Goal: Task Accomplishment & Management: Manage account settings

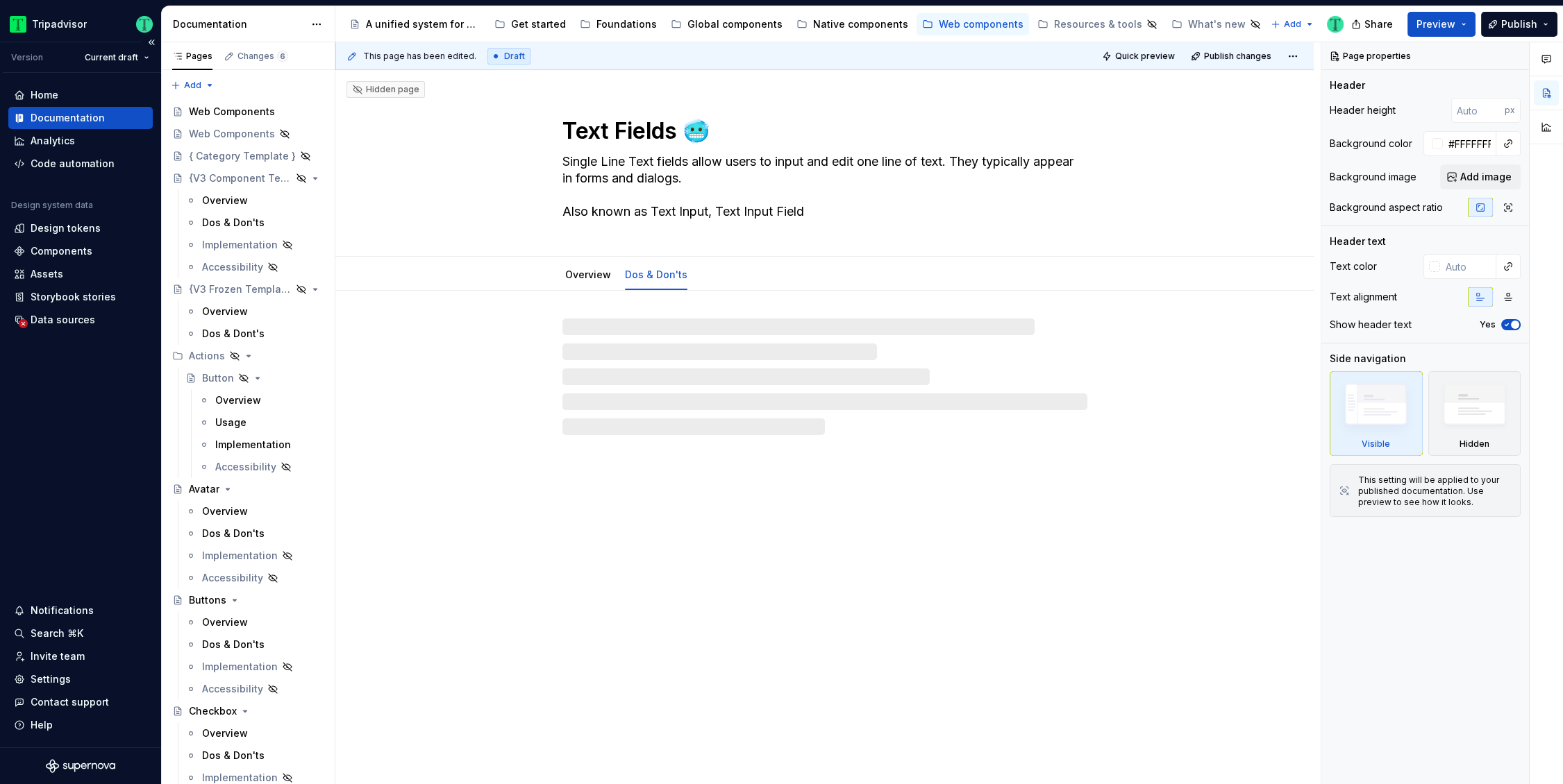
type textarea "*"
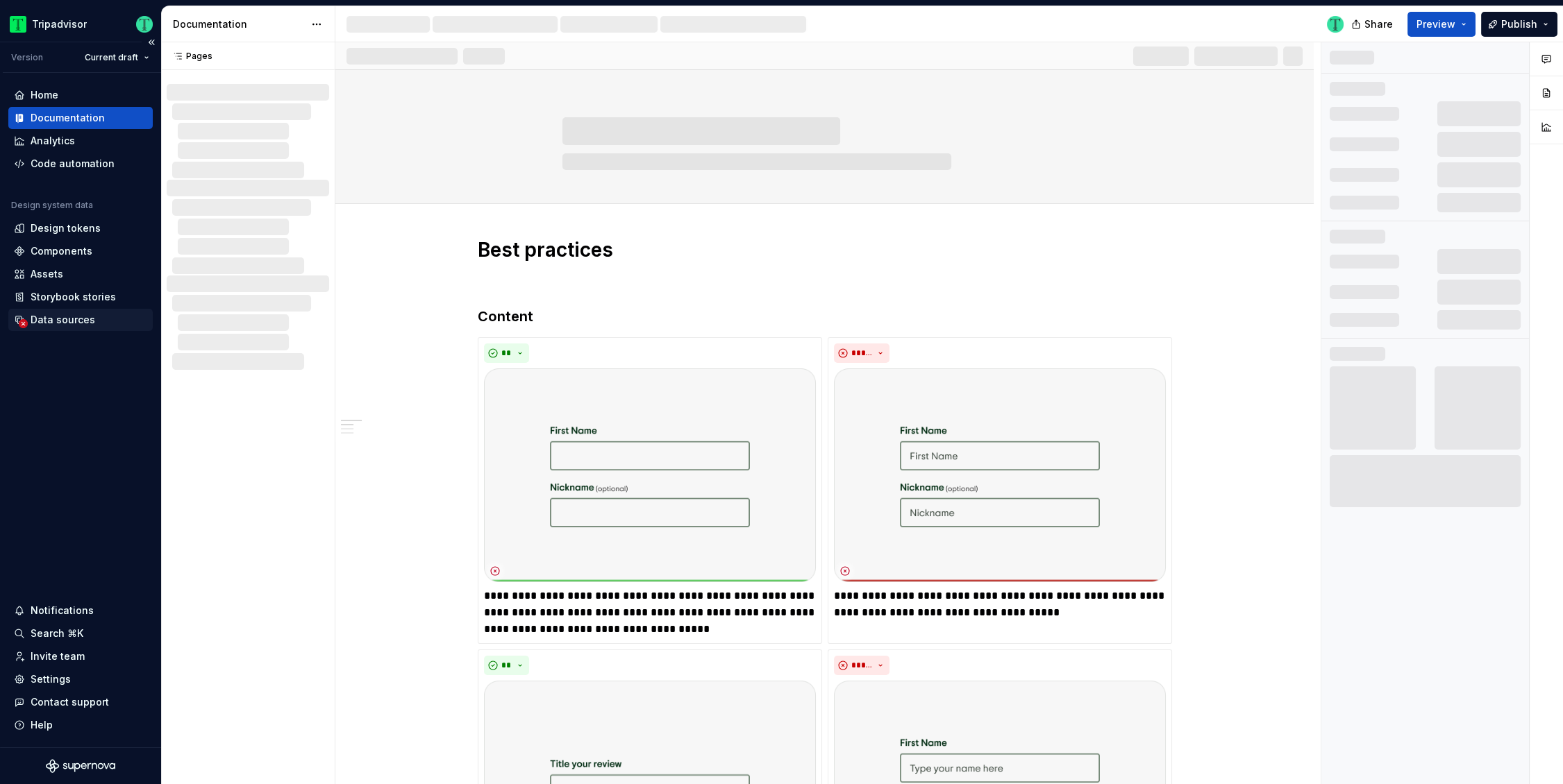
click at [65, 318] on div "Data sources" at bounding box center [63, 320] width 65 height 14
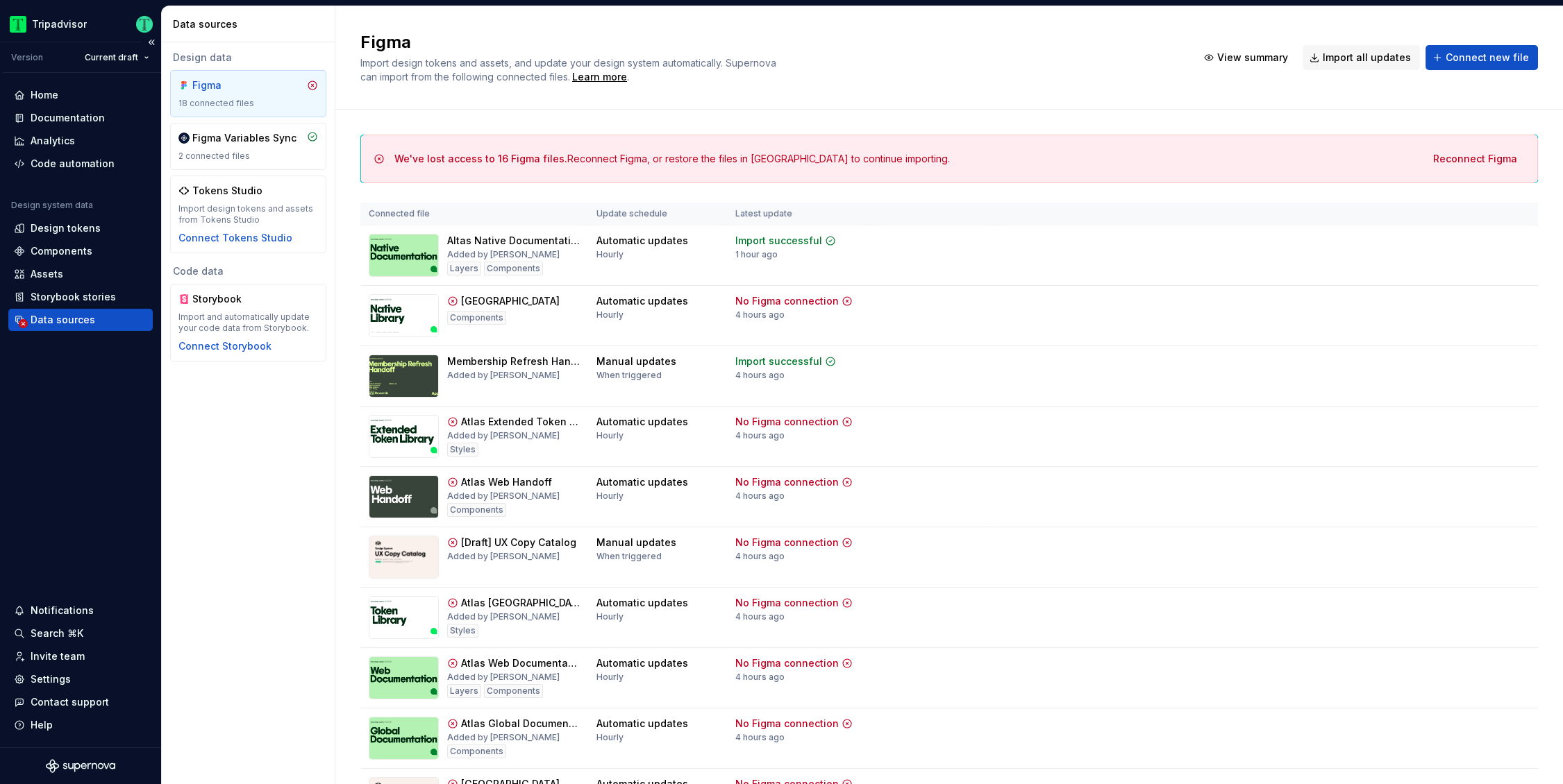
click at [65, 324] on div "Data sources" at bounding box center [63, 320] width 65 height 14
click at [1444, 157] on span "Reconnect Figma" at bounding box center [1475, 159] width 84 height 14
drag, startPoint x: 394, startPoint y: 160, endPoint x: 557, endPoint y: 161, distance: 163.0
click at [557, 161] on div "We've lost access to 16 Figma files. Reconnect Figma, or restore the files in […" at bounding box center [949, 158] width 1154 height 25
copy span "We've lost access to 16 Figma files"
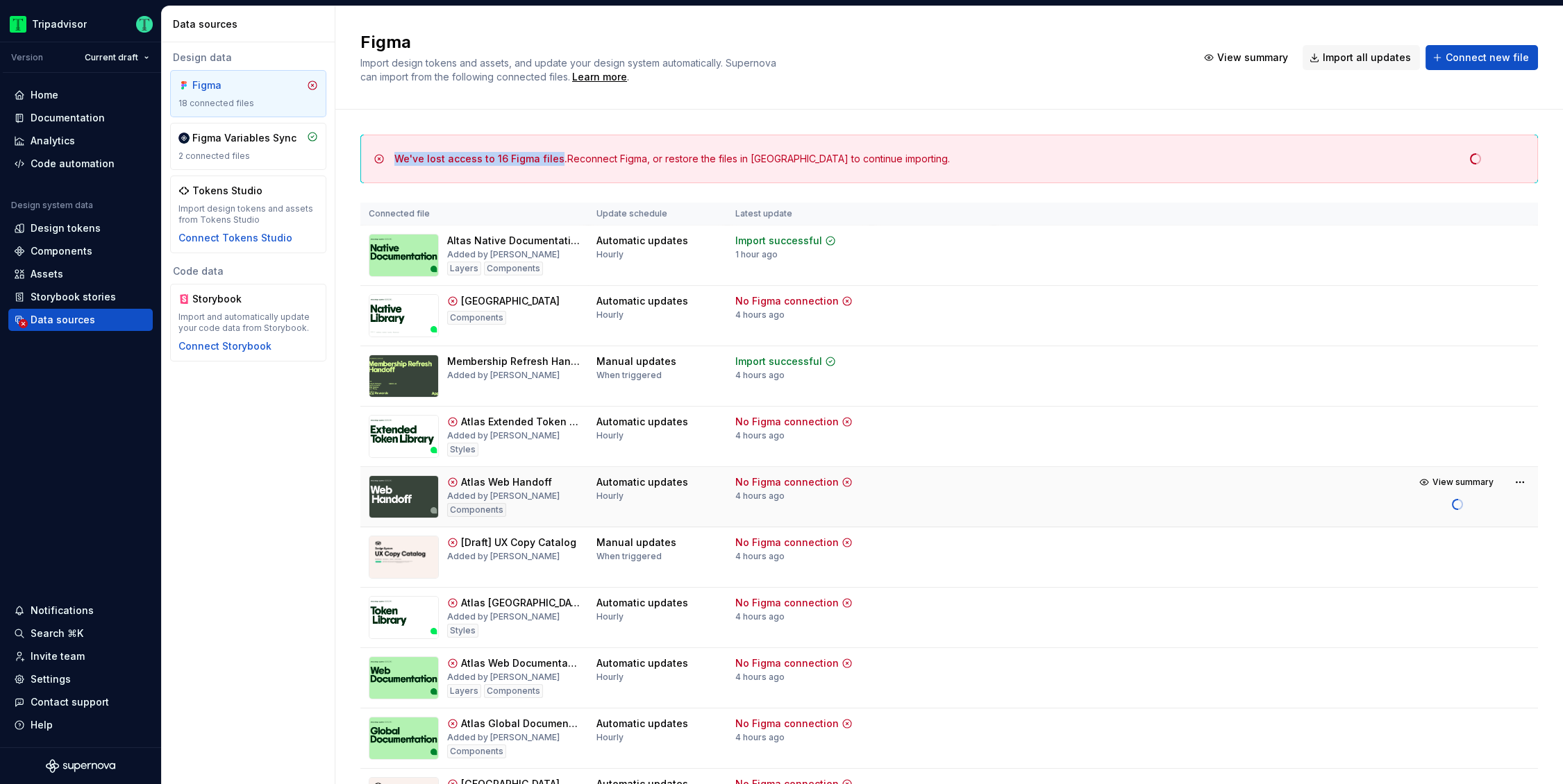
scroll to position [16, 0]
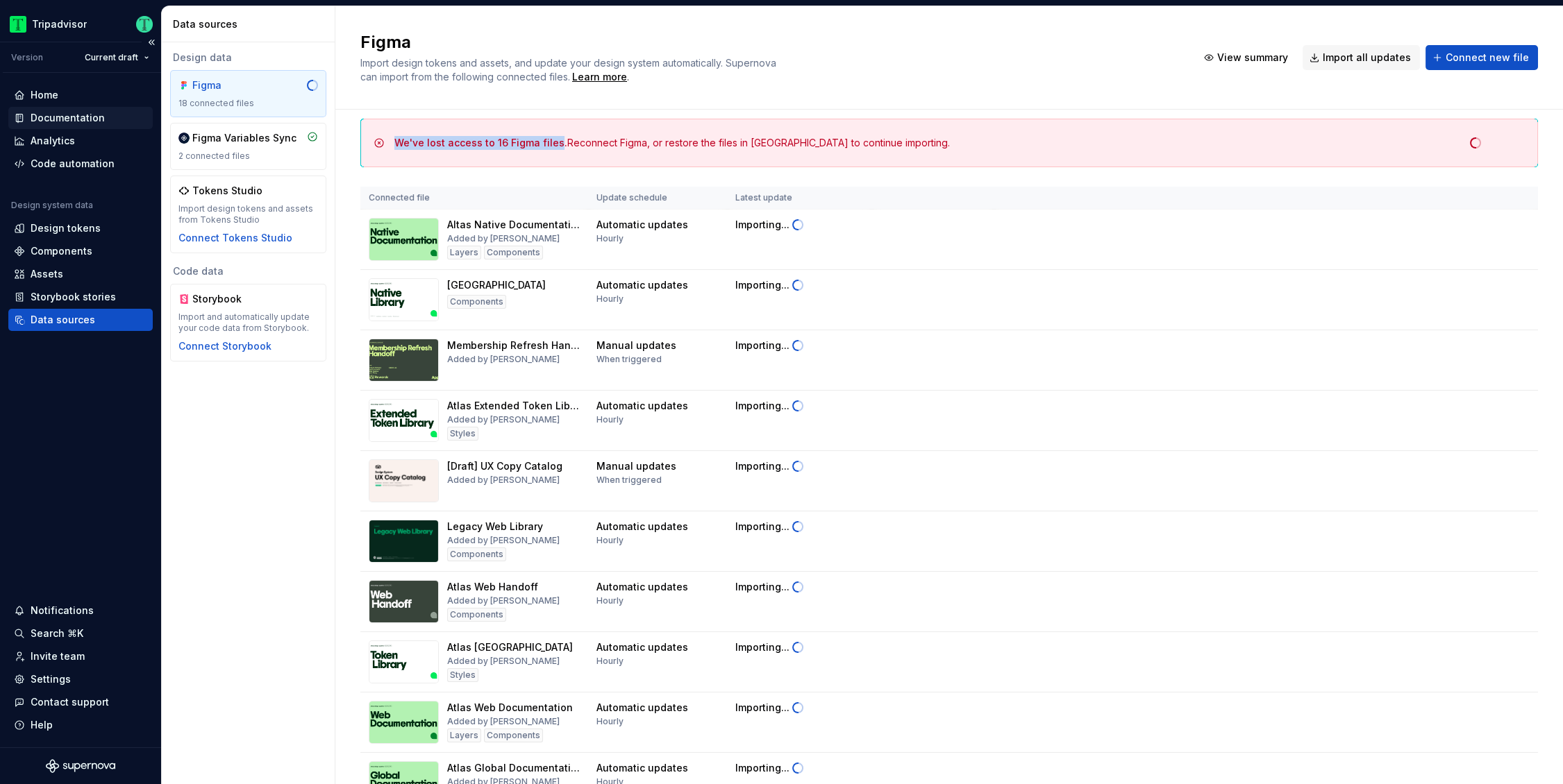
click at [46, 115] on div "Documentation" at bounding box center [67, 118] width 74 height 14
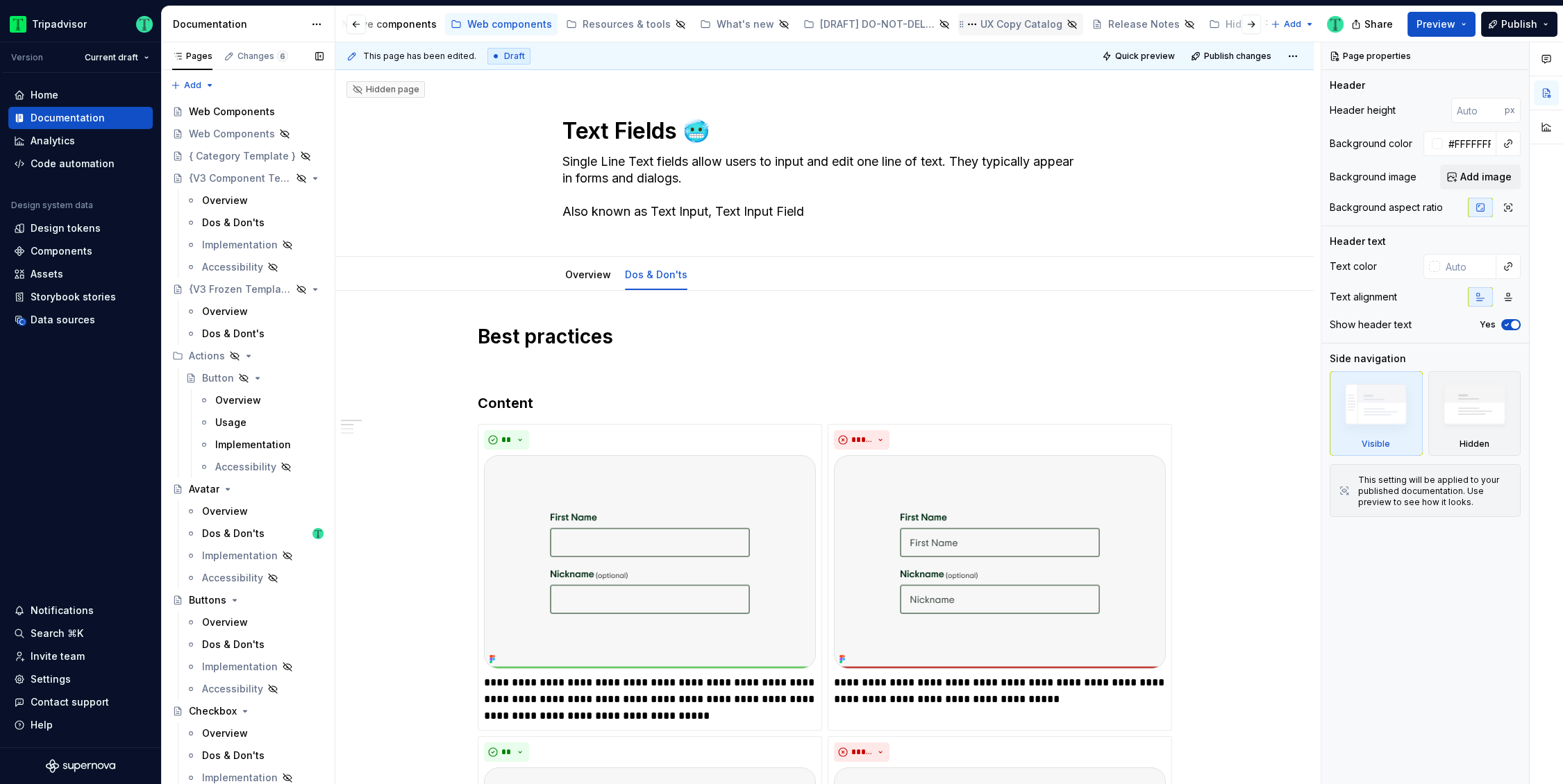
scroll to position [0, 479]
click at [982, 28] on div "UX Copy Catalog" at bounding box center [1014, 24] width 82 height 14
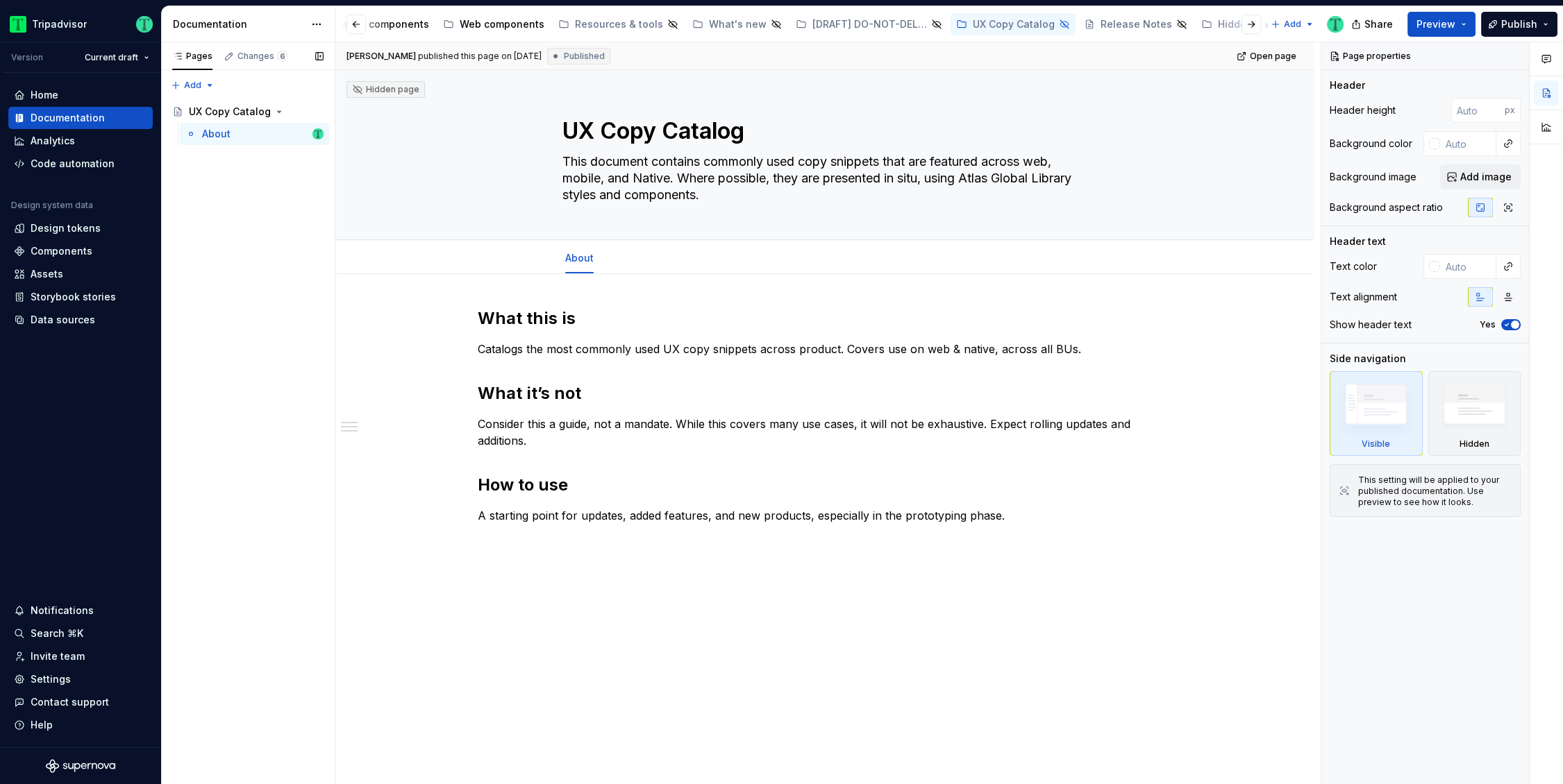
click at [1226, 25] on div at bounding box center [1240, 24] width 53 height 25
click at [1218, 21] on div "Hidden Pages" at bounding box center [1252, 24] width 68 height 14
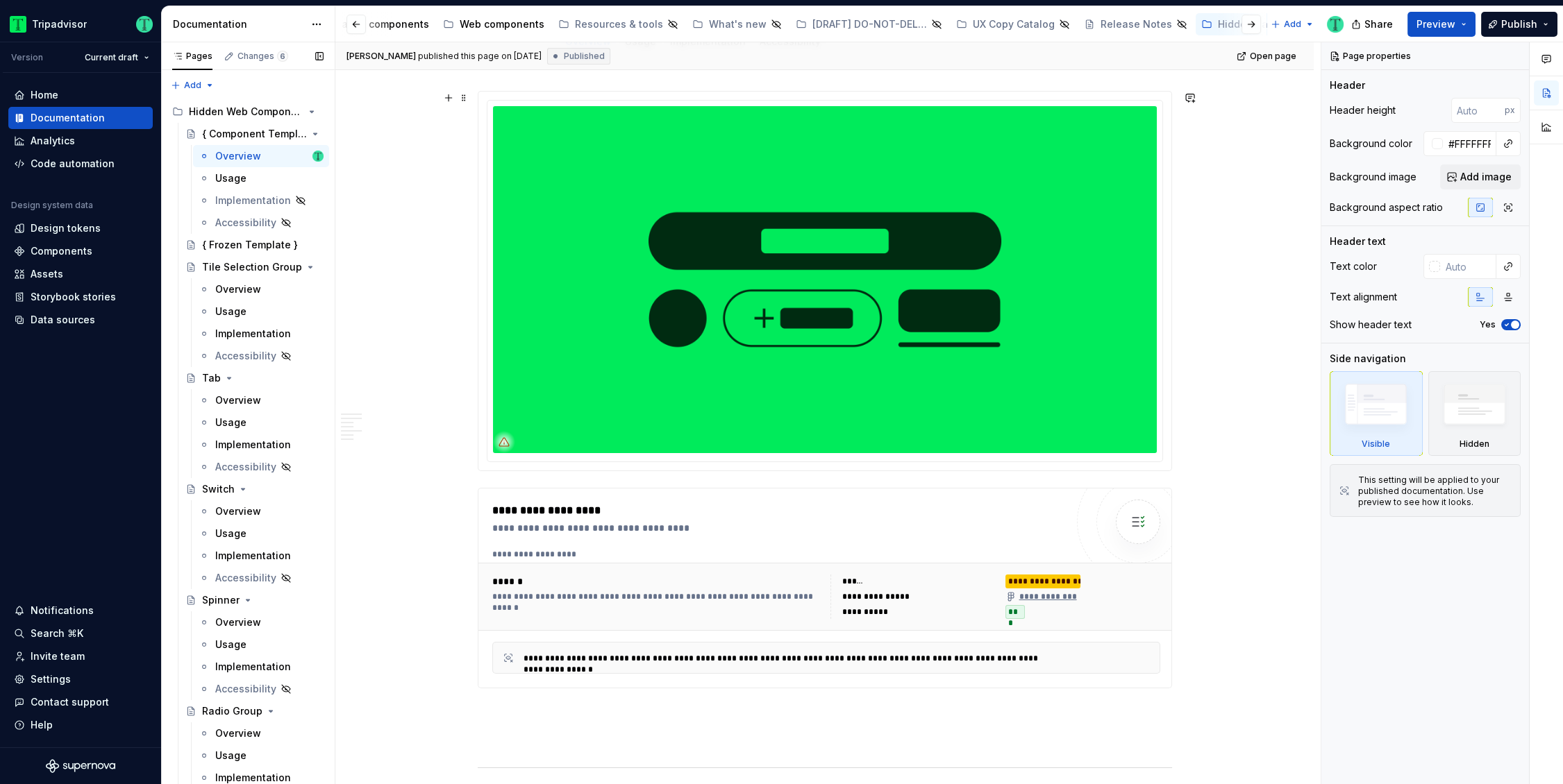
scroll to position [82, 0]
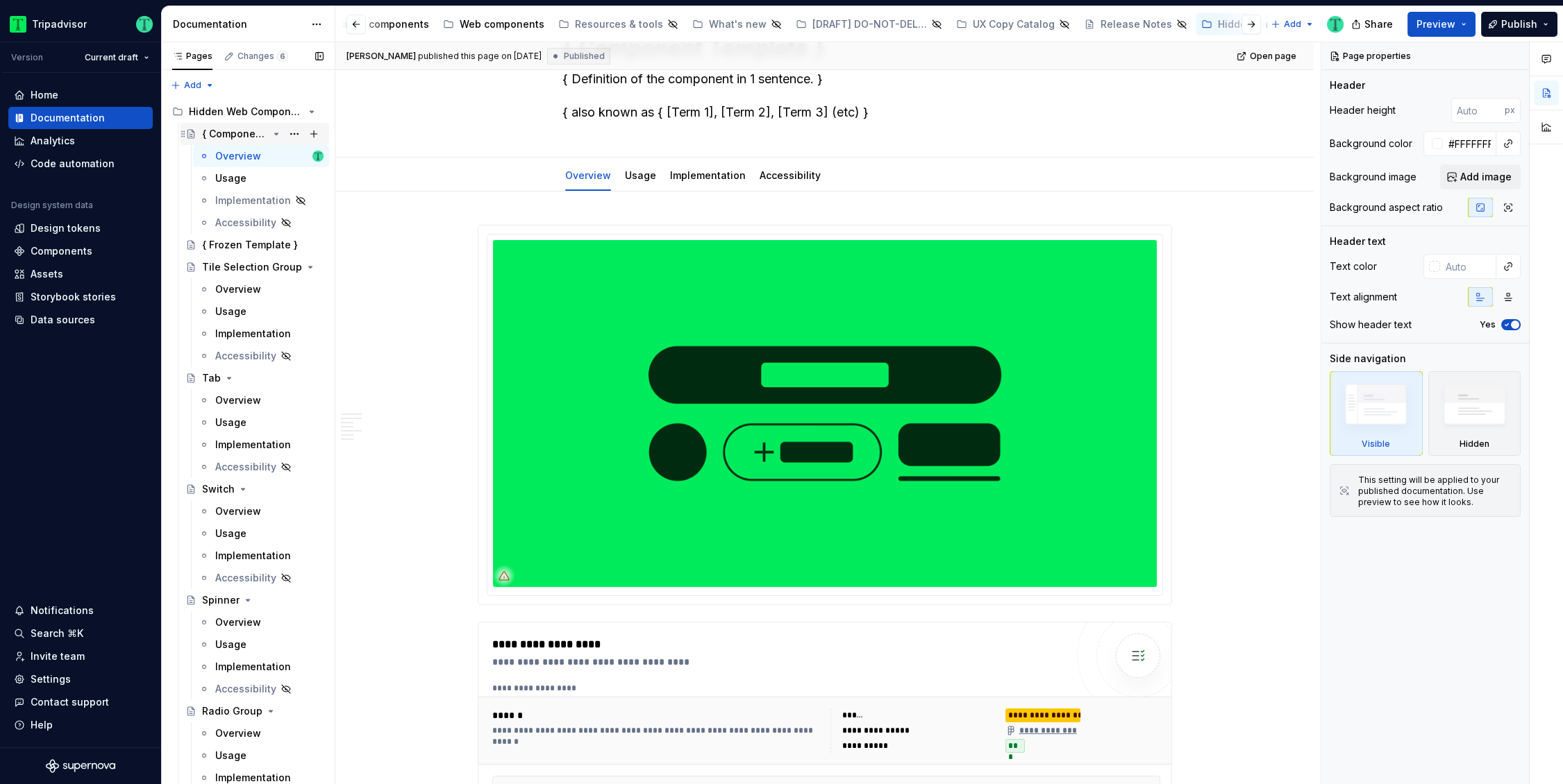
click at [275, 133] on icon "Page tree" at bounding box center [277, 134] width 3 height 2
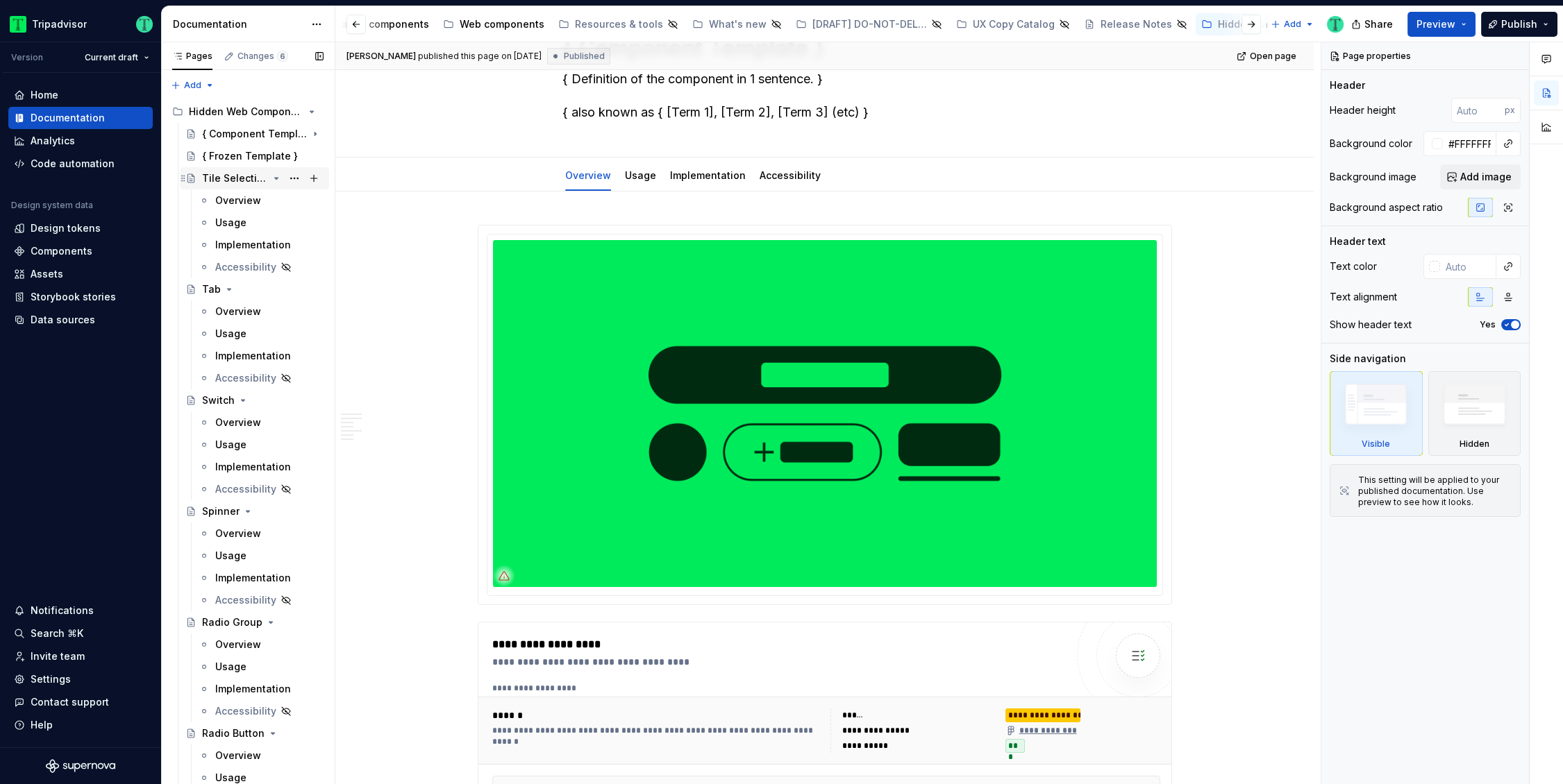
click at [262, 177] on div "Tile Selection Group" at bounding box center [263, 178] width 122 height 20
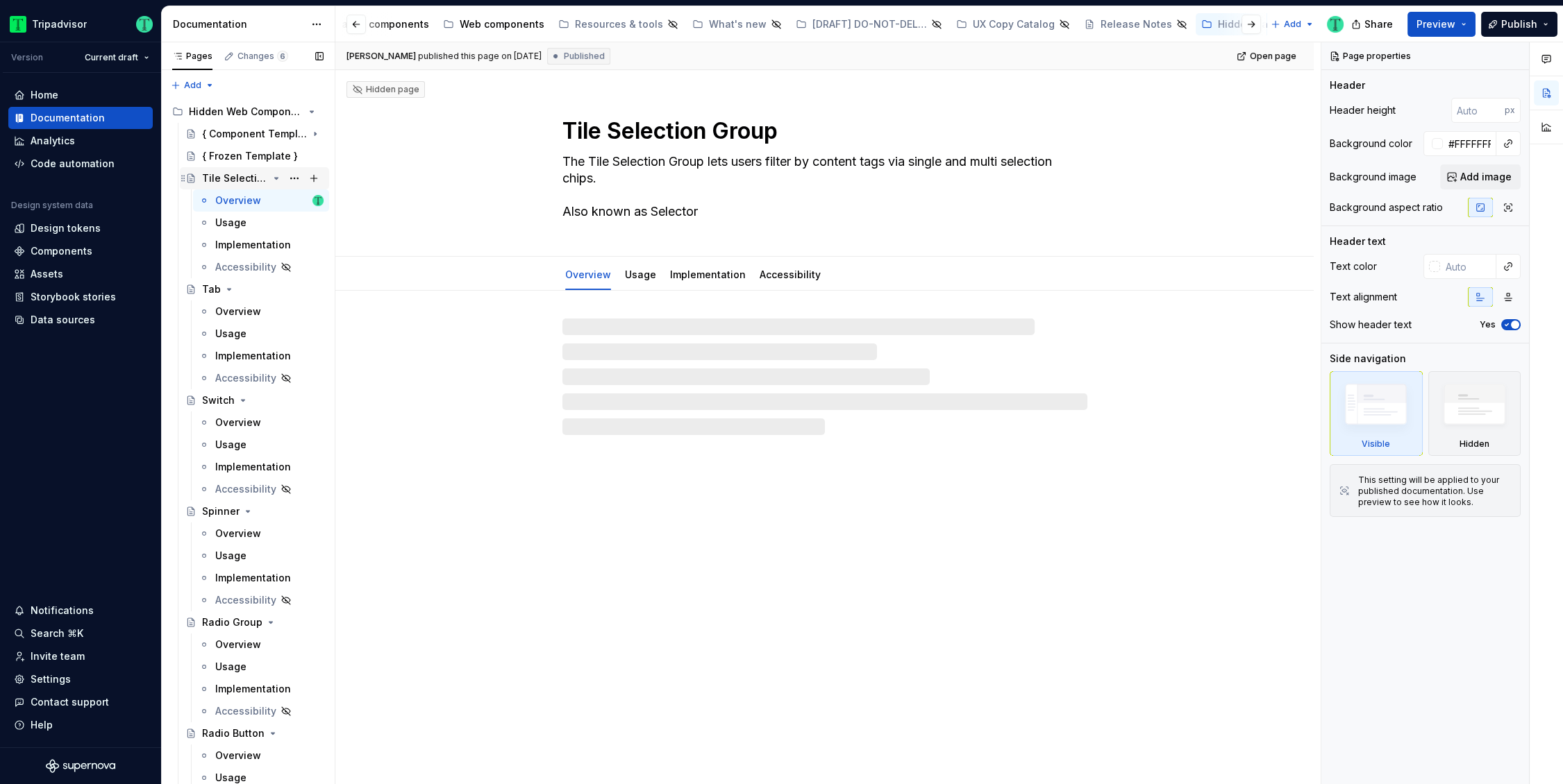
click at [275, 179] on icon "Page tree" at bounding box center [277, 178] width 3 height 2
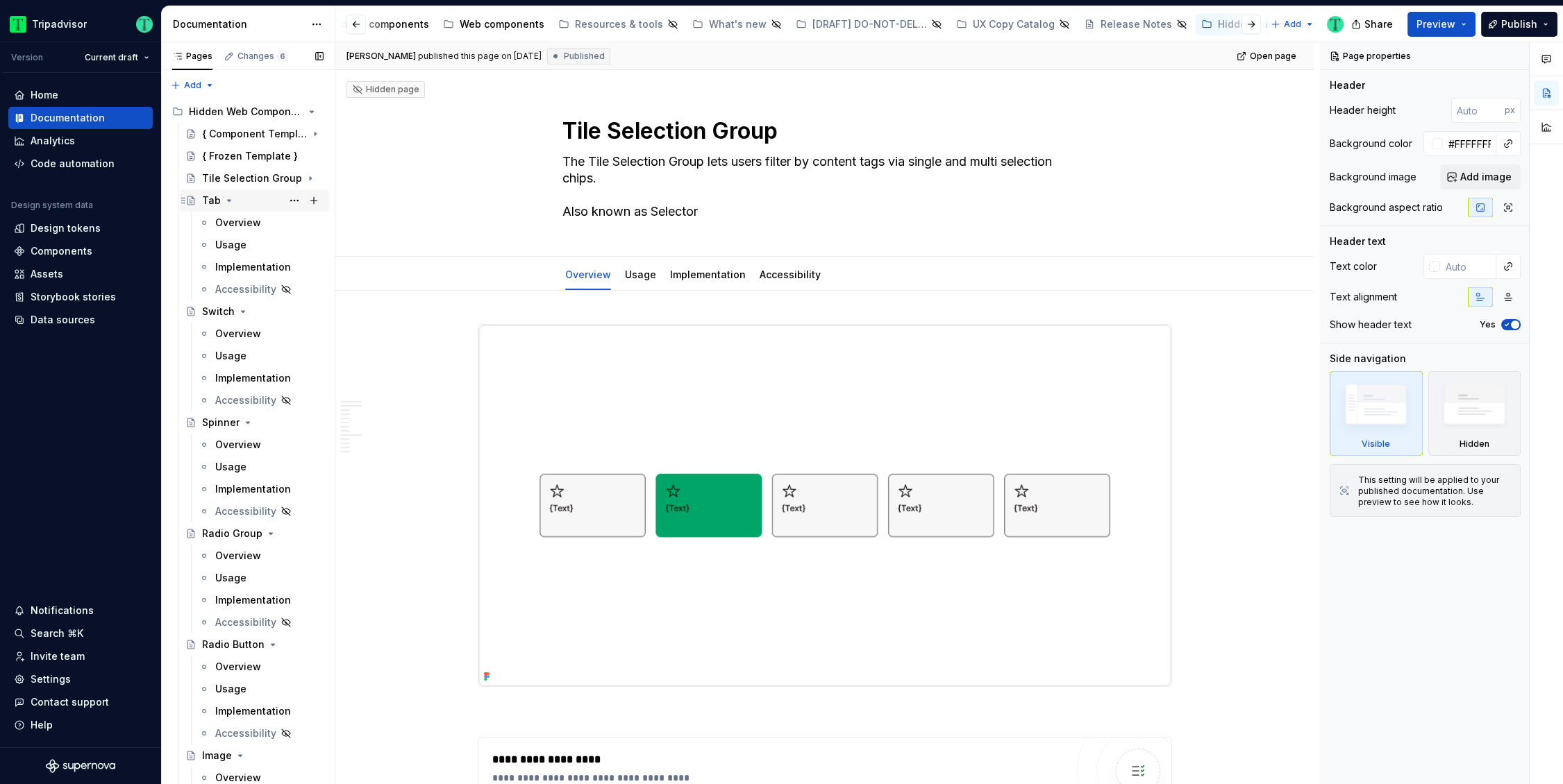
click at [227, 206] on icon "Page tree" at bounding box center [229, 200] width 11 height 11
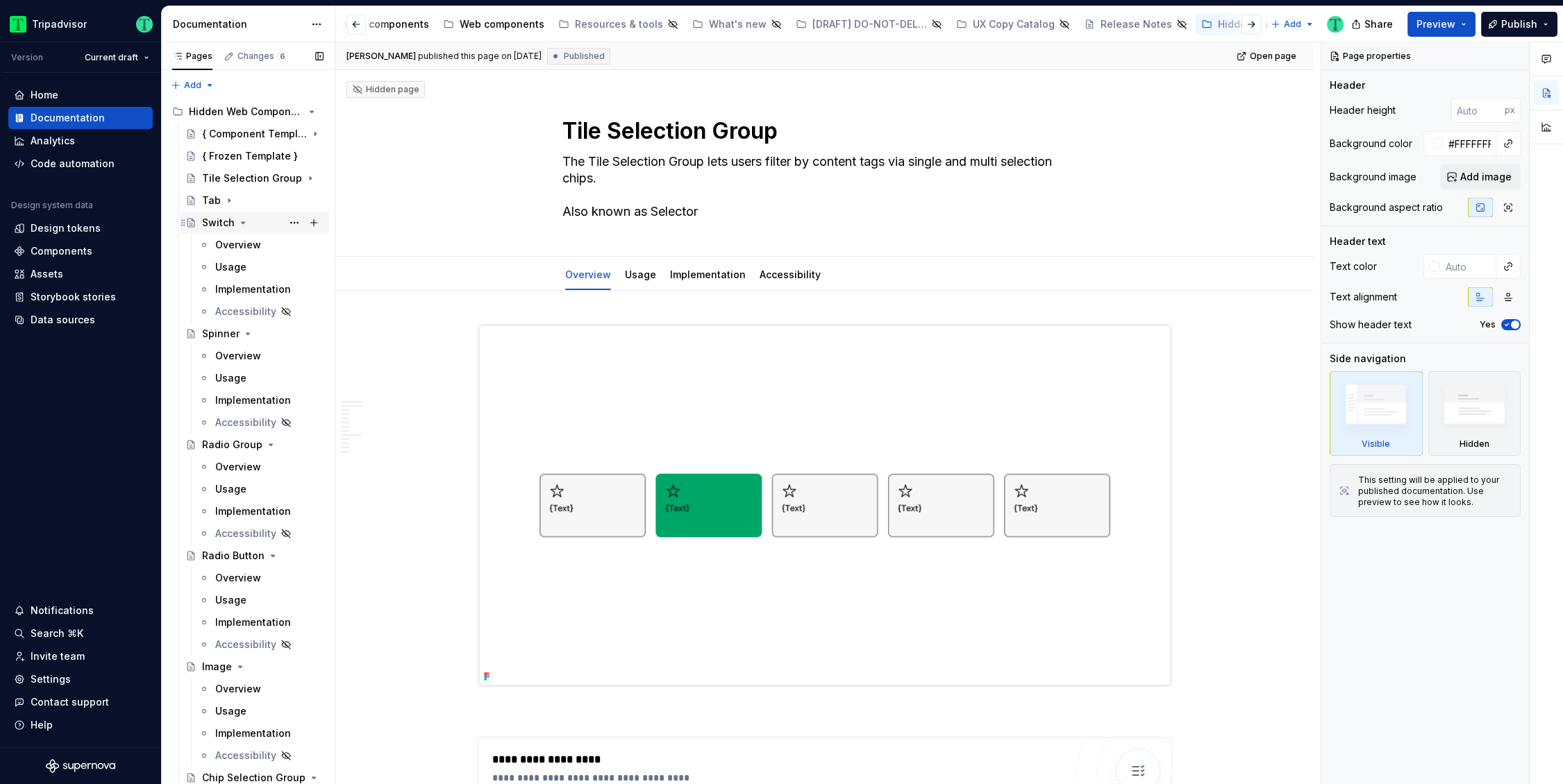
click at [249, 226] on div "Switch" at bounding box center [263, 223] width 122 height 20
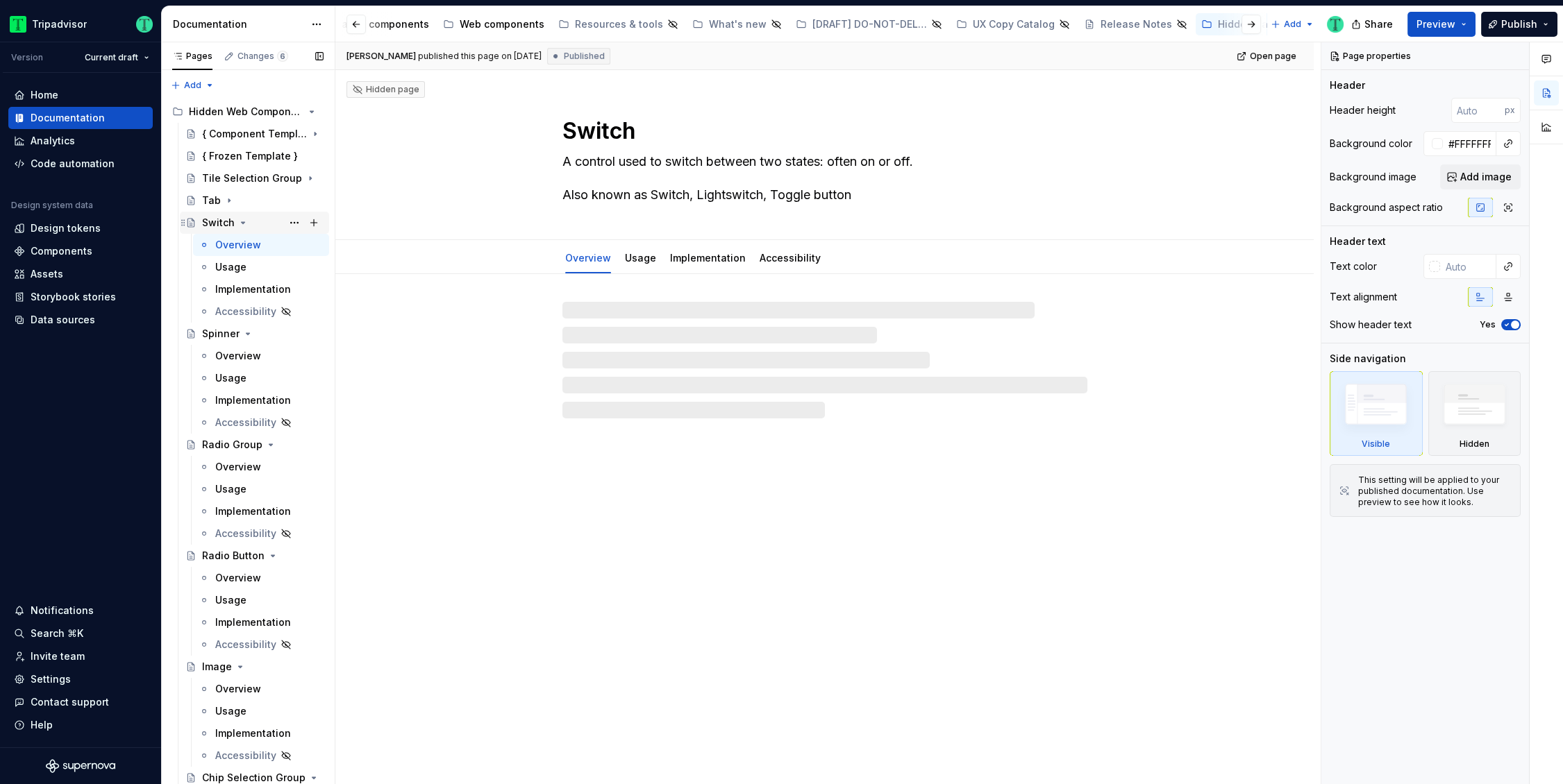
click at [242, 223] on icon "Page tree" at bounding box center [243, 223] width 3 height 2
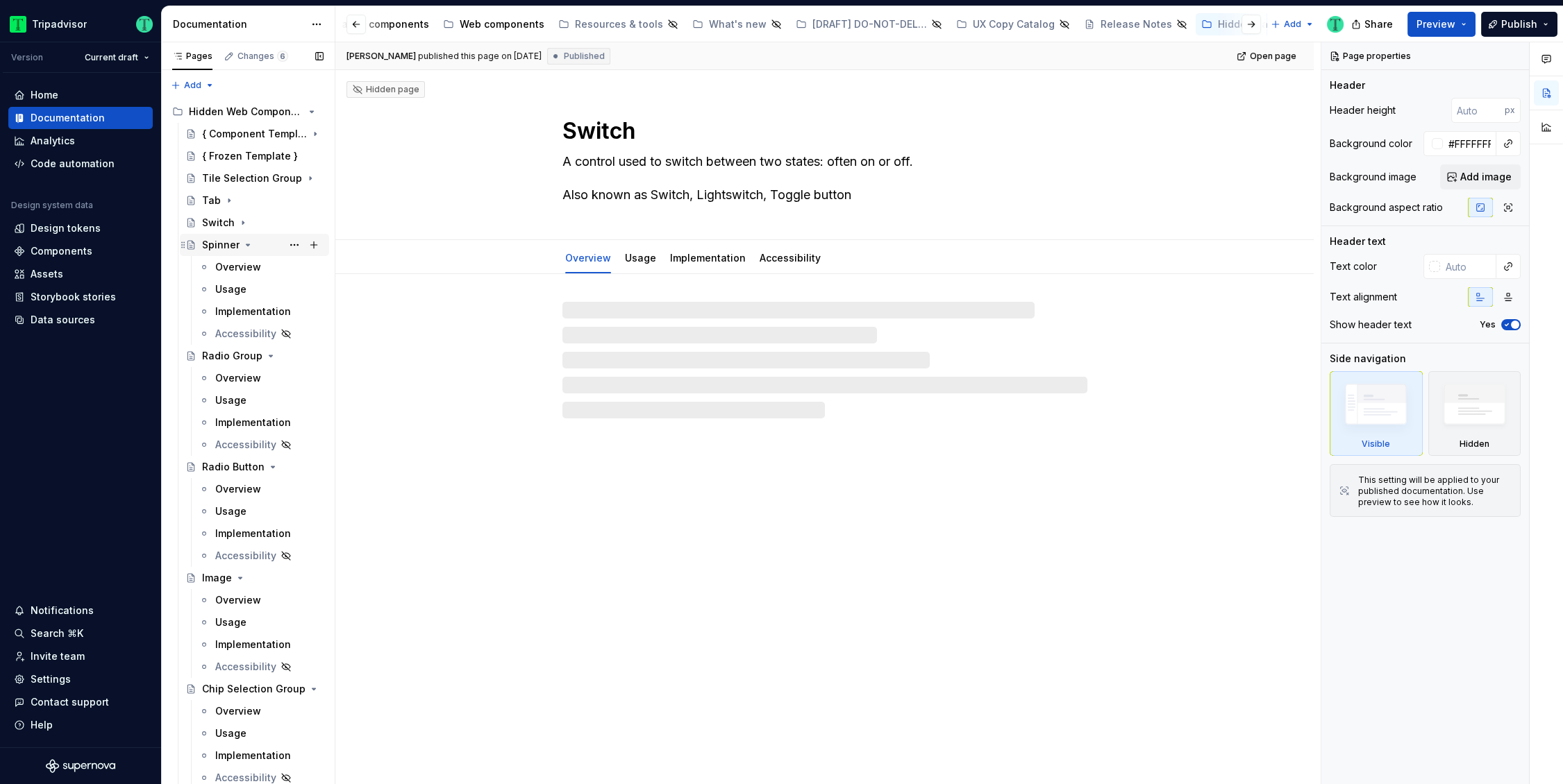
click at [244, 243] on icon "Page tree" at bounding box center [247, 245] width 11 height 11
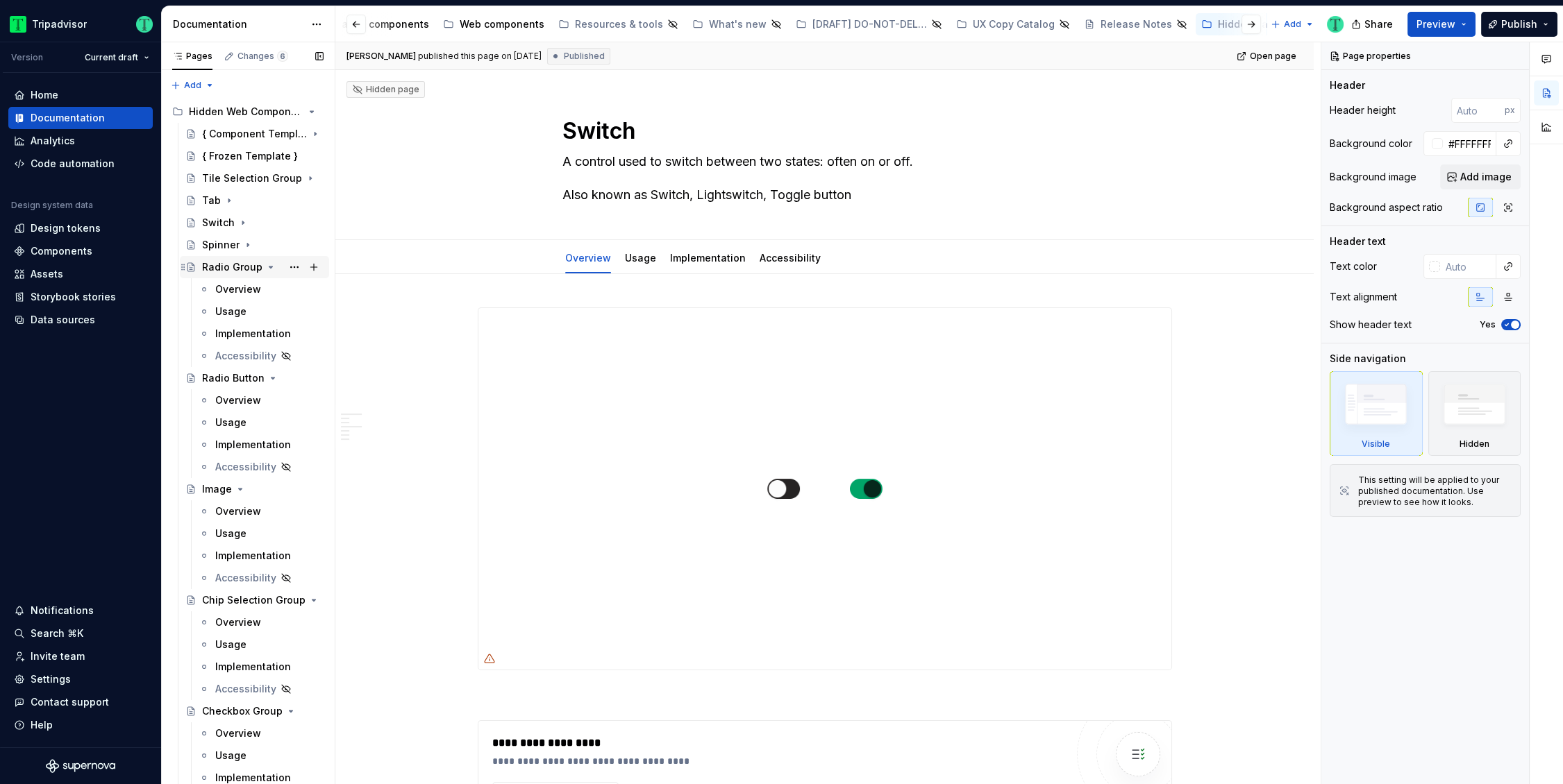
click at [265, 268] on icon "Page tree" at bounding box center [270, 267] width 11 height 11
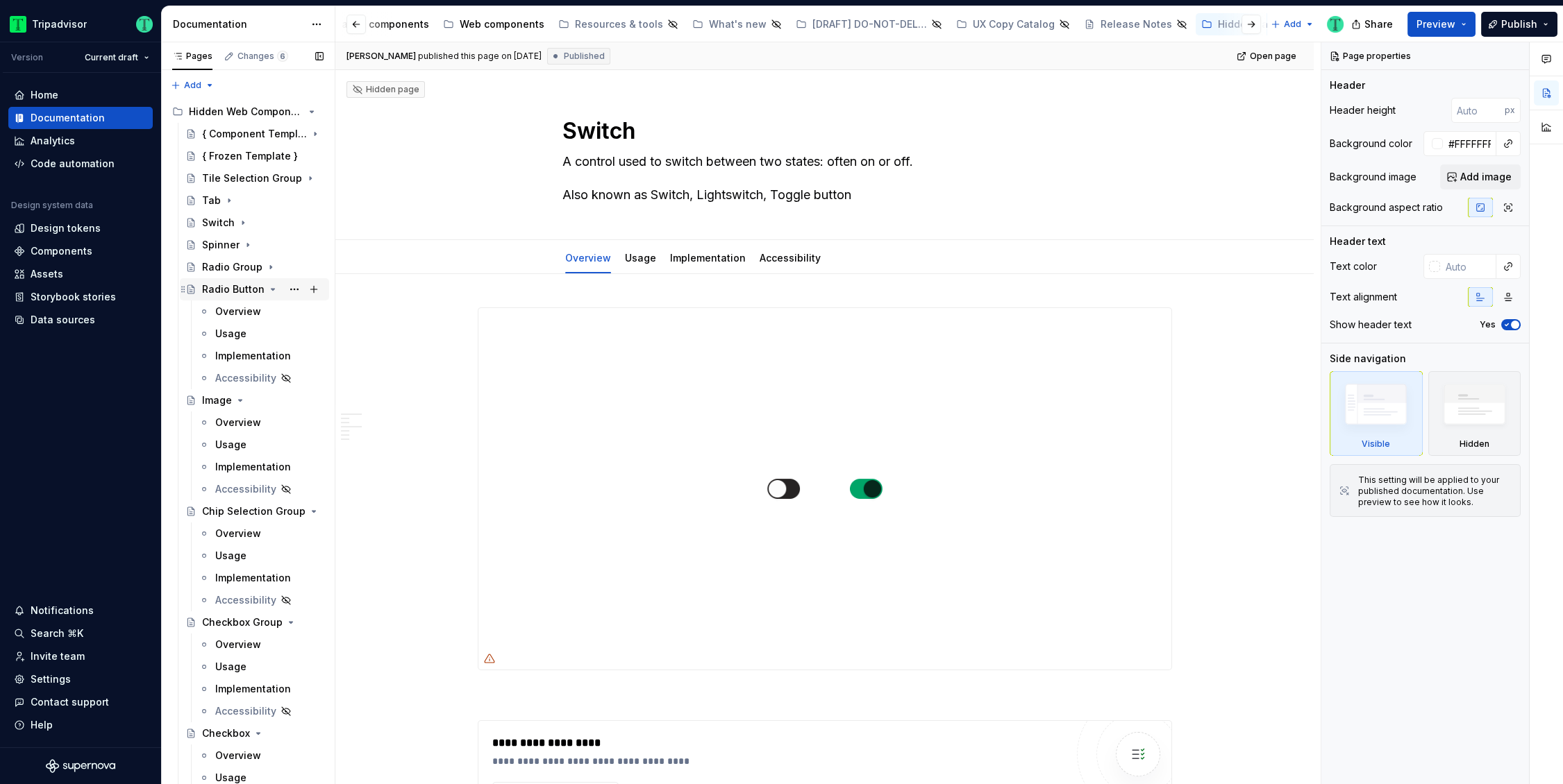
click at [268, 288] on icon "Page tree" at bounding box center [273, 289] width 11 height 11
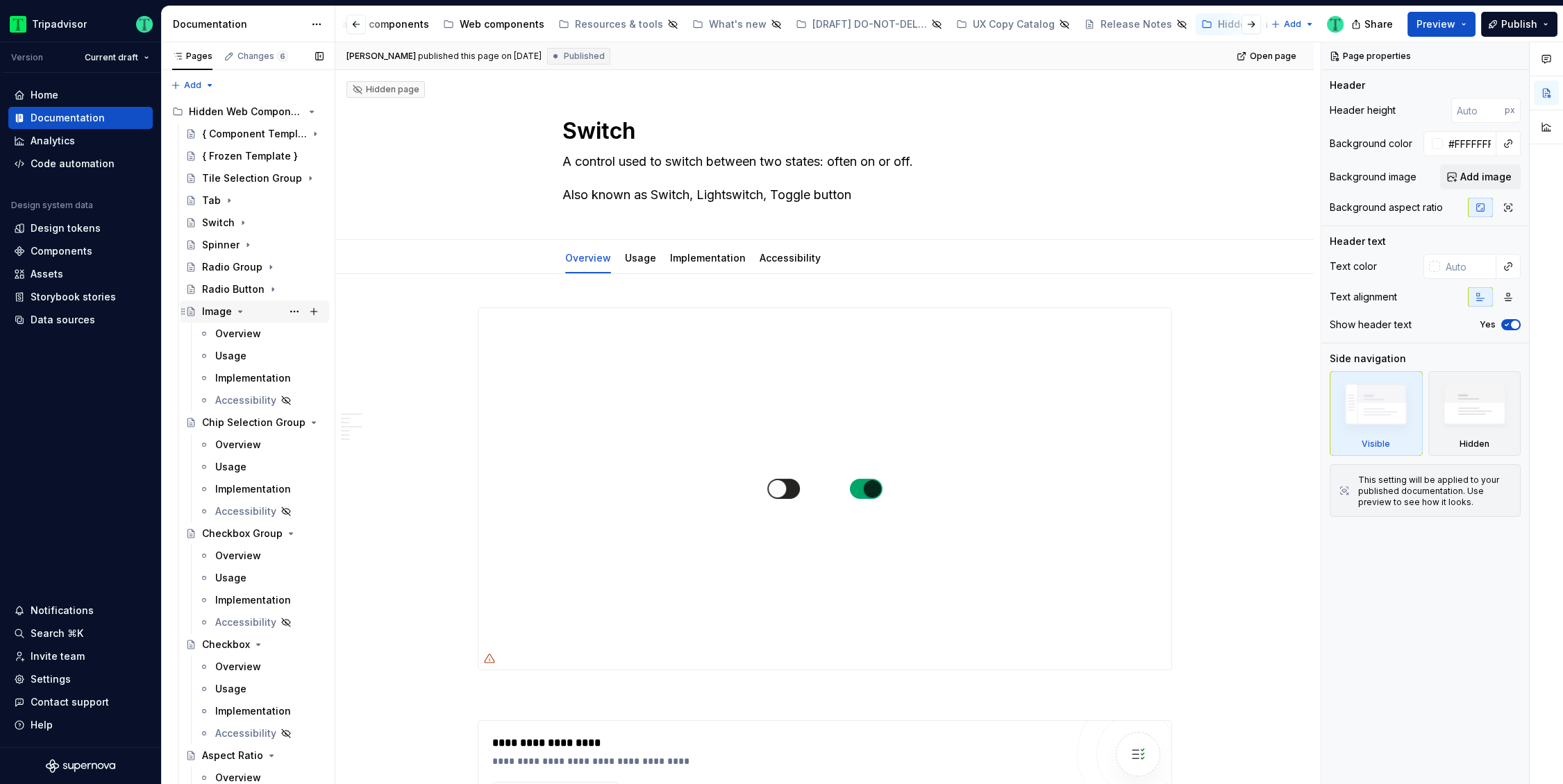
click at [239, 313] on icon "Page tree" at bounding box center [241, 312] width 3 height 2
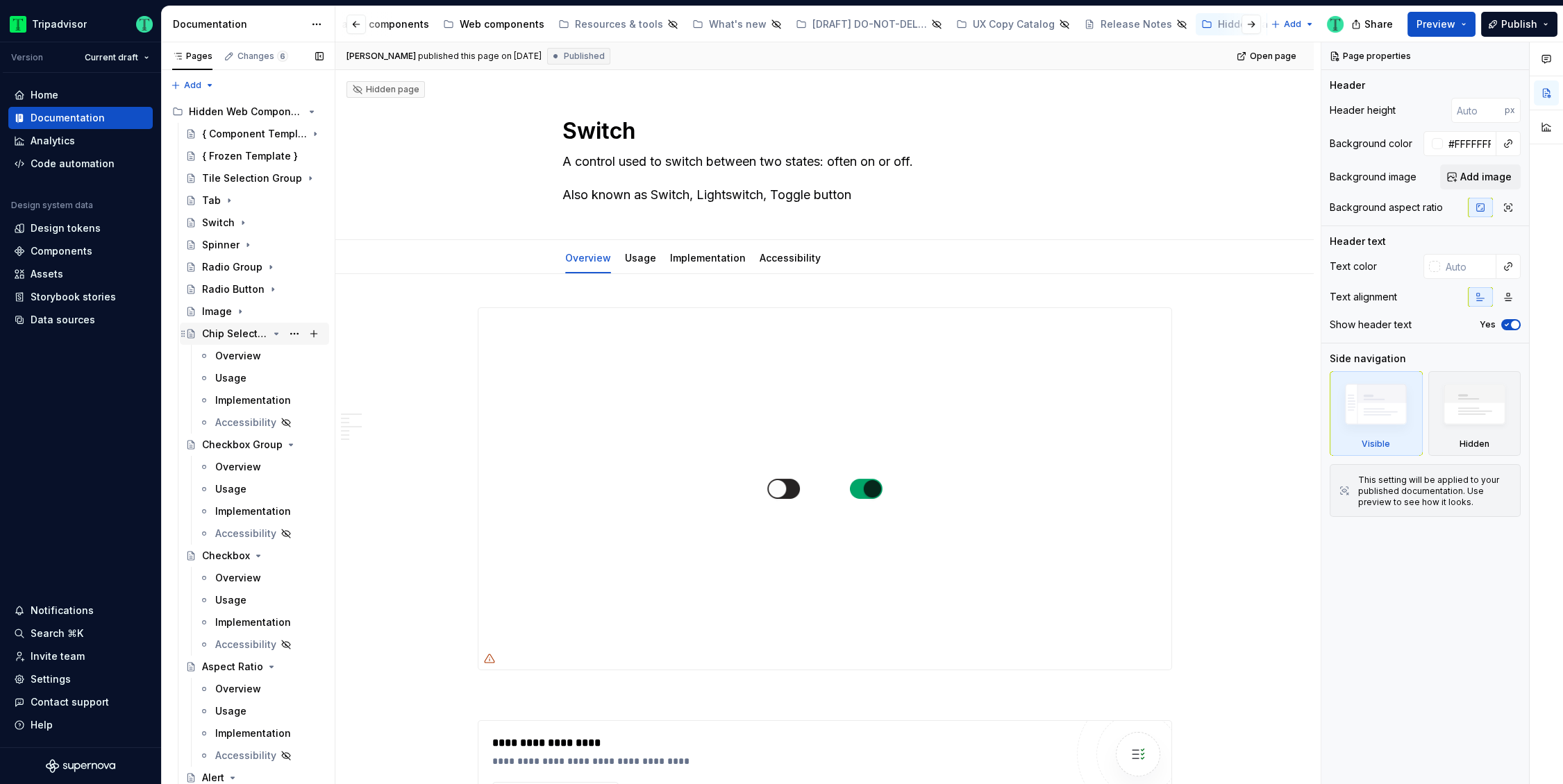
click at [275, 333] on icon "Page tree" at bounding box center [277, 334] width 3 height 2
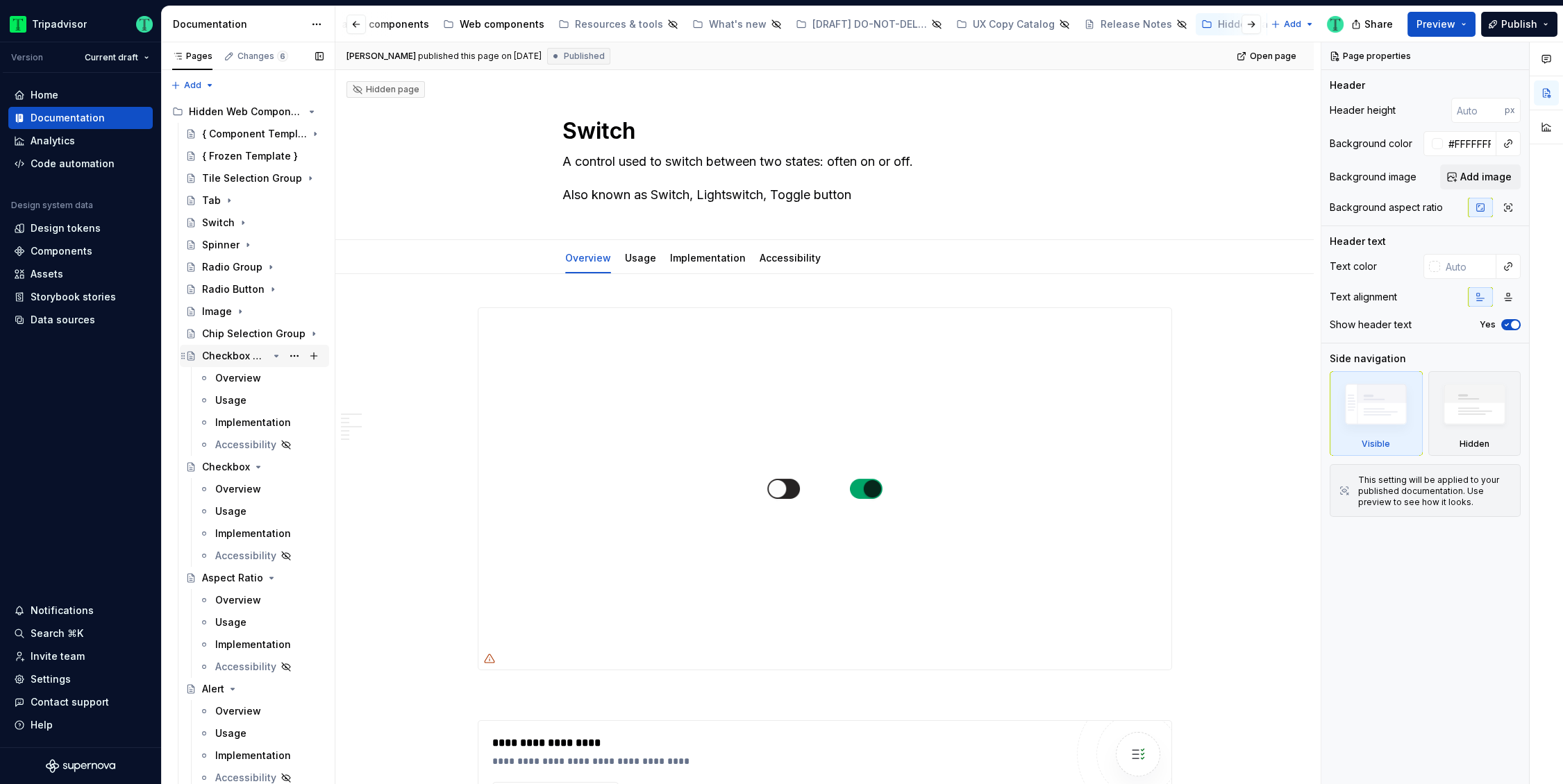
click at [275, 355] on icon "Page tree" at bounding box center [277, 356] width 3 height 2
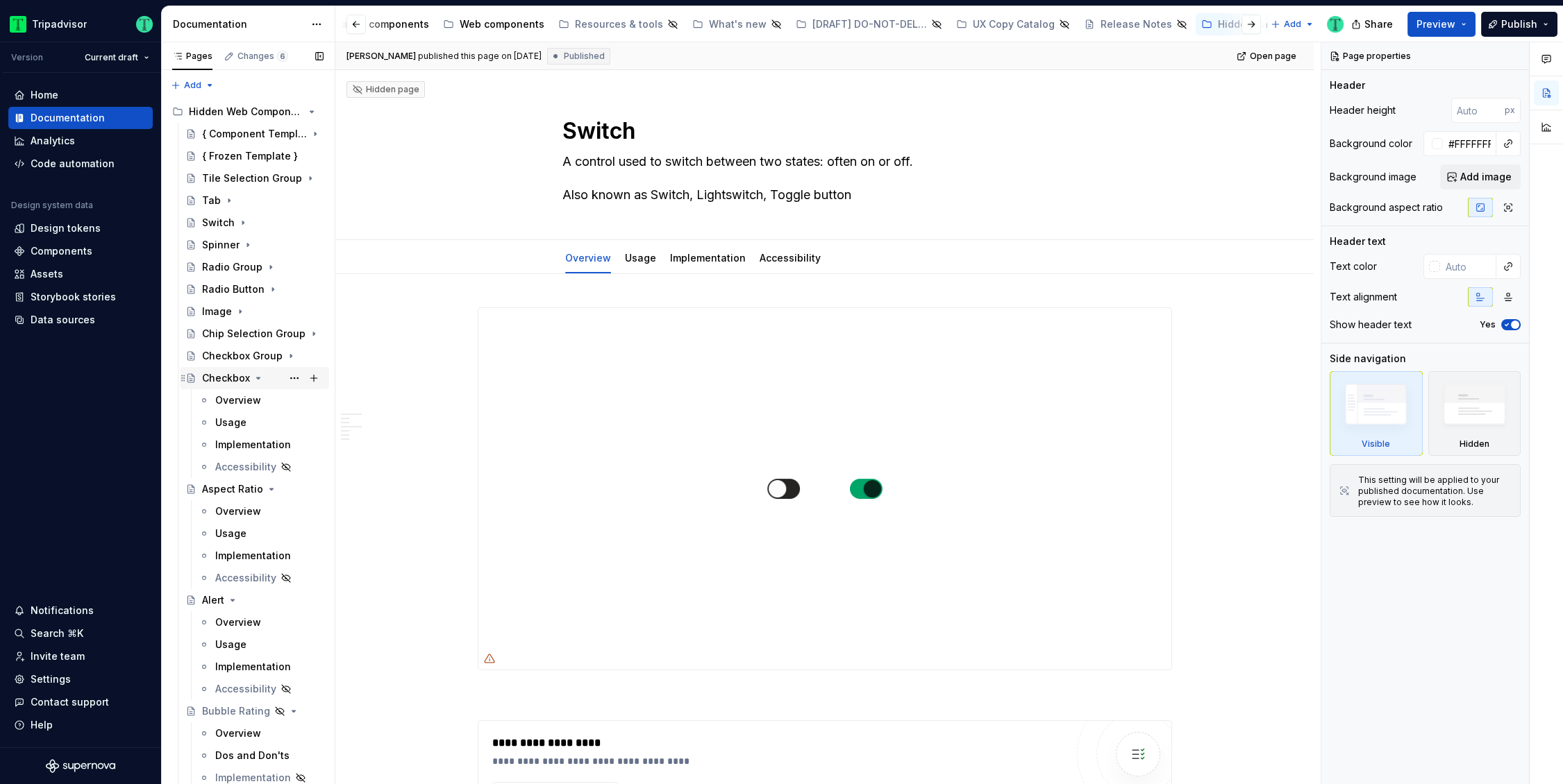
click at [259, 375] on icon "Page tree" at bounding box center [258, 378] width 11 height 11
click at [269, 397] on icon "Page tree" at bounding box center [271, 400] width 11 height 11
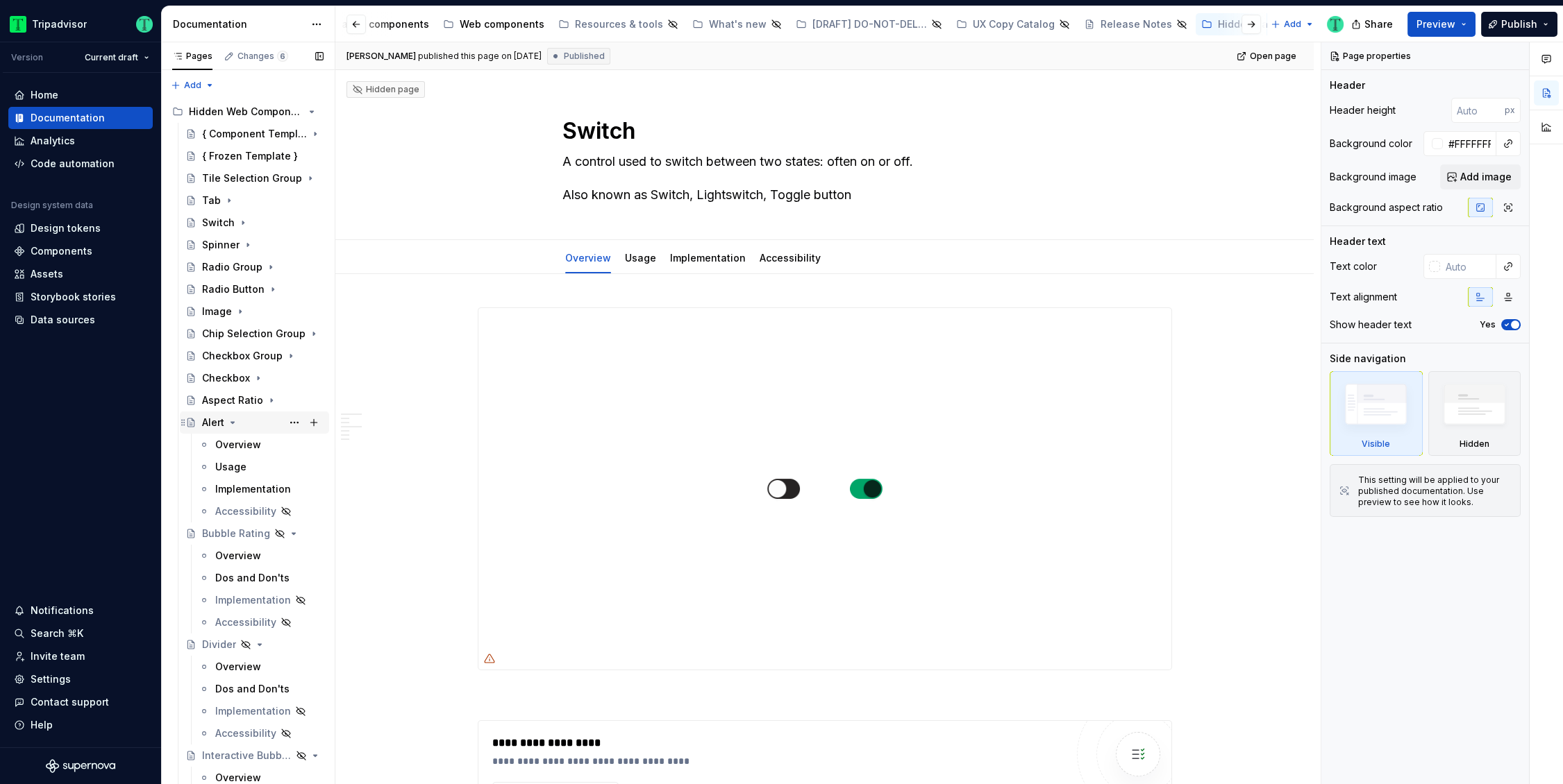
click at [230, 426] on icon "Page tree" at bounding box center [232, 422] width 11 height 11
click at [275, 444] on icon "Page tree" at bounding box center [277, 445] width 3 height 2
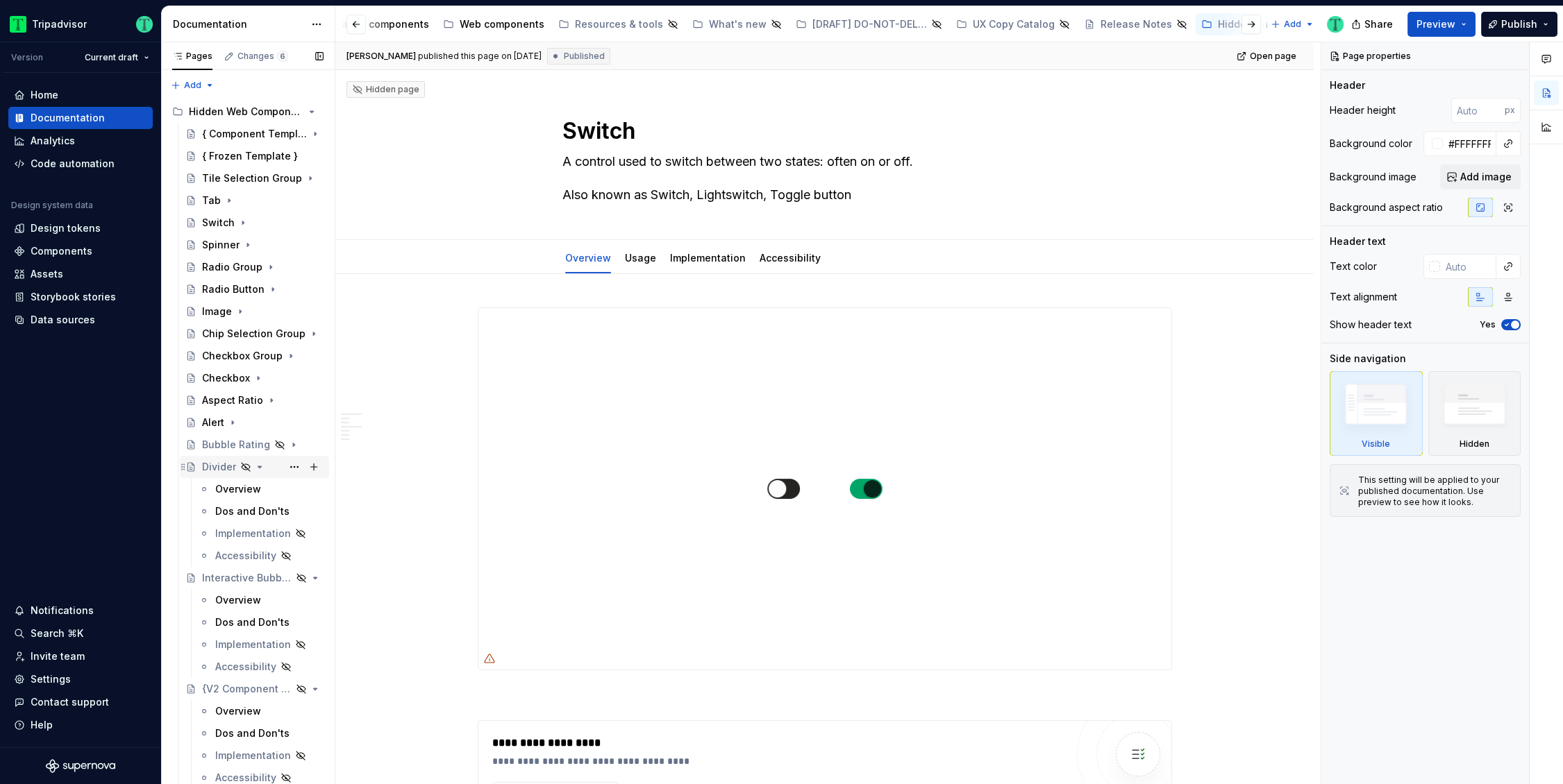
click at [258, 464] on icon "Page tree" at bounding box center [259, 466] width 11 height 11
click at [271, 488] on icon "Page tree" at bounding box center [276, 489] width 11 height 11
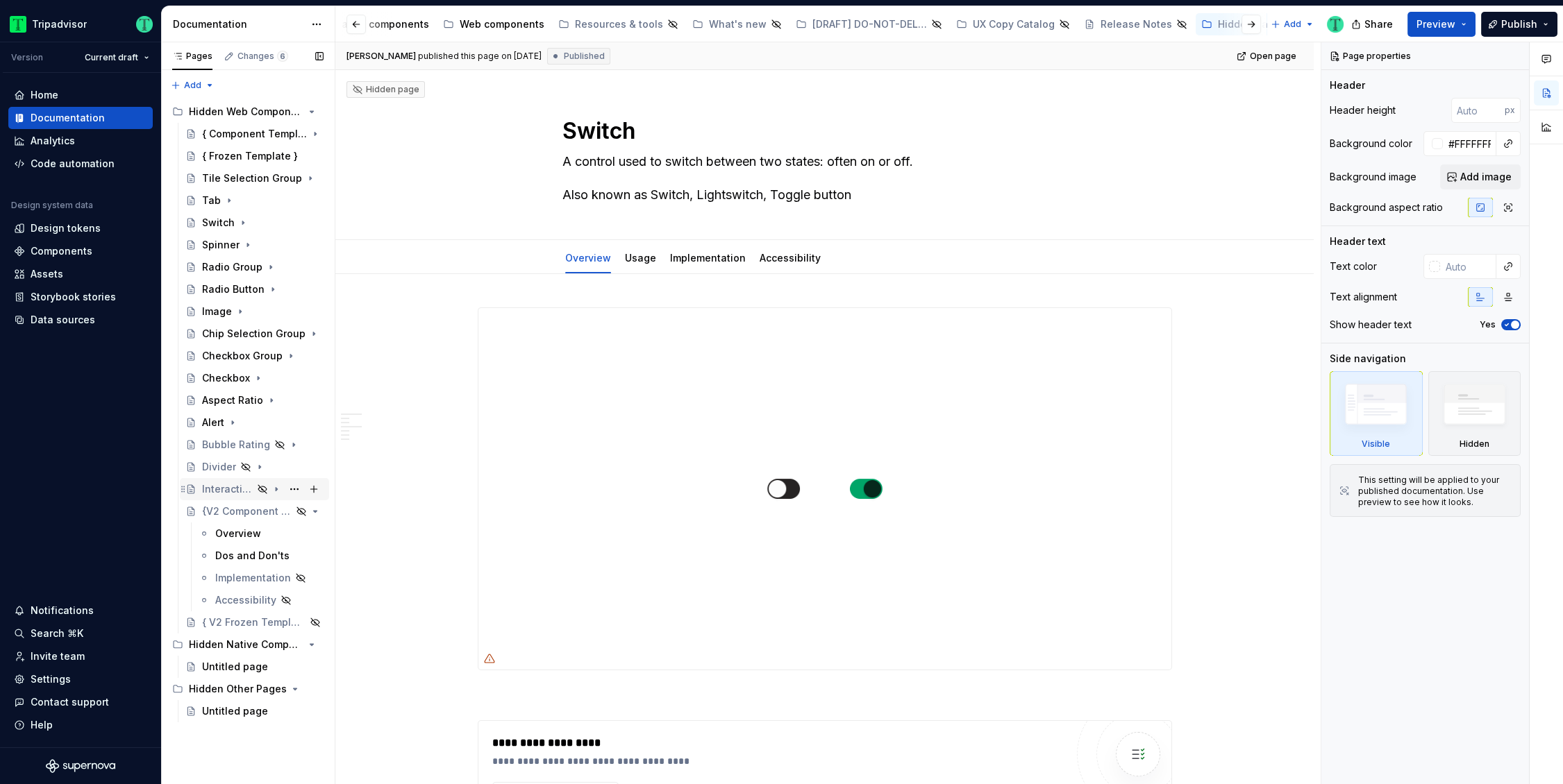
click at [277, 490] on icon "Page tree" at bounding box center [276, 489] width 11 height 11
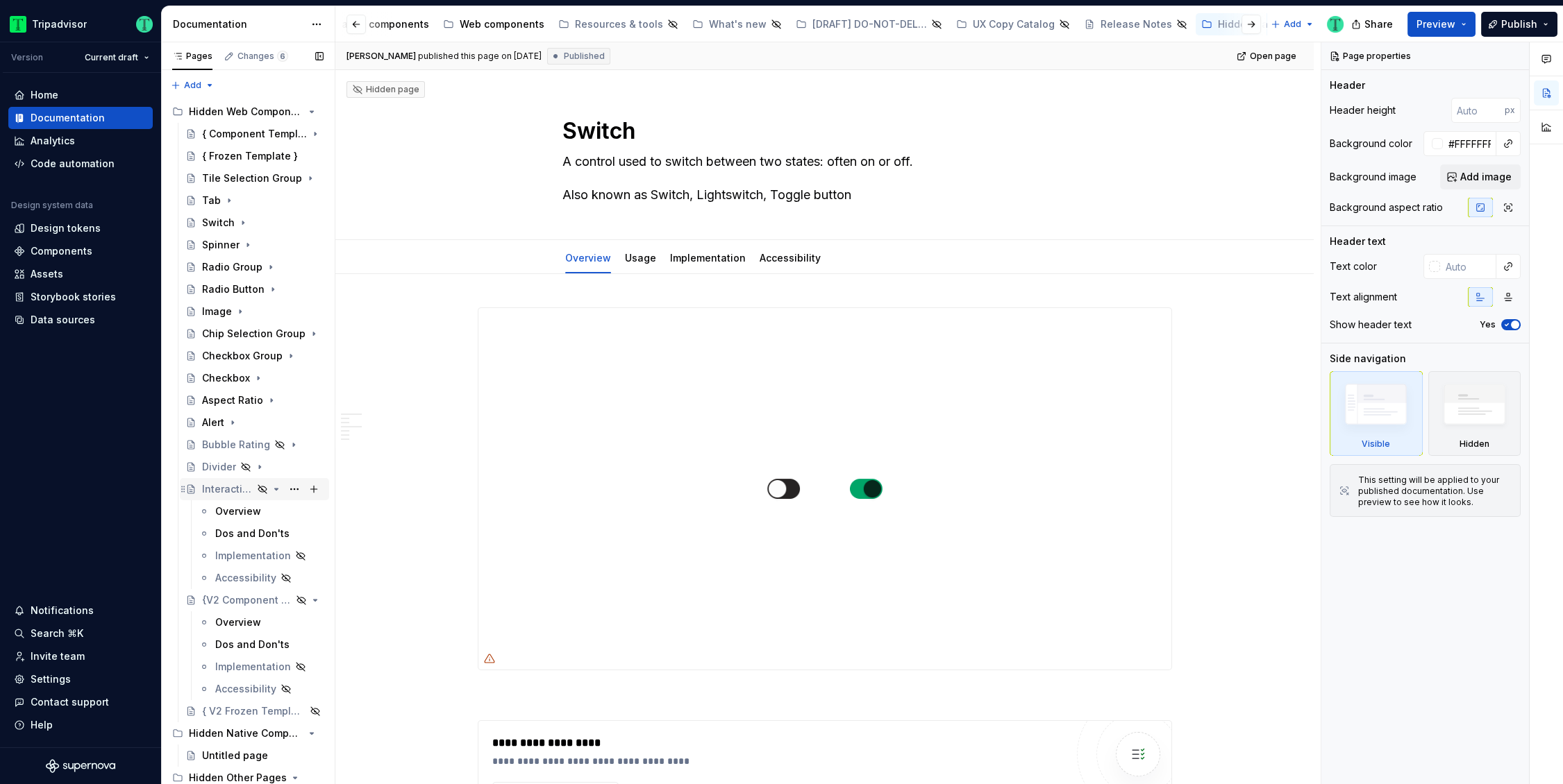
click at [275, 488] on div "Interactive Bubble Rating" at bounding box center [263, 489] width 122 height 20
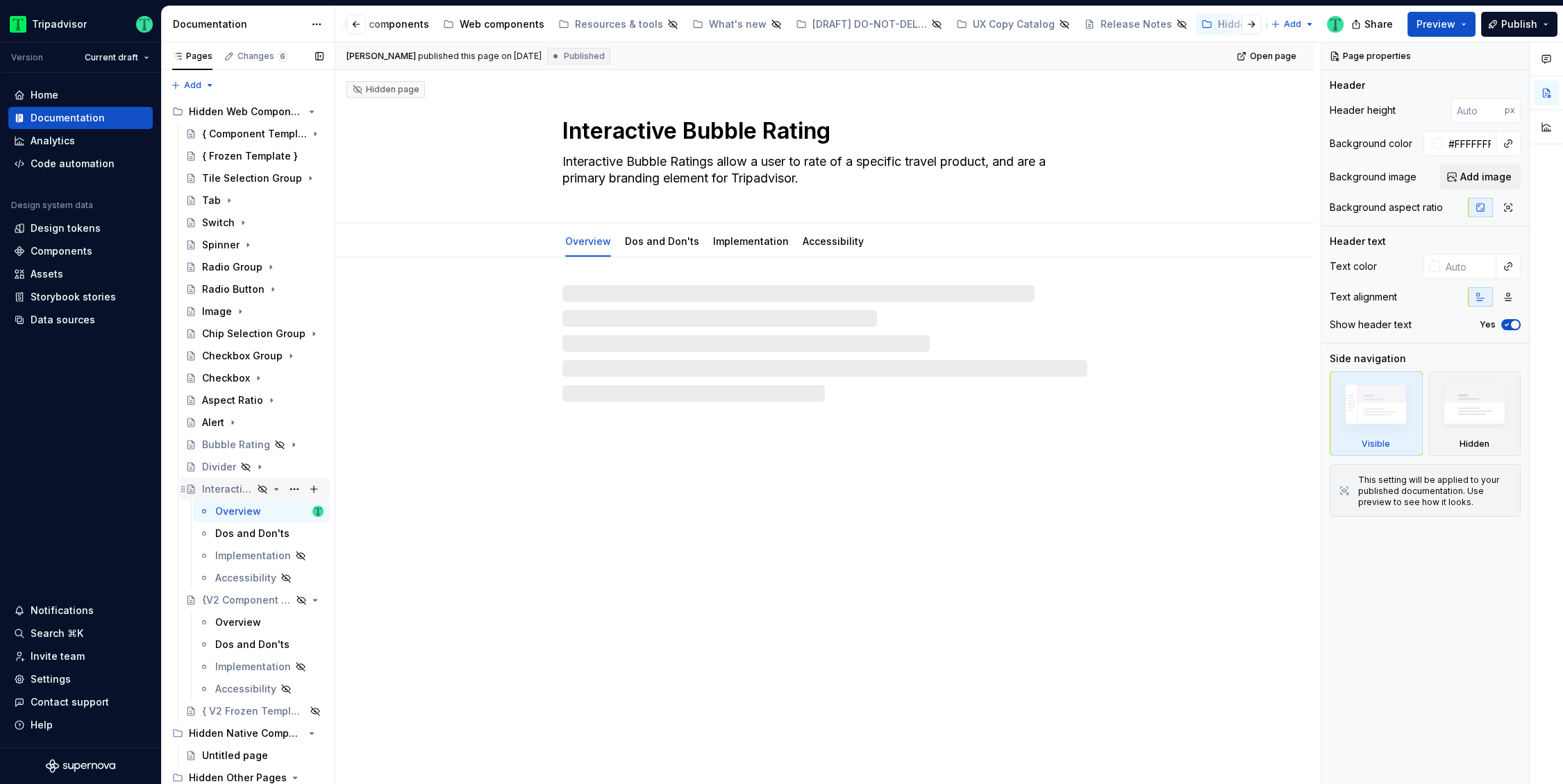
click at [271, 491] on icon "Page tree" at bounding box center [276, 489] width 11 height 11
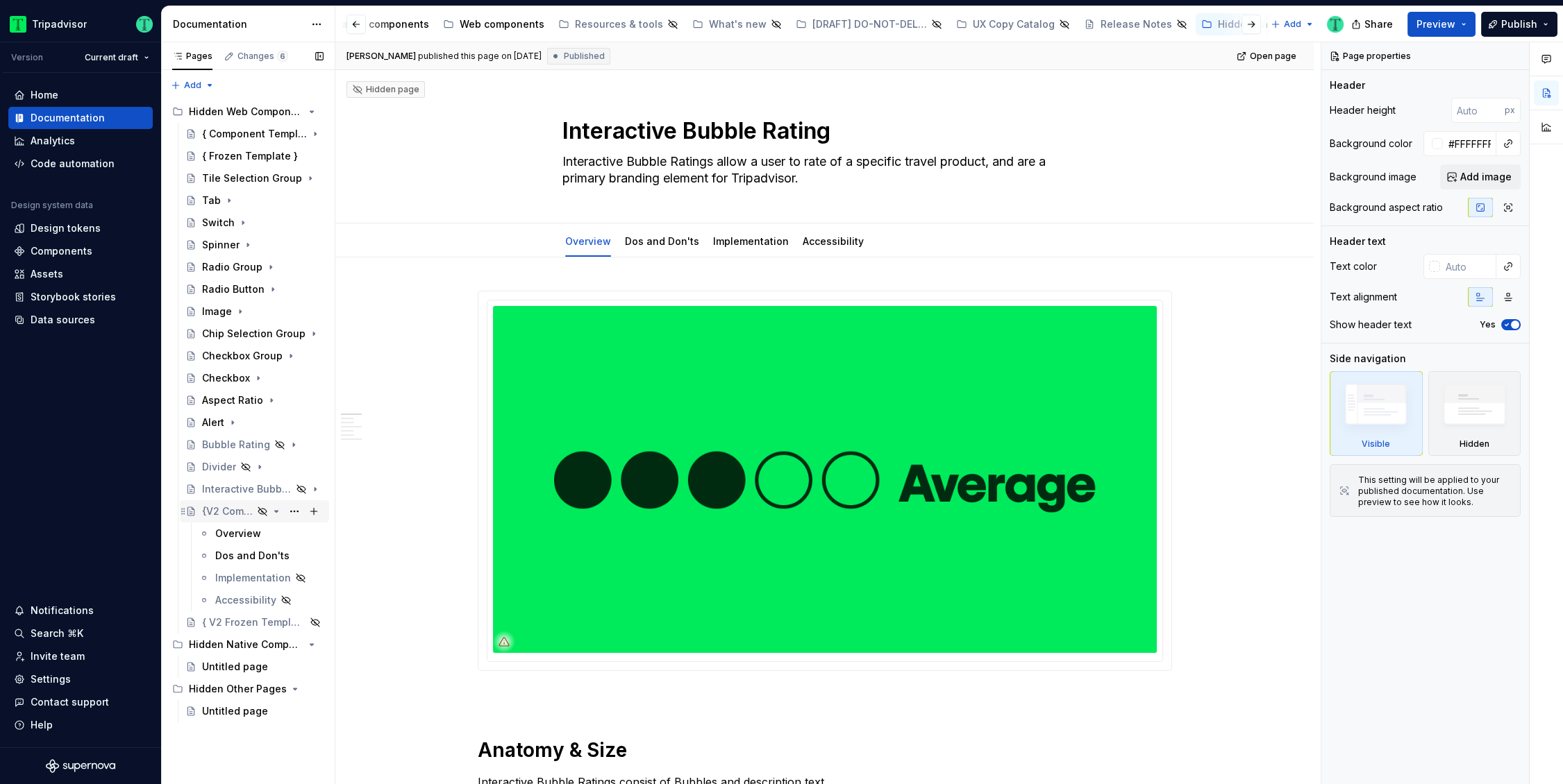
click at [275, 513] on icon "Page tree" at bounding box center [276, 511] width 11 height 11
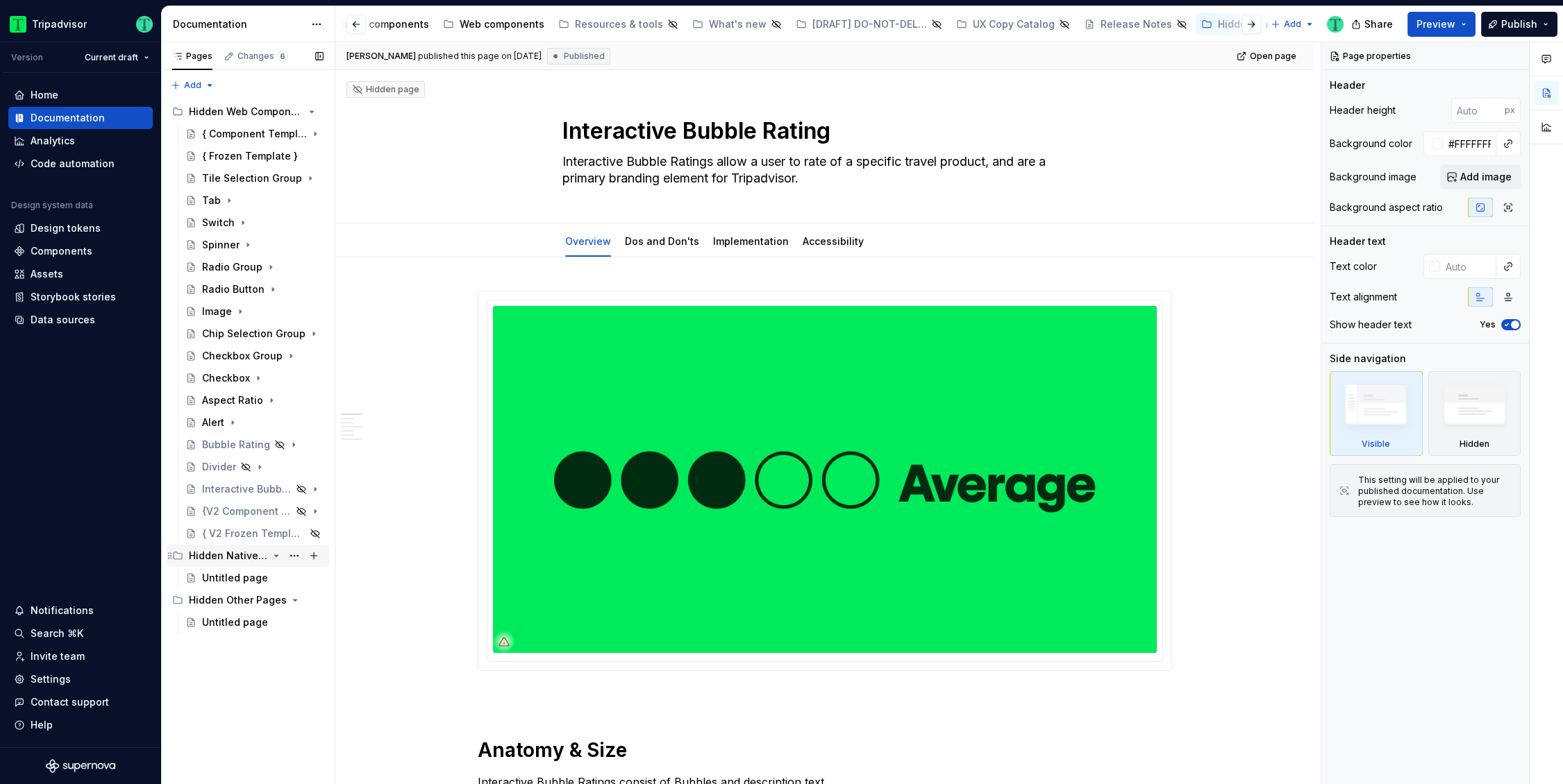
click at [277, 556] on icon "Page tree" at bounding box center [277, 556] width 3 height 2
click at [272, 579] on icon "Page tree" at bounding box center [276, 578] width 11 height 11
click at [230, 265] on div "Radio Group" at bounding box center [232, 267] width 60 height 14
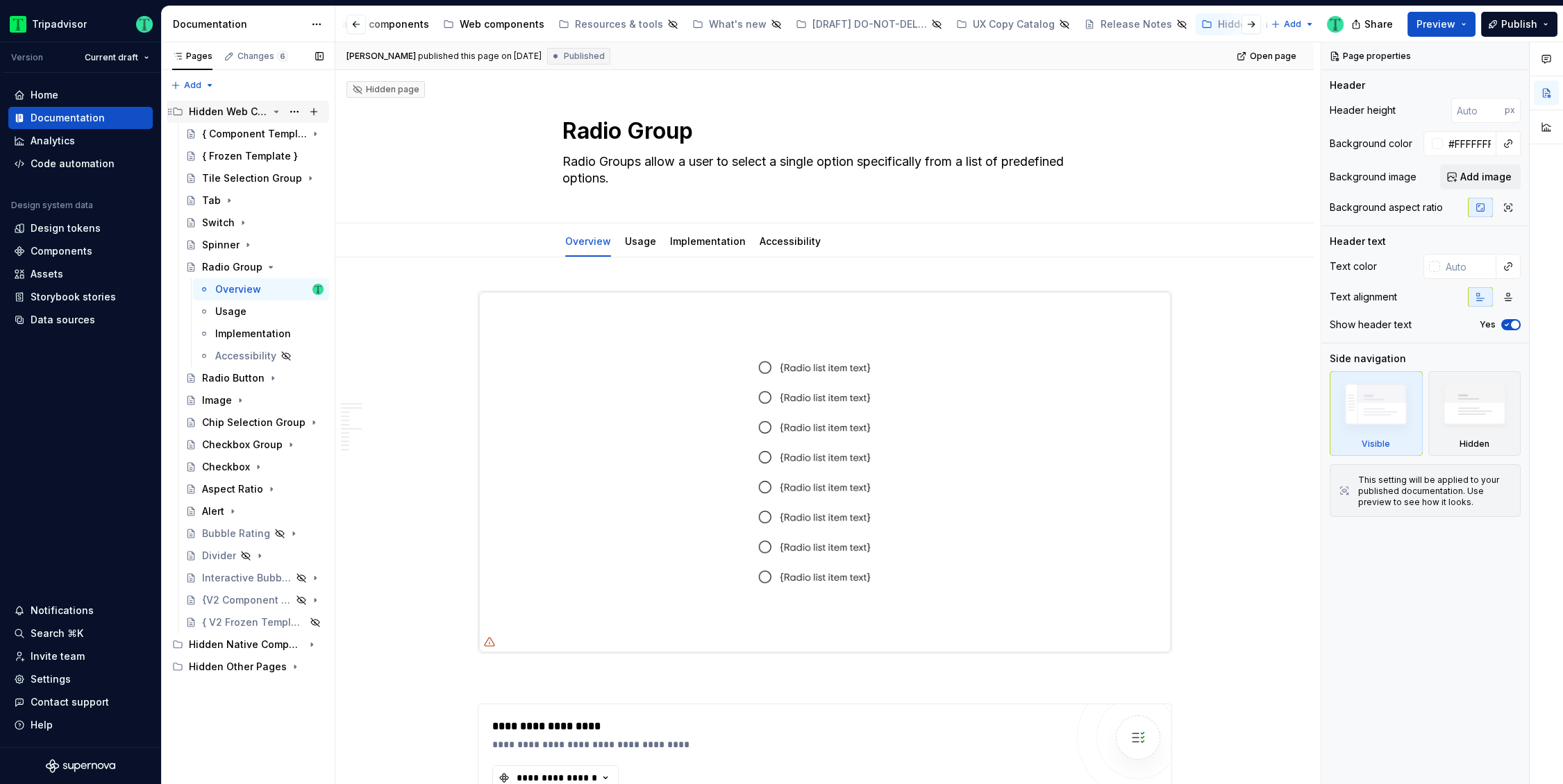
click at [234, 107] on div "Hidden Web Components Pages" at bounding box center [228, 111] width 79 height 14
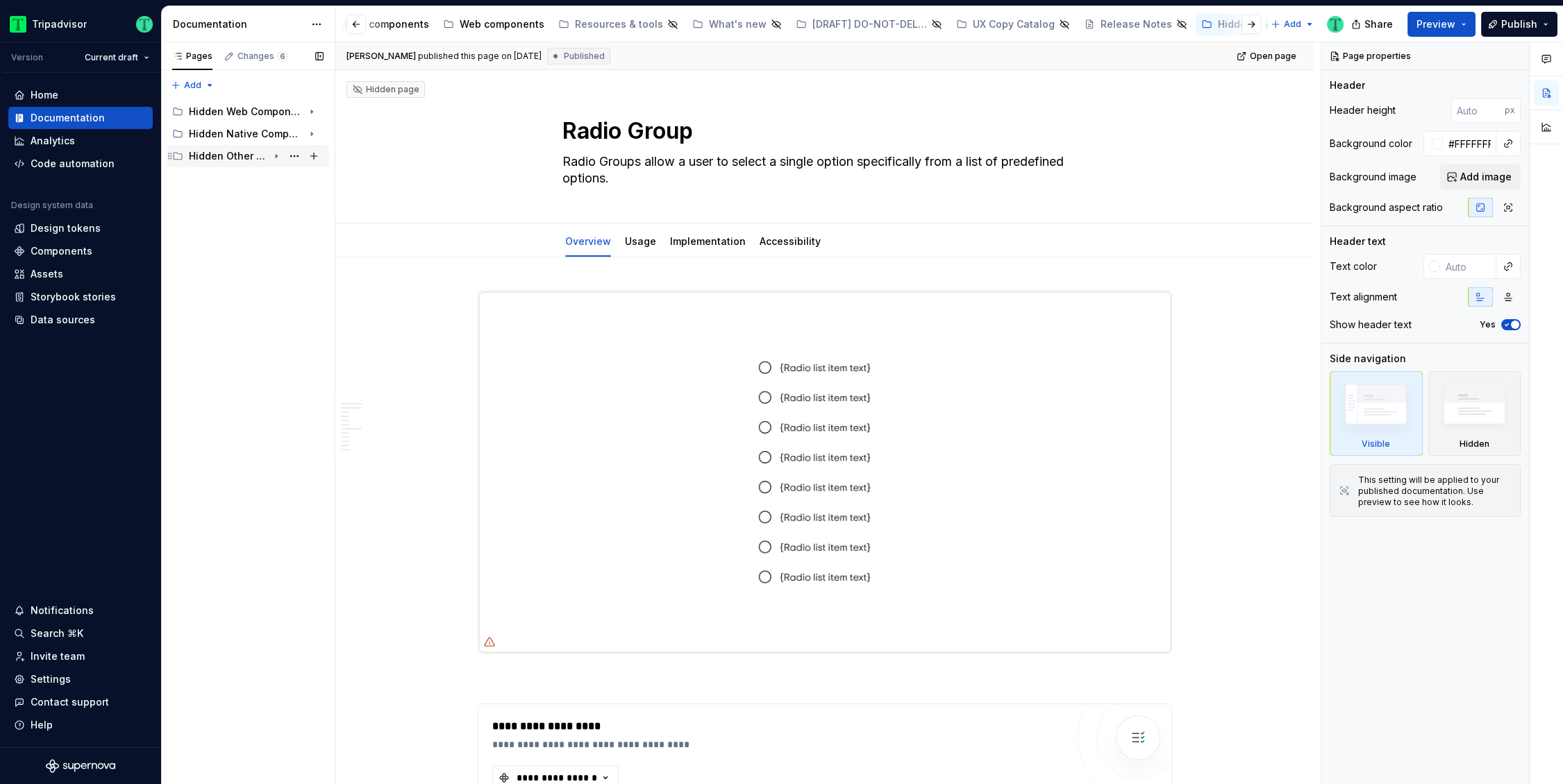
click at [234, 150] on div "Hidden Other Pages" at bounding box center [228, 156] width 79 height 14
click at [241, 169] on div "Untitled page" at bounding box center [263, 178] width 122 height 20
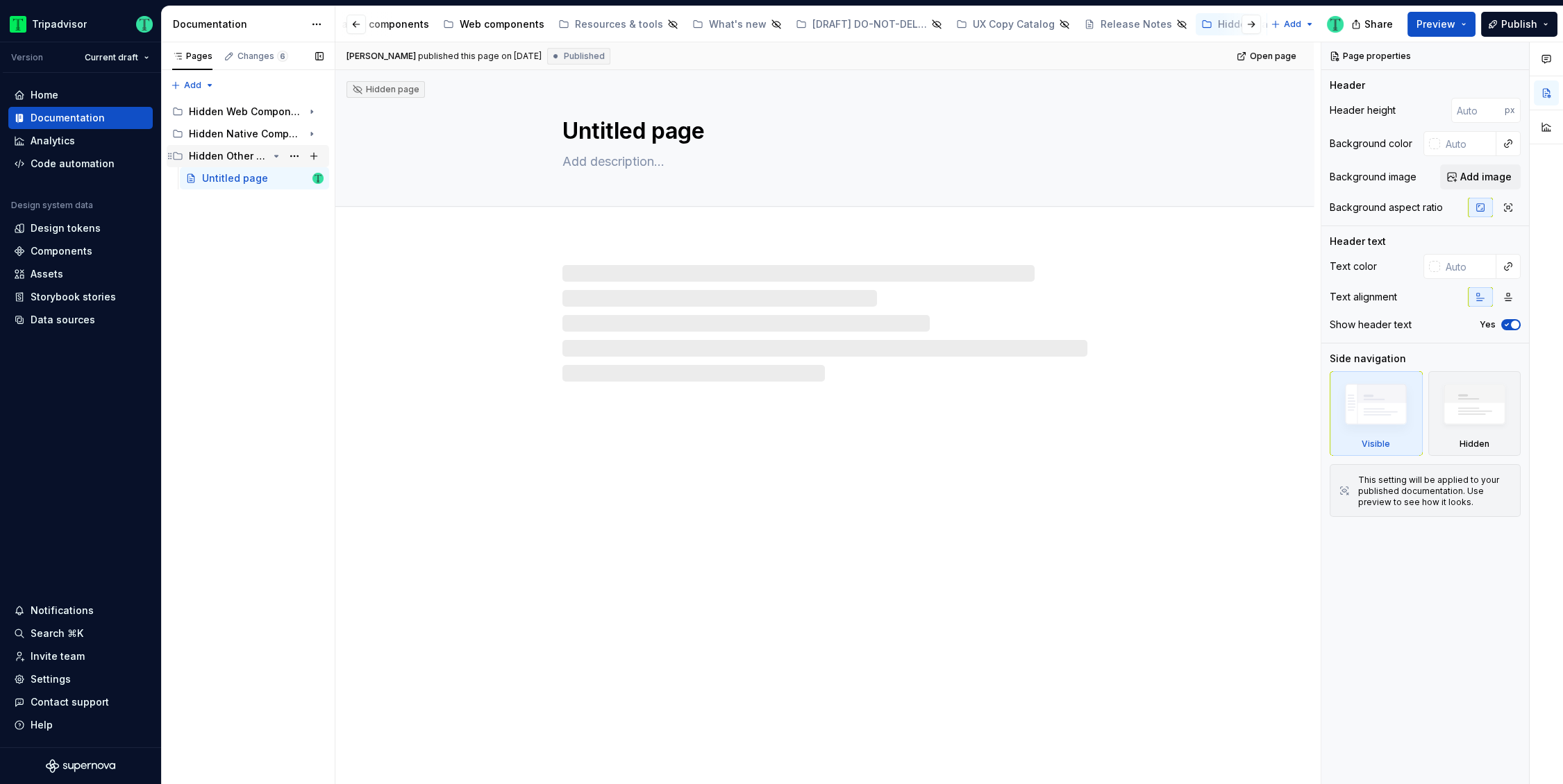
click at [234, 157] on div "Hidden Other Pages" at bounding box center [228, 156] width 79 height 14
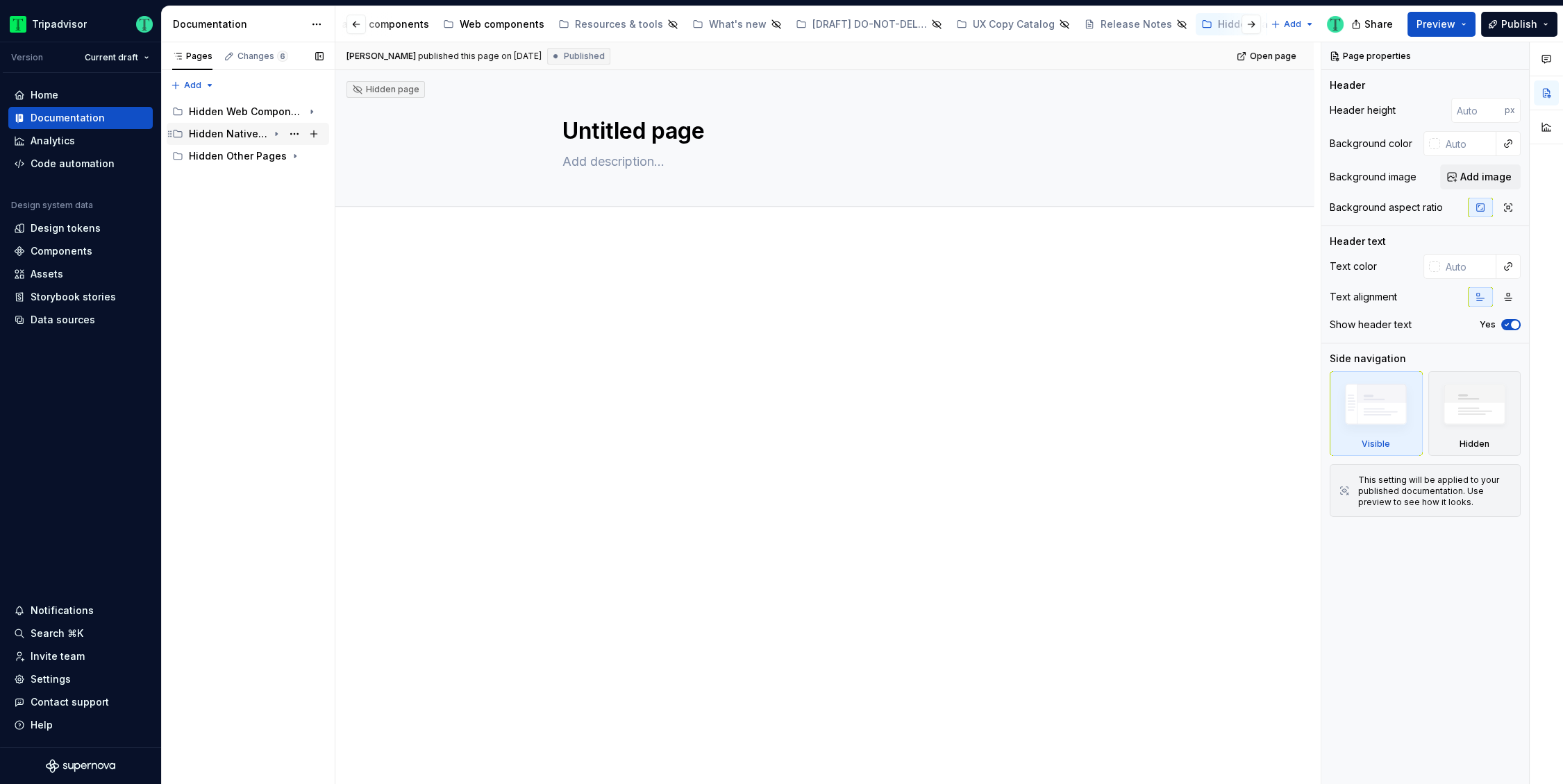
click at [237, 131] on div "Hidden Native Components Pages" at bounding box center [228, 134] width 79 height 14
click at [235, 106] on div "Hidden Web Components Pages" at bounding box center [228, 111] width 79 height 14
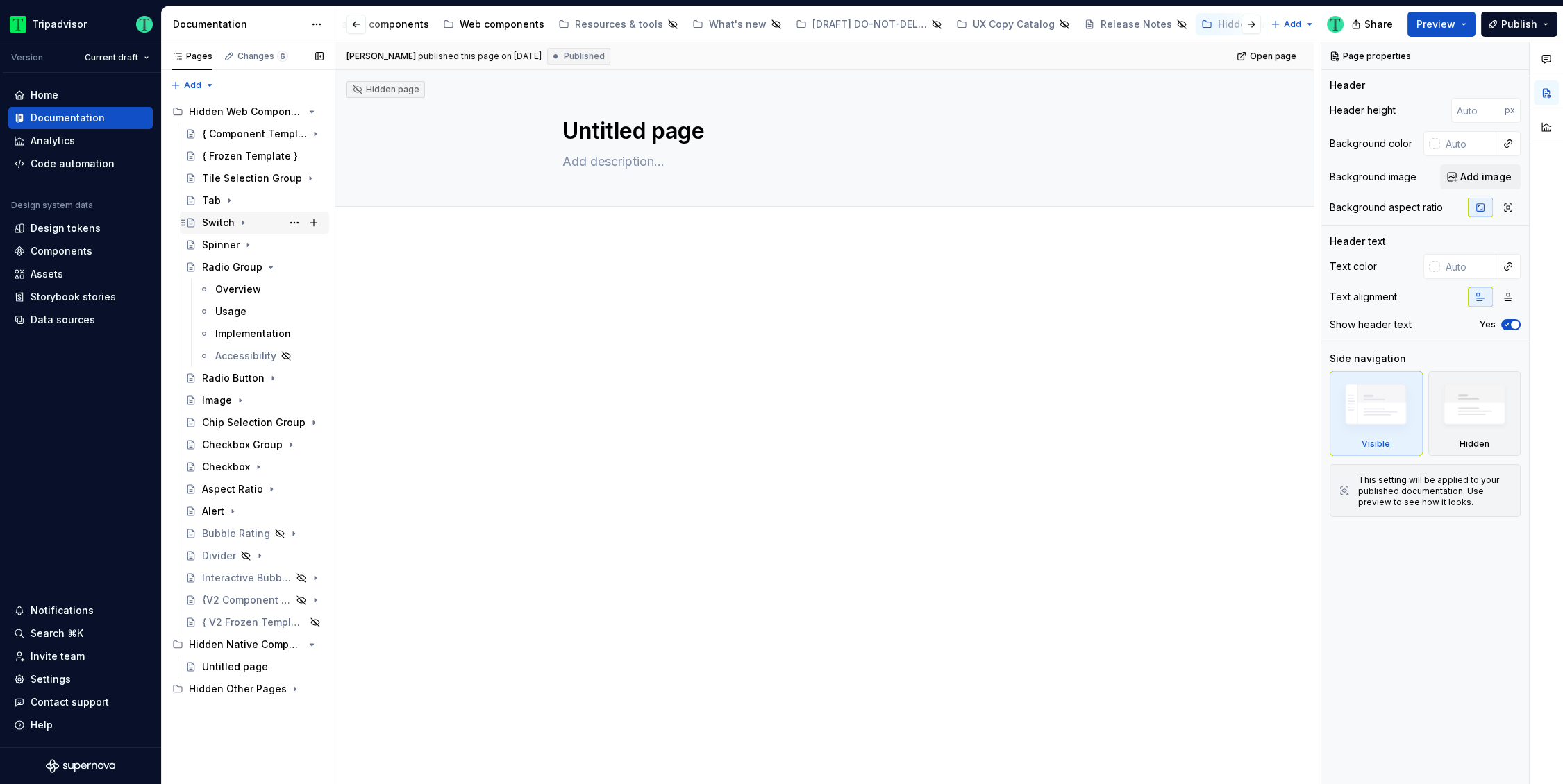
click at [218, 222] on div "Switch" at bounding box center [218, 223] width 32 height 14
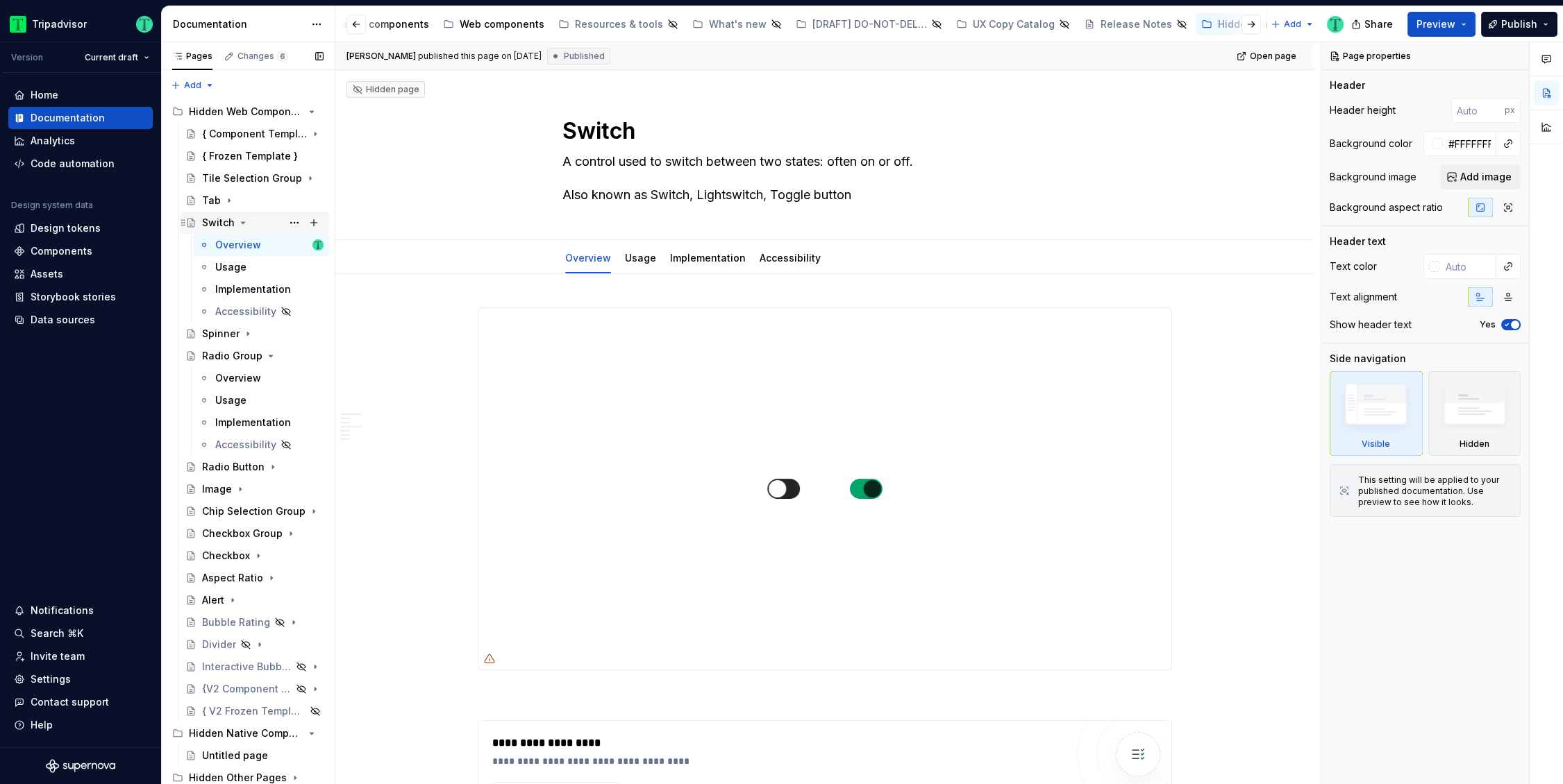
click at [241, 223] on icon "Page tree" at bounding box center [243, 223] width 3 height 2
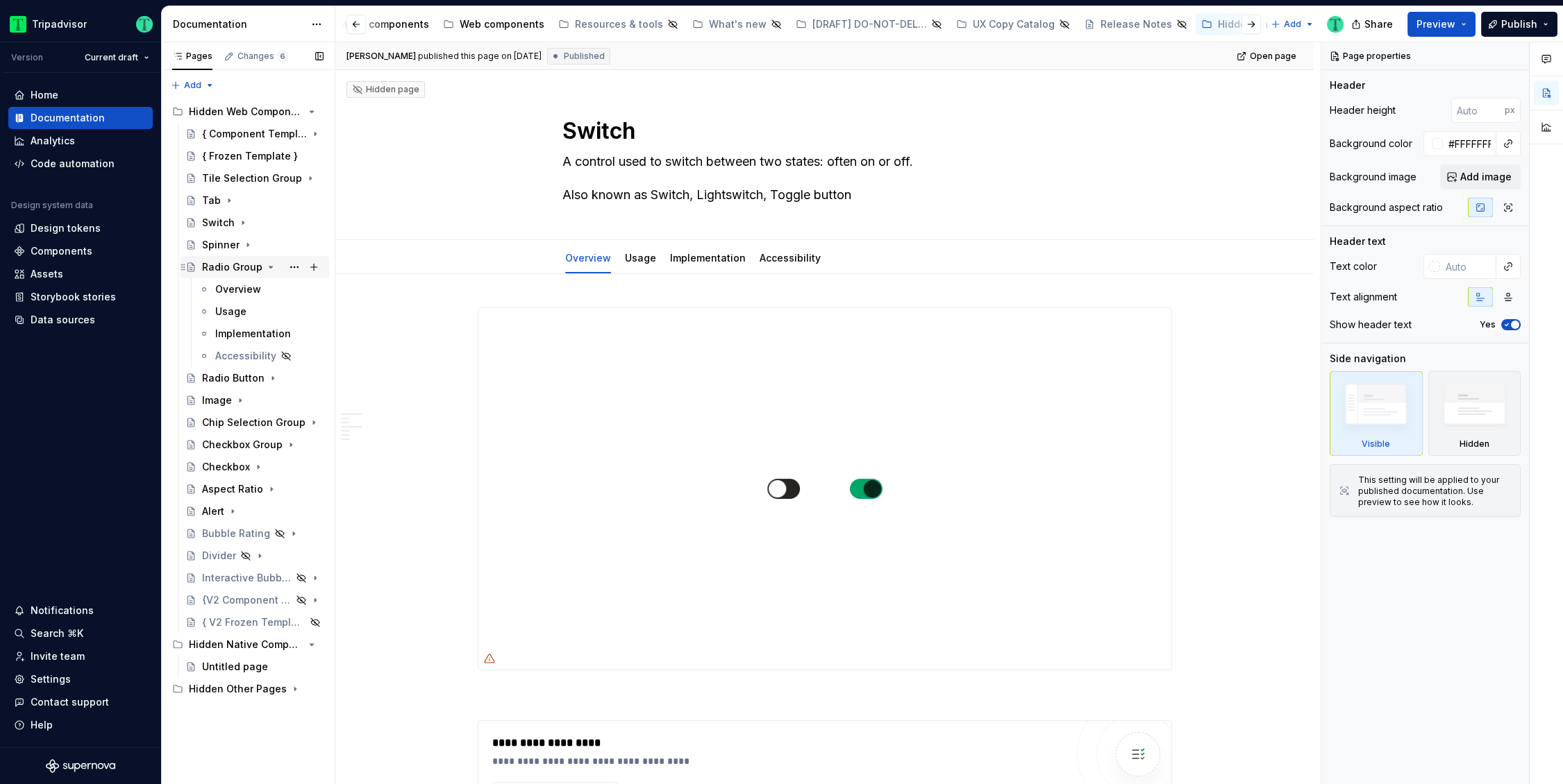
click at [268, 264] on icon "Page tree" at bounding box center [270, 267] width 11 height 11
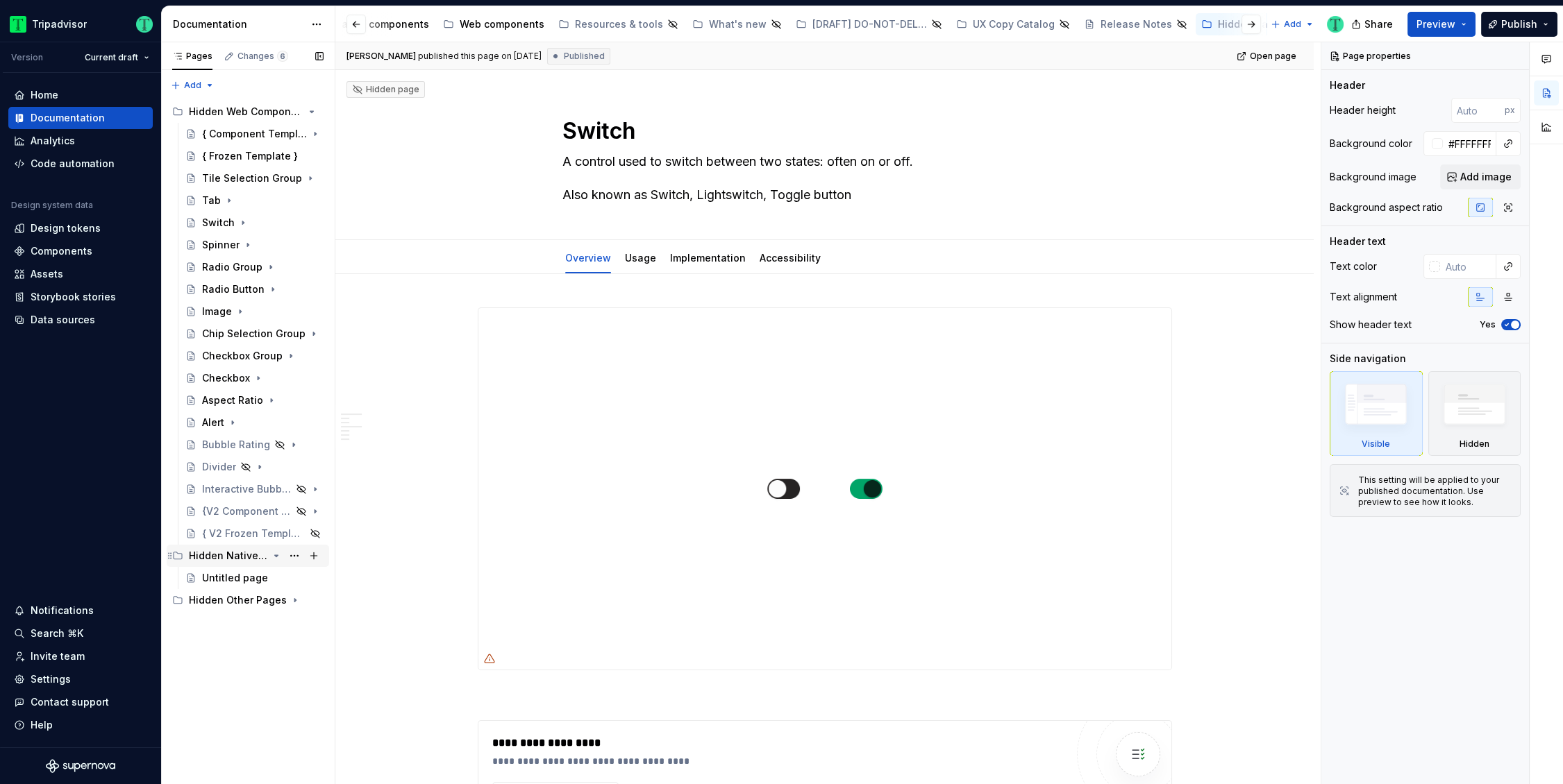
click at [276, 552] on icon "Page tree" at bounding box center [276, 556] width 11 height 11
click at [275, 111] on icon "Page tree" at bounding box center [277, 112] width 3 height 2
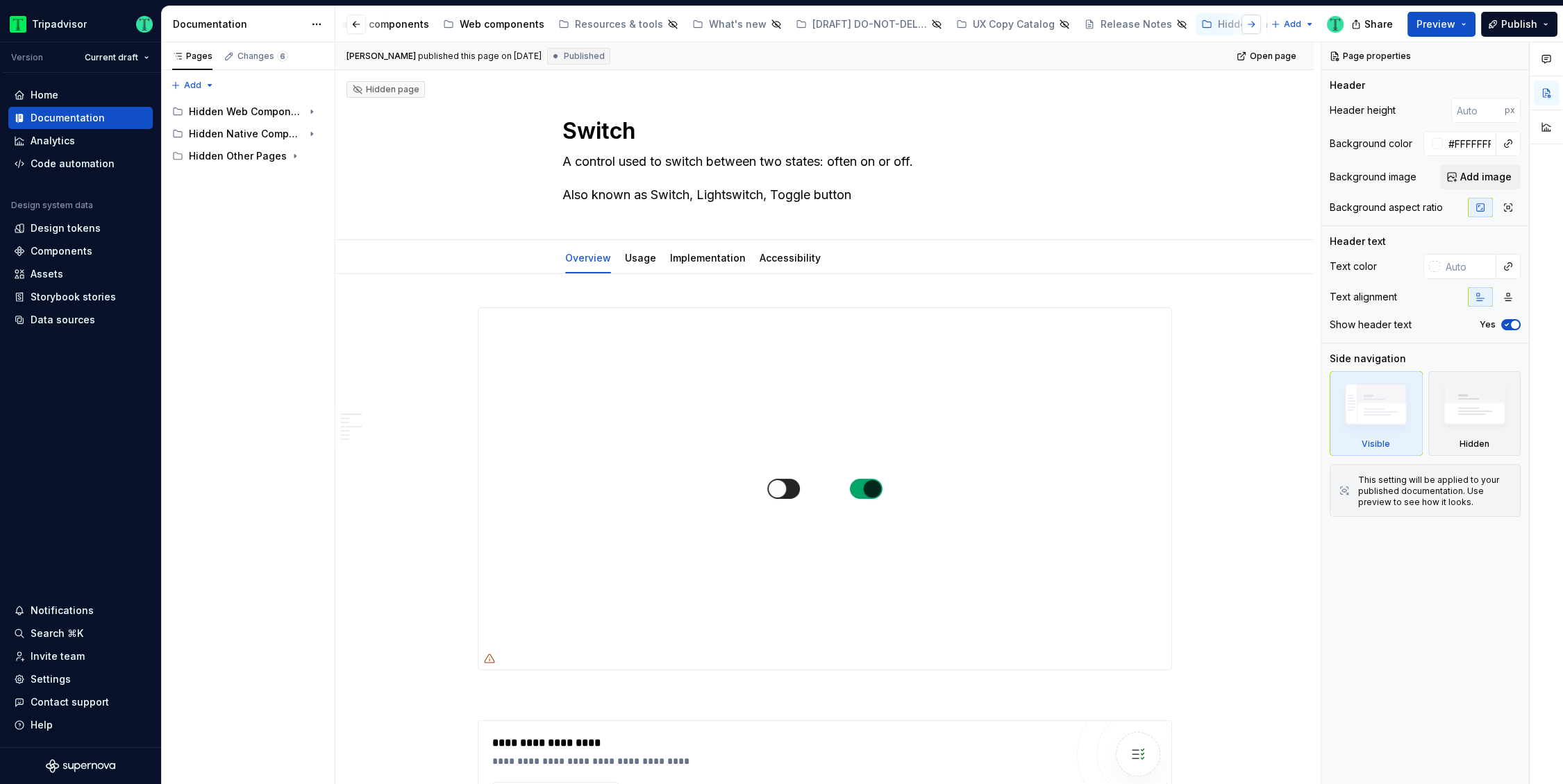
click at [1253, 28] on button "button" at bounding box center [1251, 24] width 20 height 20
click at [973, 25] on div "UX Copy Catalog" at bounding box center [1014, 24] width 82 height 14
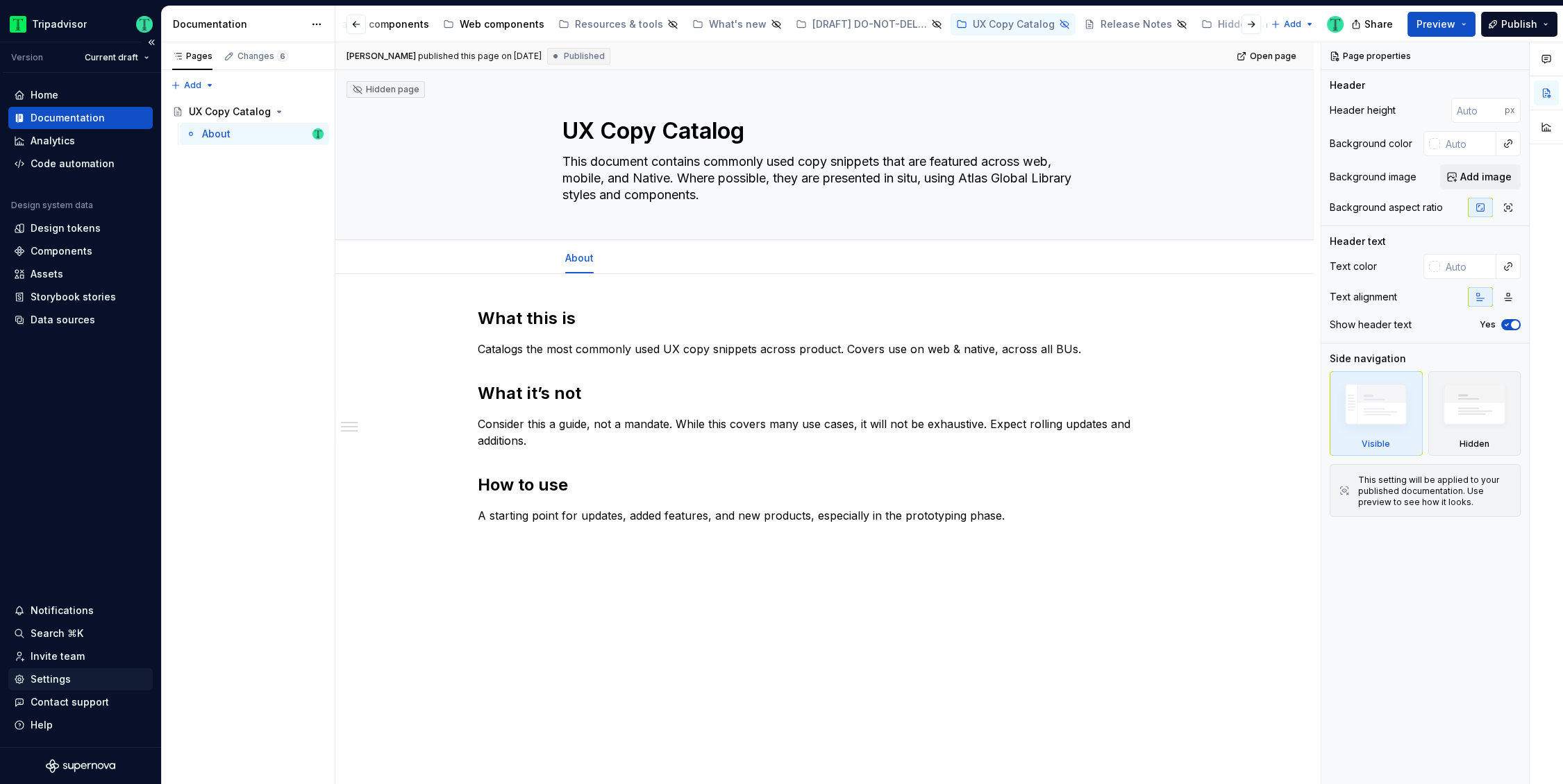
click at [54, 680] on div "Settings" at bounding box center [50, 680] width 40 height 14
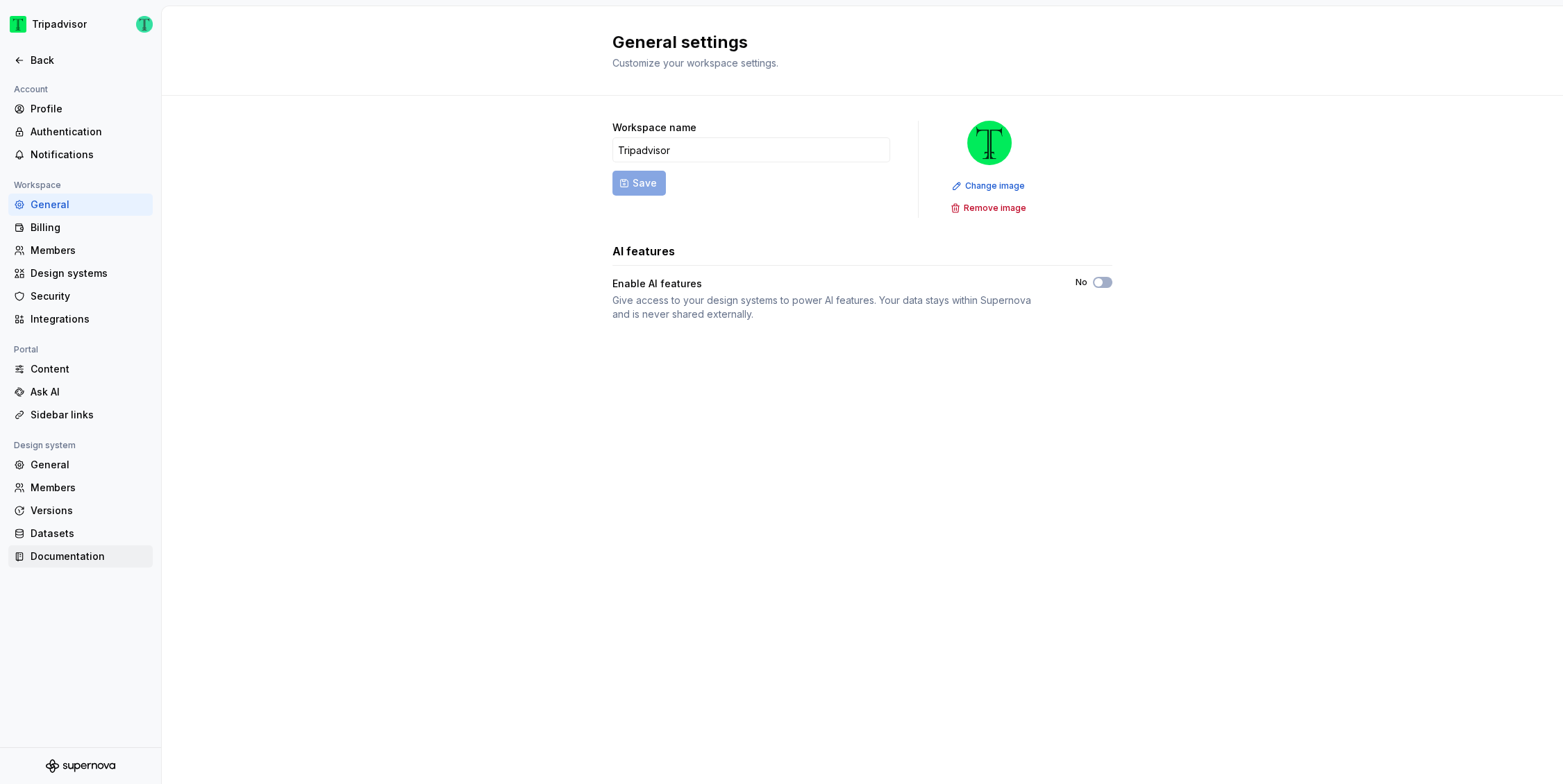
click at [67, 554] on div "Documentation" at bounding box center [88, 556] width 116 height 14
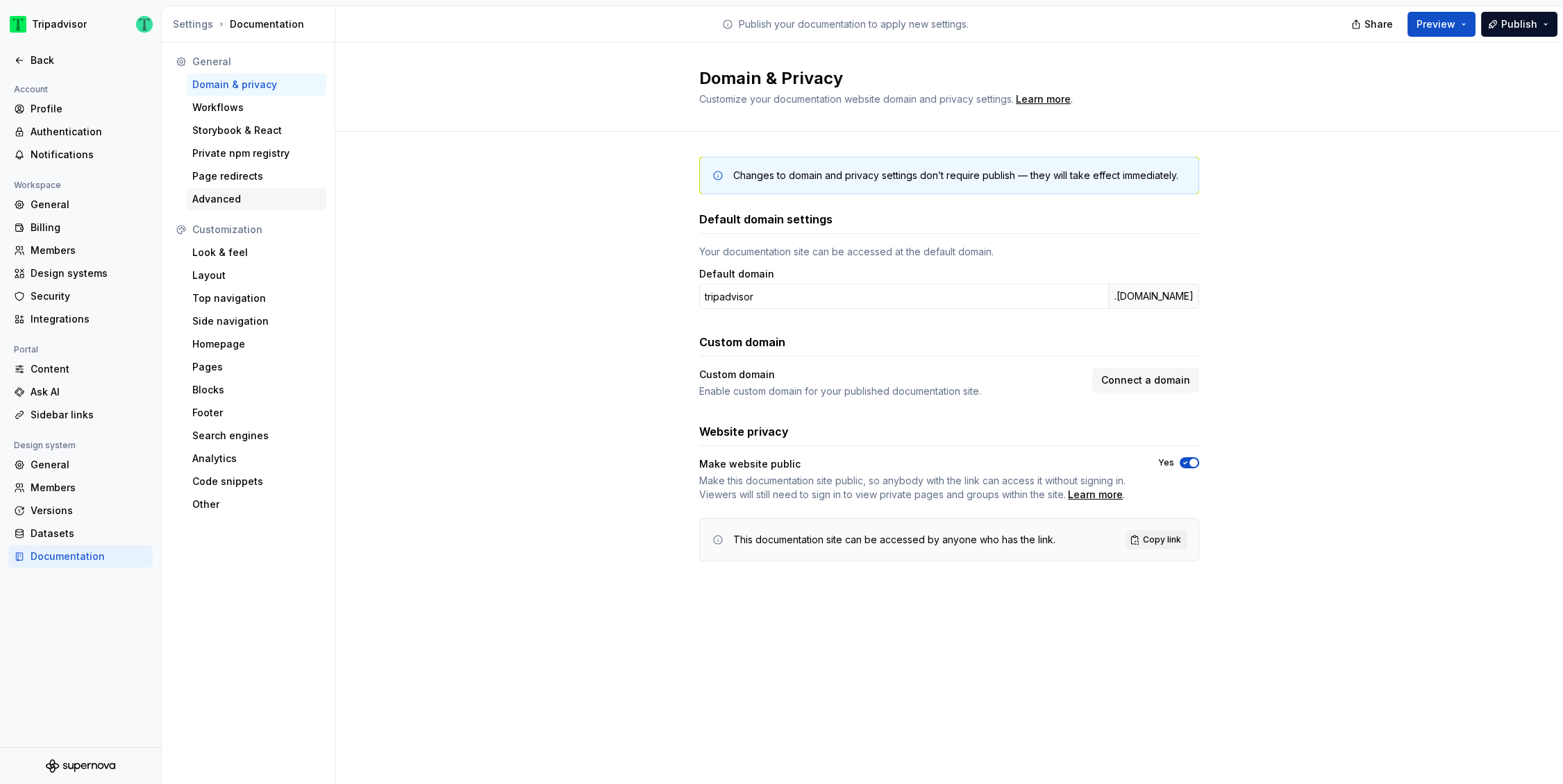
click at [269, 205] on div "Advanced" at bounding box center [256, 199] width 128 height 14
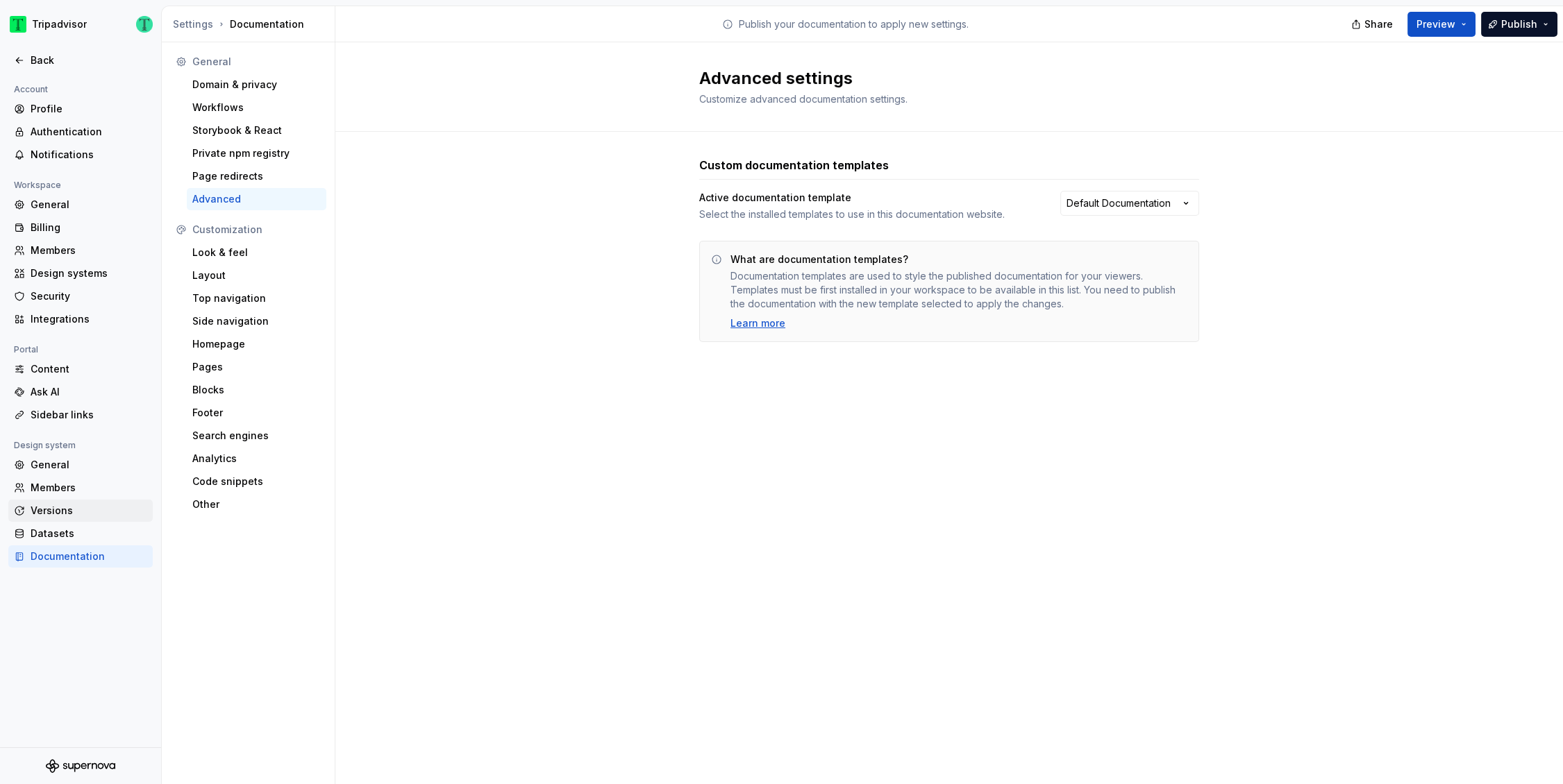
click at [64, 511] on div "Versions" at bounding box center [88, 510] width 116 height 14
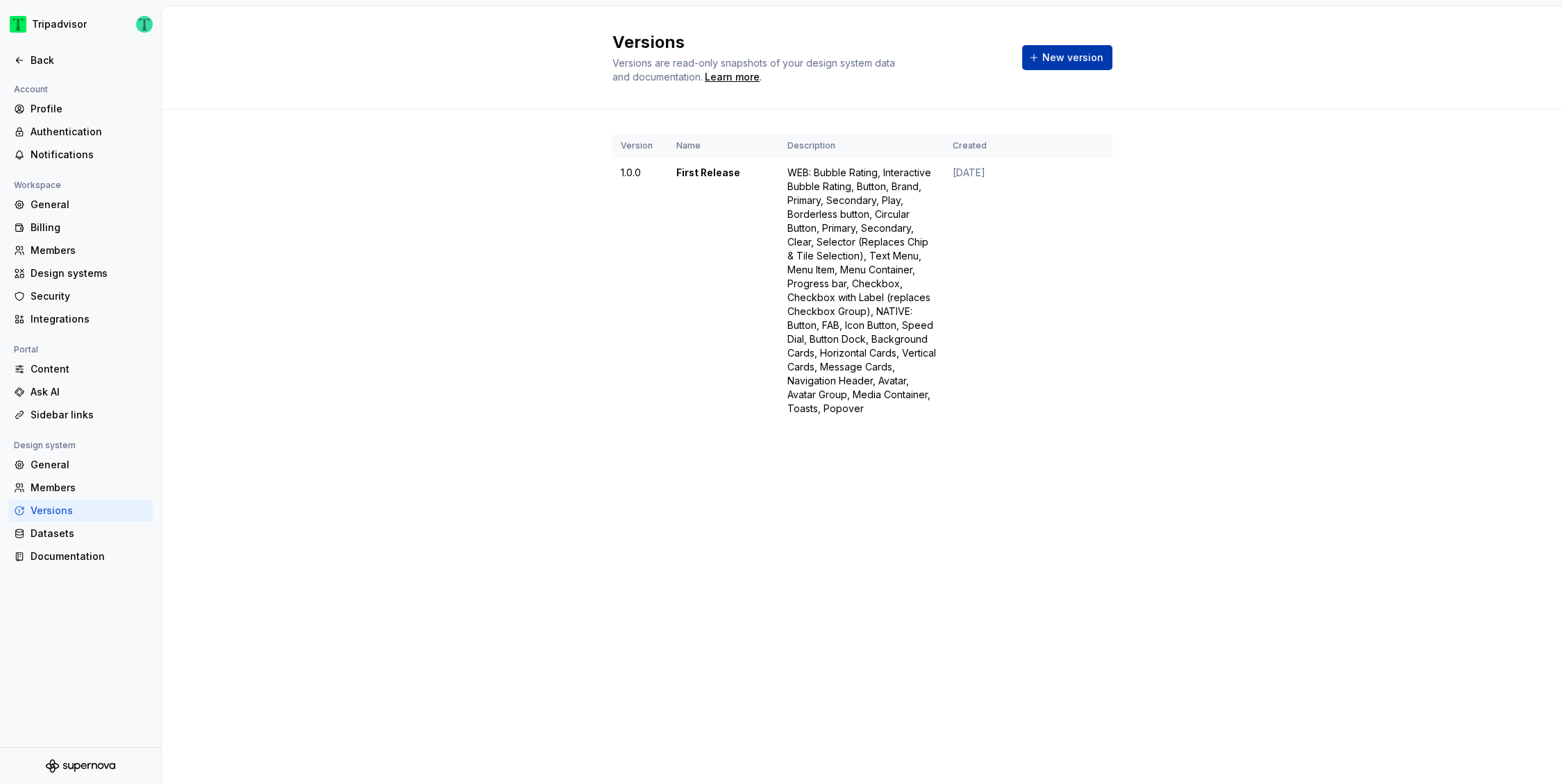
click at [1066, 59] on span "New version" at bounding box center [1073, 58] width 61 height 14
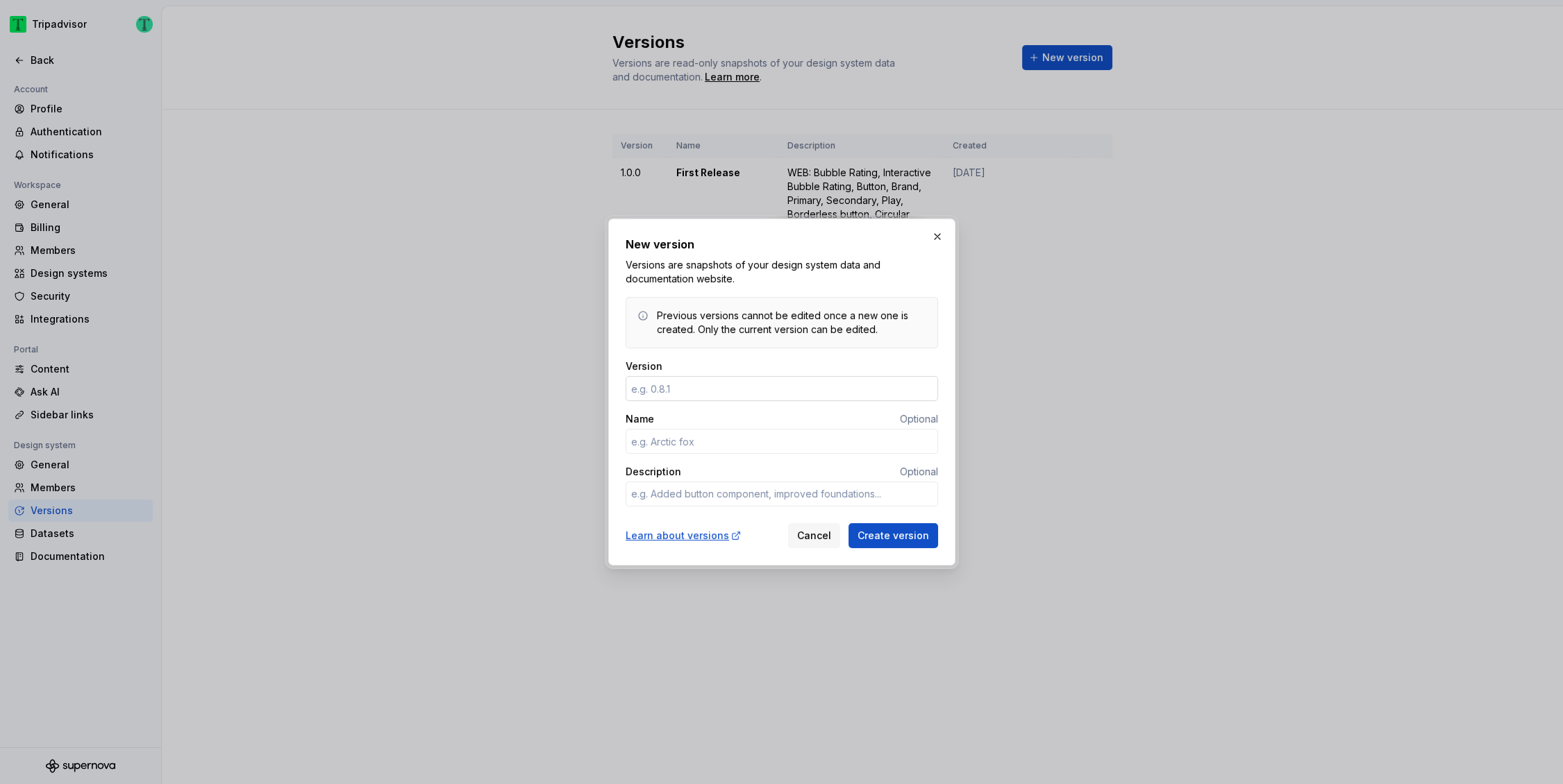
click at [756, 389] on input "Version" at bounding box center [782, 388] width 313 height 25
type textarea "*"
type input "1.1.0"
click at [677, 440] on input "Name" at bounding box center [782, 441] width 313 height 25
click at [753, 445] on input "Name" at bounding box center [782, 441] width 313 height 25
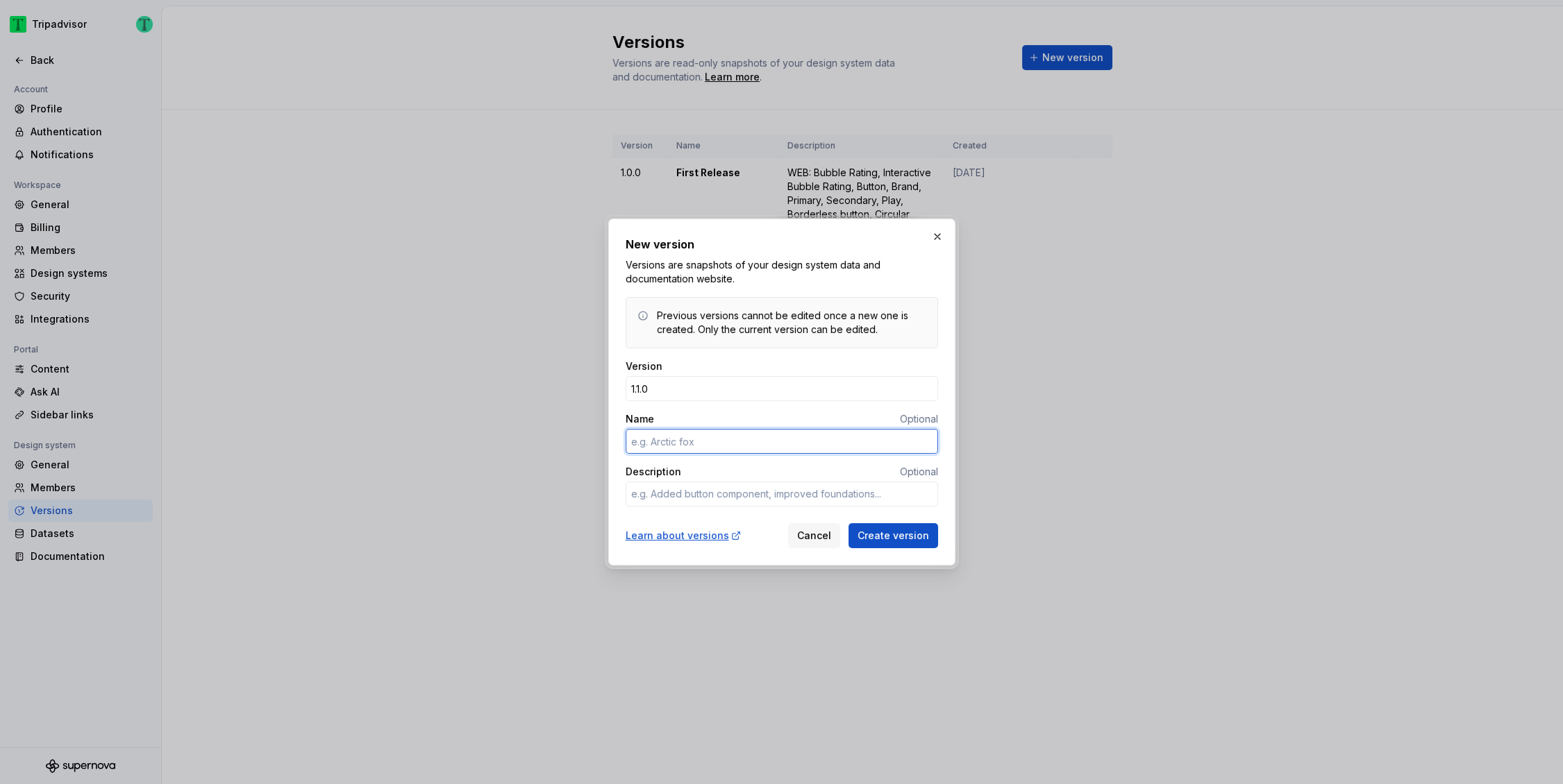
type textarea "*"
type input "Batch 2 Release"
click at [734, 494] on textarea "Description" at bounding box center [782, 494] width 313 height 25
paste textarea "Web * Avatar * Facepile * Contributors * Contributors Bio * Tab Bar * Collapsib…"
type textarea "*"
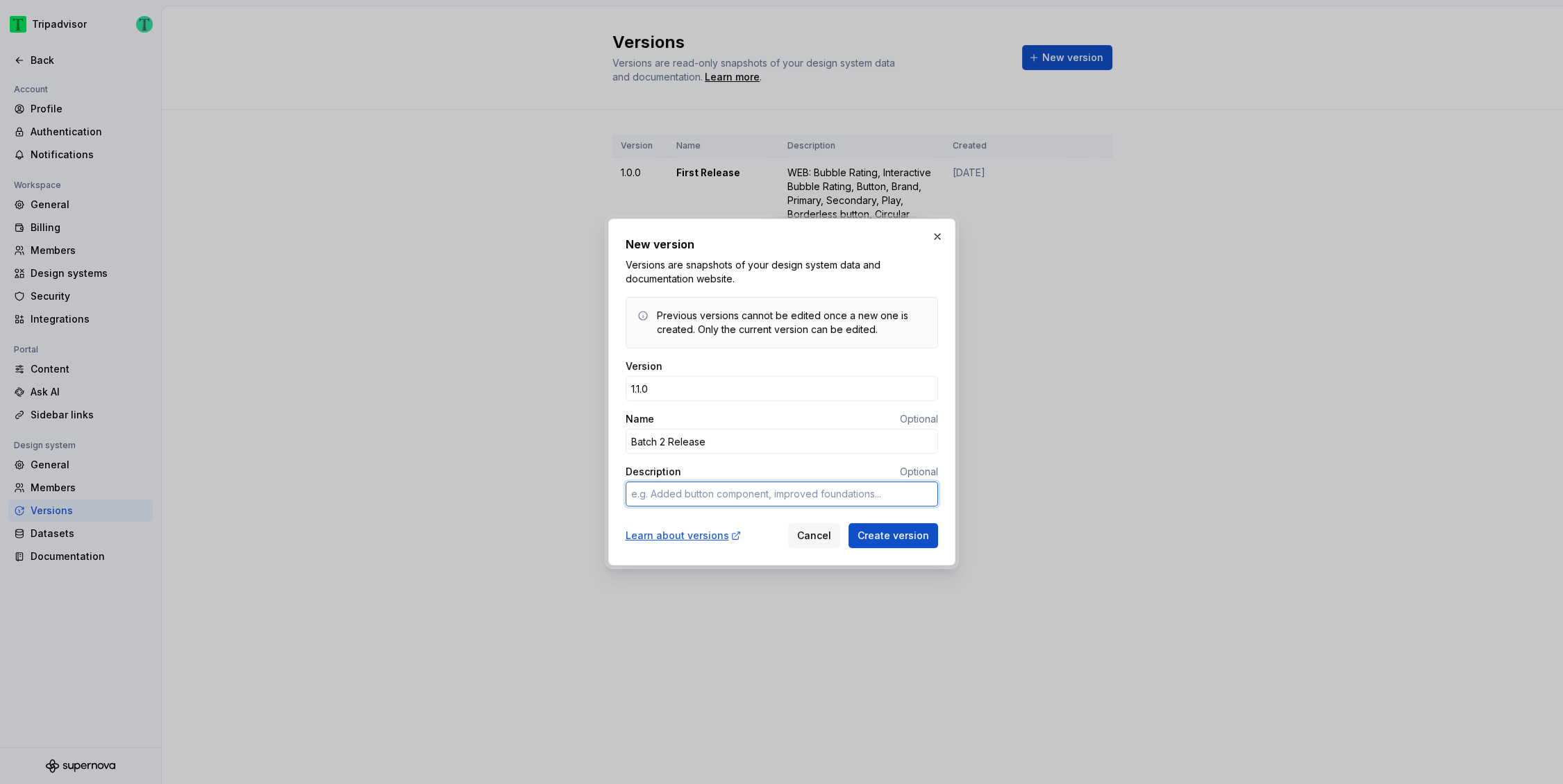
type textarea "Web * Avatar * Facepile * Contributors * Contributors Bio * Tab Bar * Collapsib…"
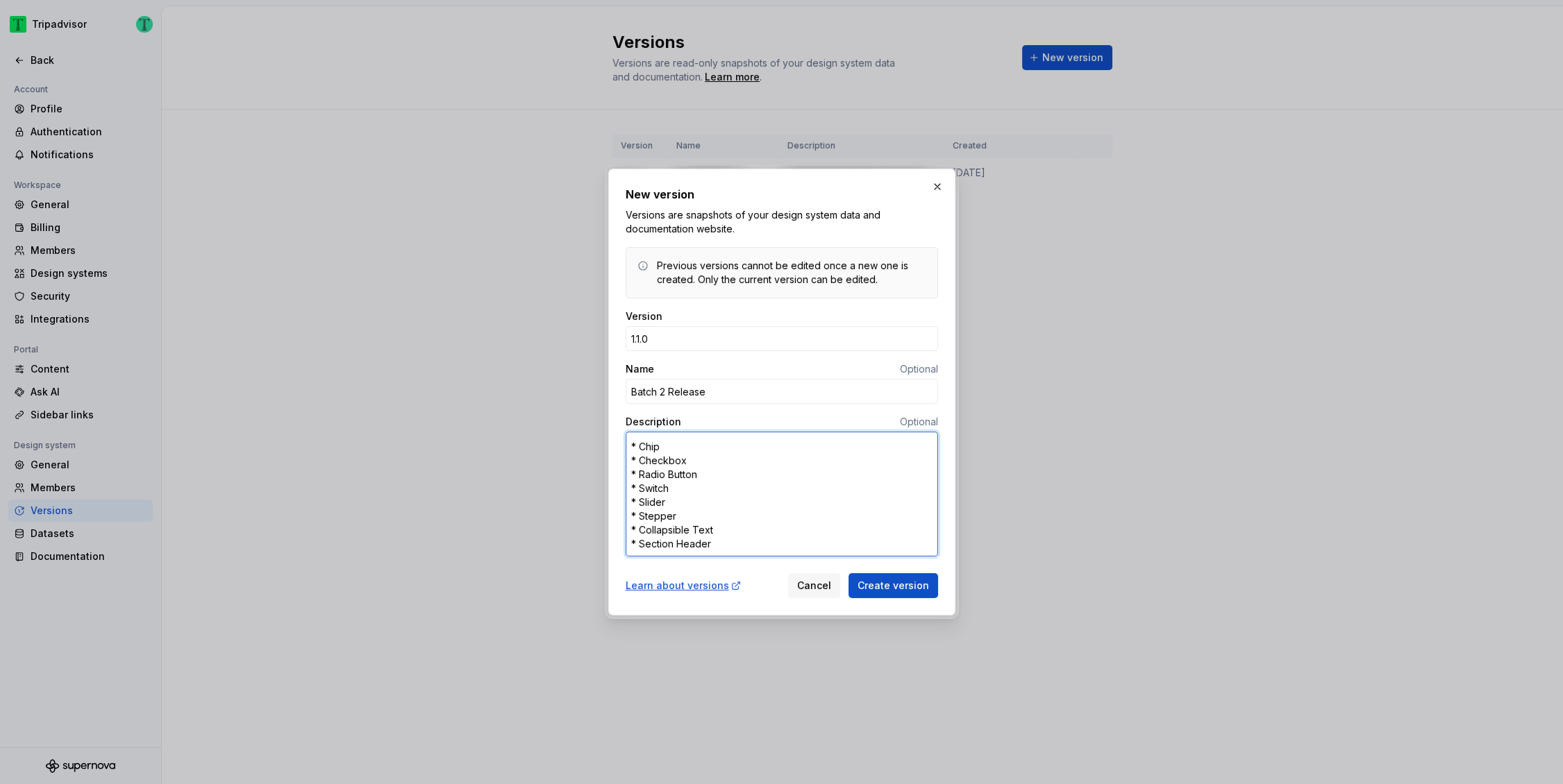
type textarea "*"
type textarea "Web * Avatar * Facepile * Contributors * Contributors Bio * Tab Bar * Collapsib…"
type textarea "*"
type textarea "Web * Avatar * Facepile * Contributors * Contributors Bio * Tab Bar * Collapsib…"
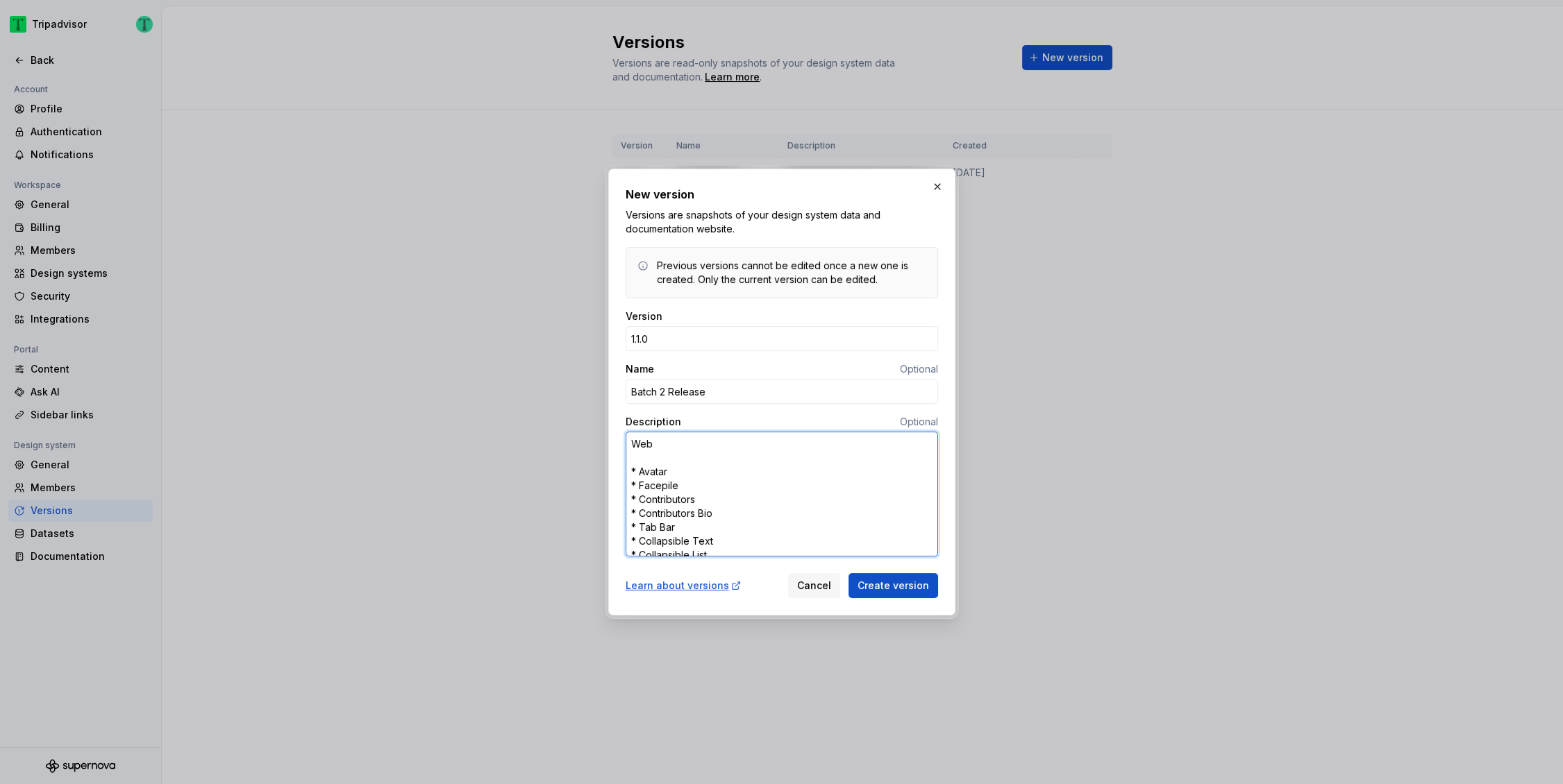
type textarea "*"
type textarea "Web * Avatar * Facepile * Contributors * Contributors Bio * Tab Bar * Collapsib…"
type textarea "*"
type textarea "Web *Avatar * Facepile * Contributors * Contributors Bio * Tab Bar * Collapsibl…"
type textarea "*"
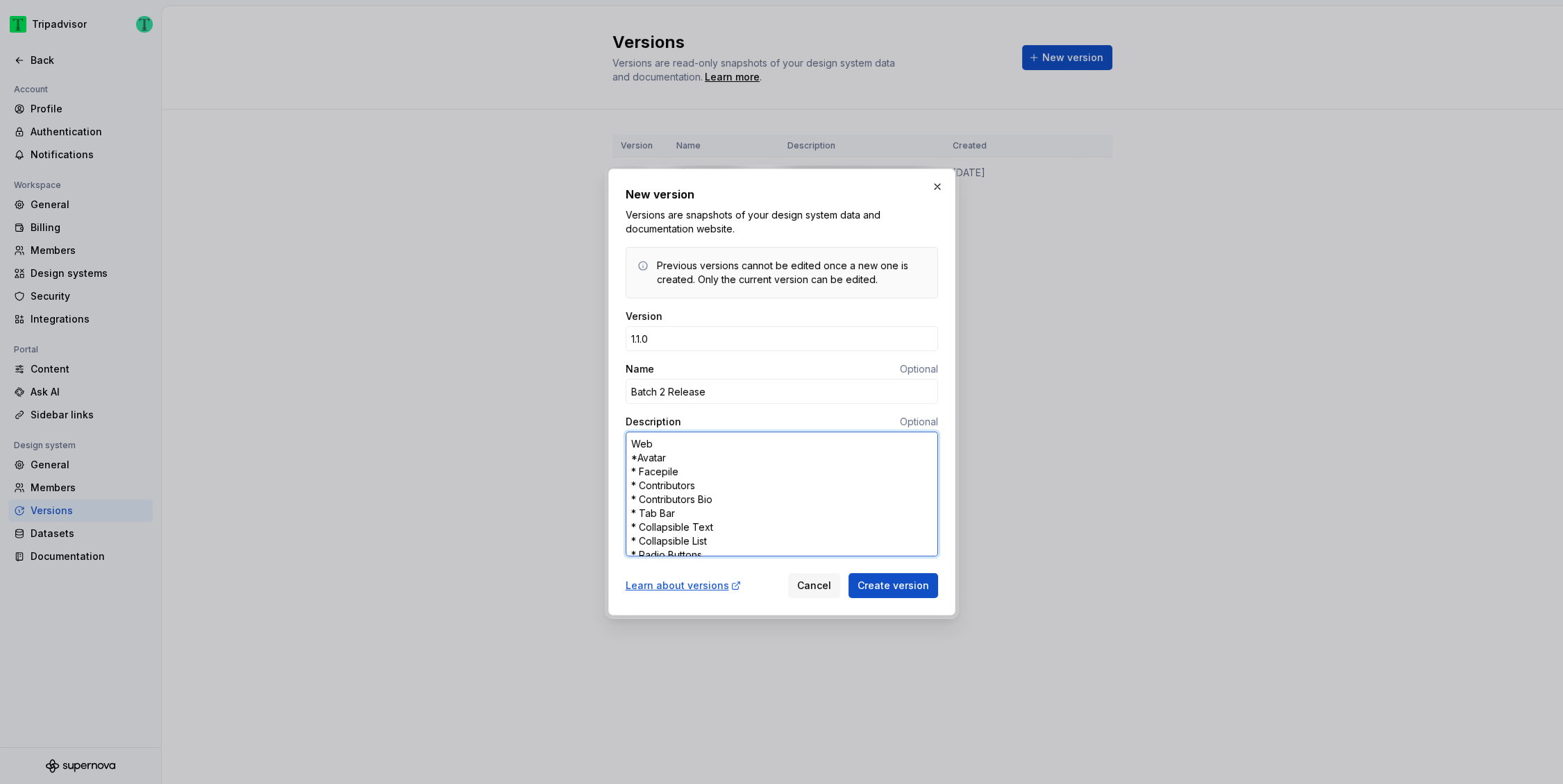
type textarea "Web * Avatar * Facepile * Contributors * Contributors Bio * Tab Bar * Collapsib…"
click at [640, 482] on textarea "Web * Avatar * Facepile * Contributors * Contributors Bio * Tab Bar * Collapsib…" at bounding box center [782, 494] width 313 height 125
type textarea "*"
type textarea "Web * Avatar * Facepile * Contributors * Contributors Bio * Tab Bar * Collapsib…"
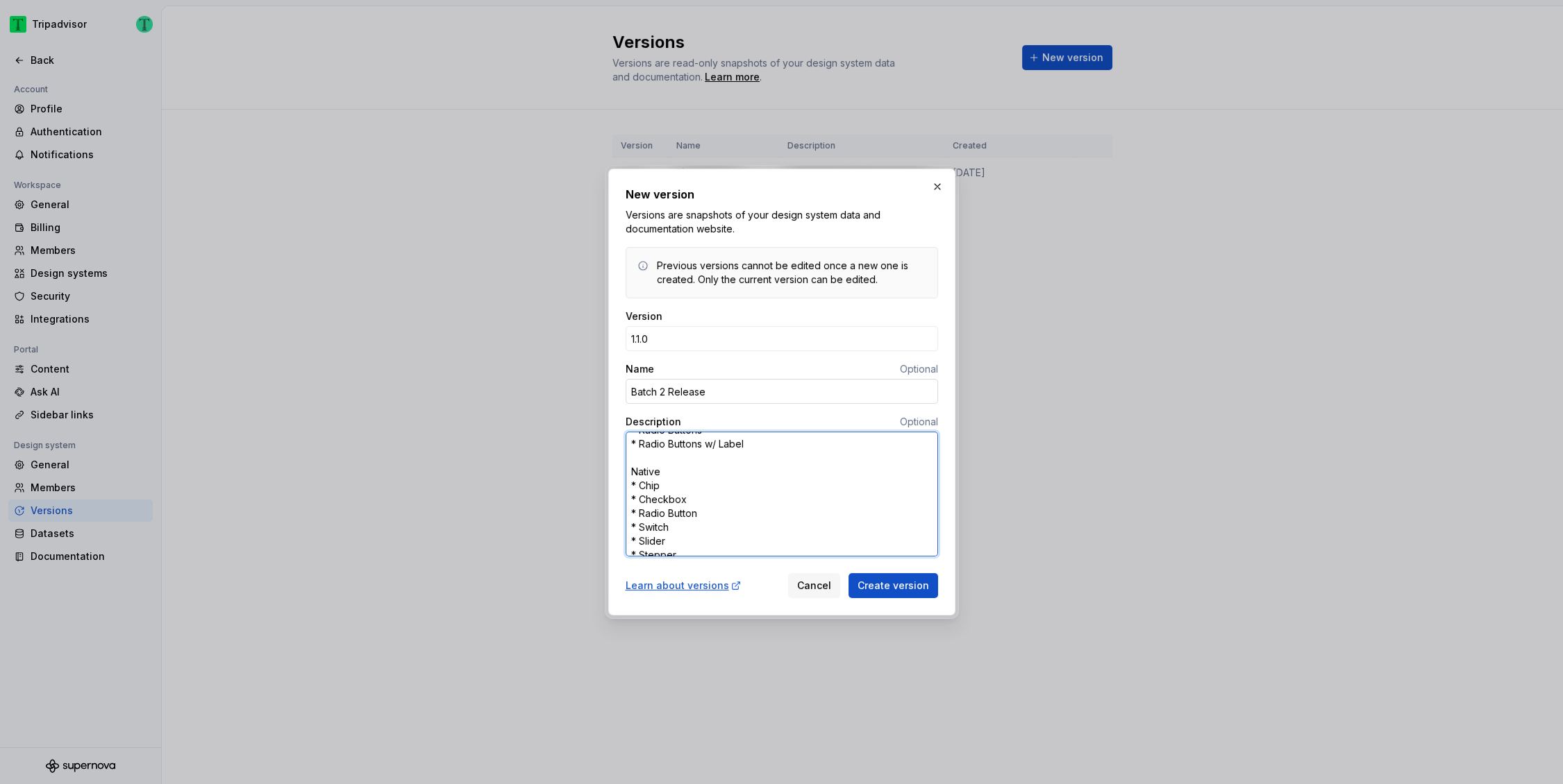
type textarea "*"
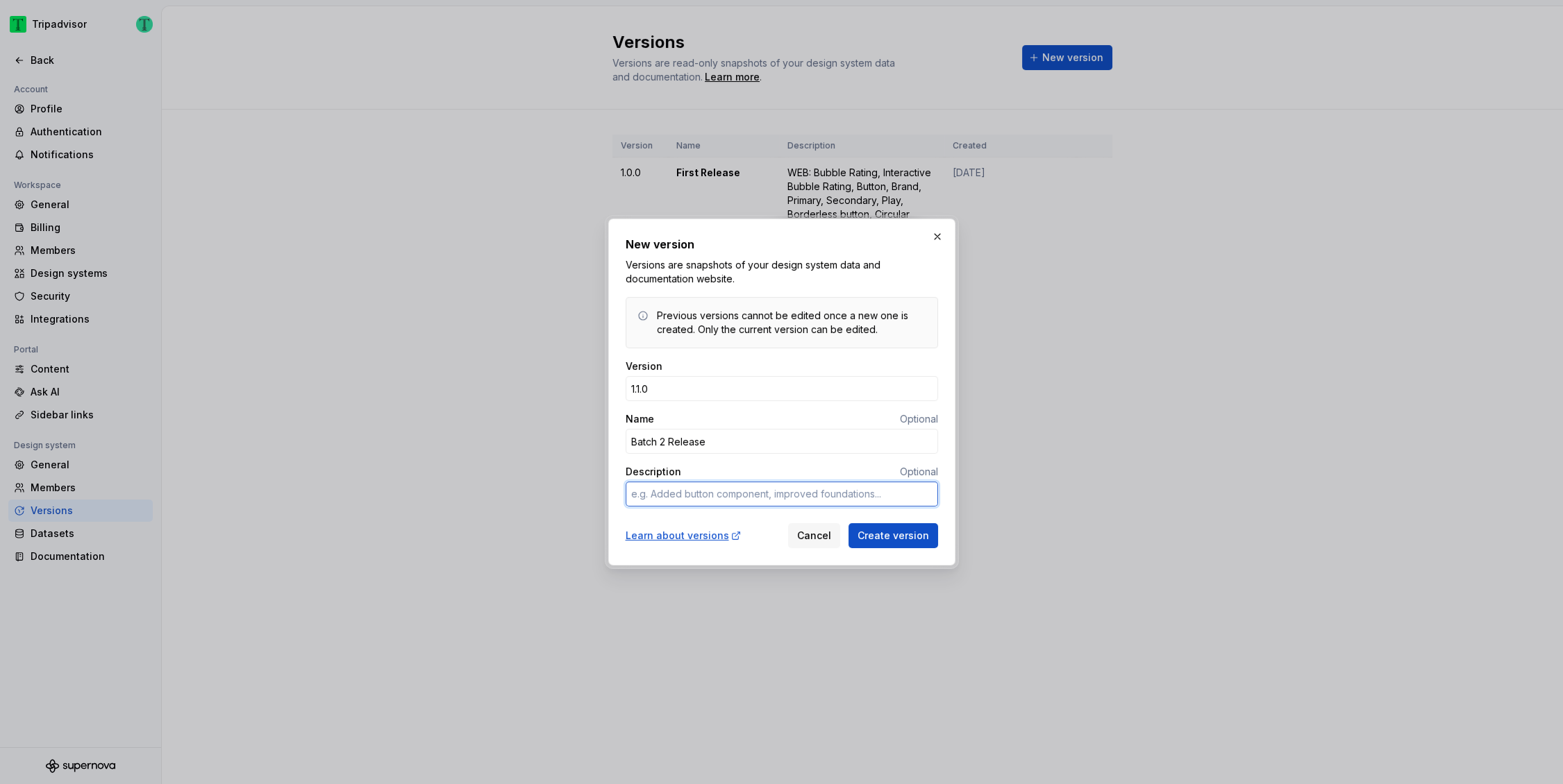
scroll to position [0, 0]
click at [820, 544] on button "Cancel" at bounding box center [813, 535] width 52 height 25
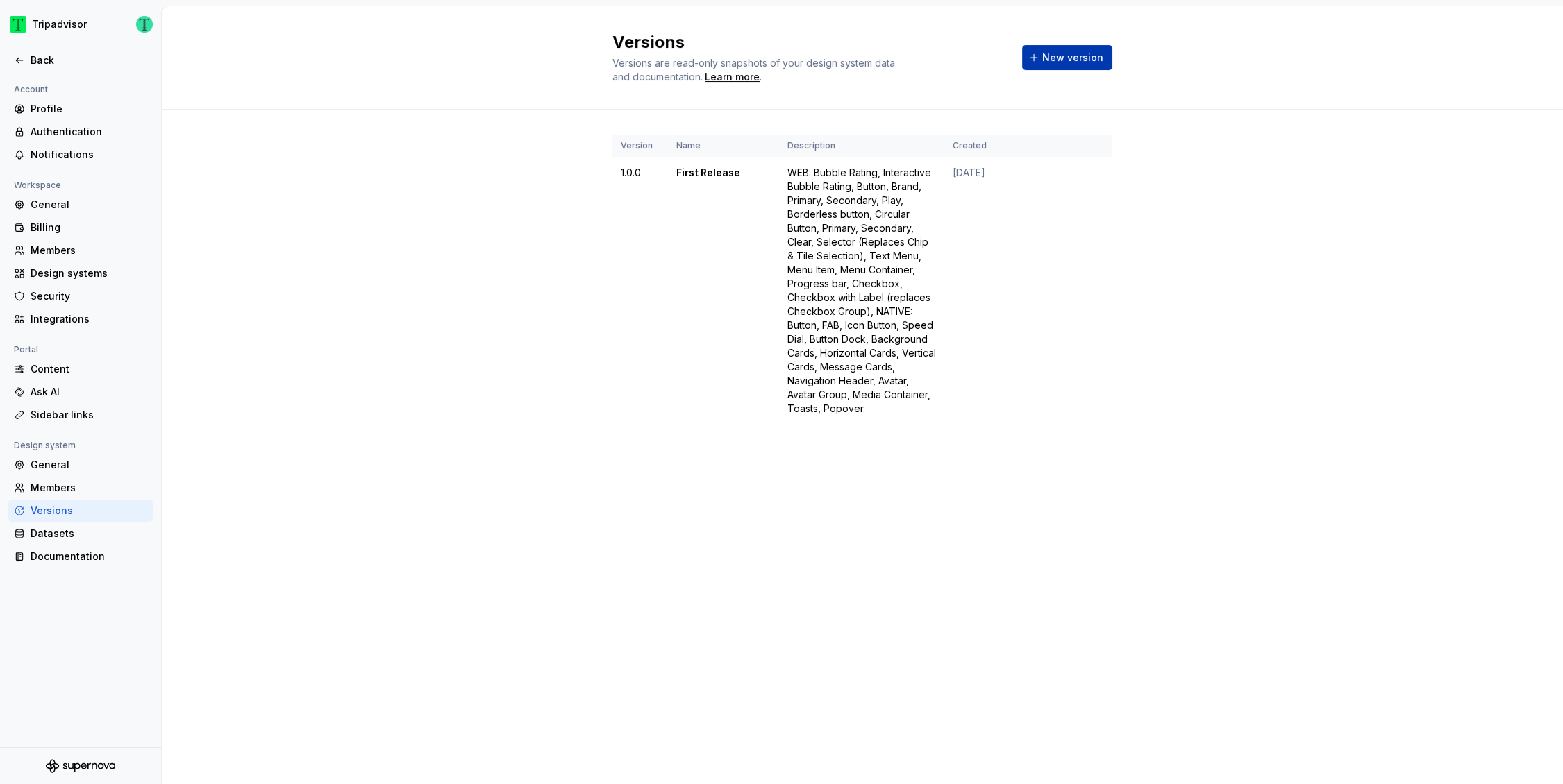
click at [1070, 56] on span "New version" at bounding box center [1073, 58] width 61 height 14
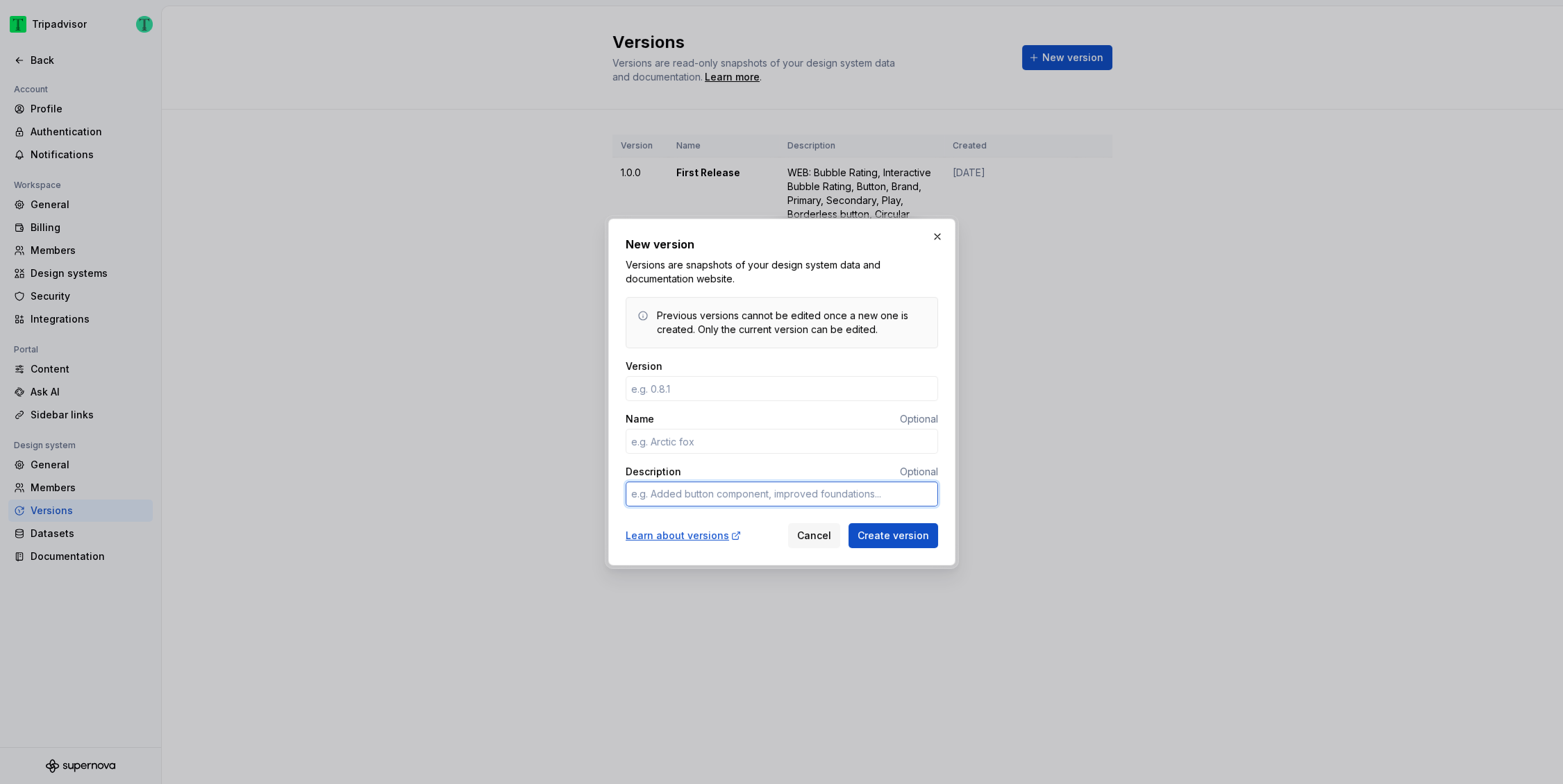
click at [750, 494] on textarea "Description" at bounding box center [782, 494] width 313 height 25
paste textarea "Web * Avatar * Facepile * Contributors * Contributors Bio * Tab Bar * Collapsib…"
type textarea "*"
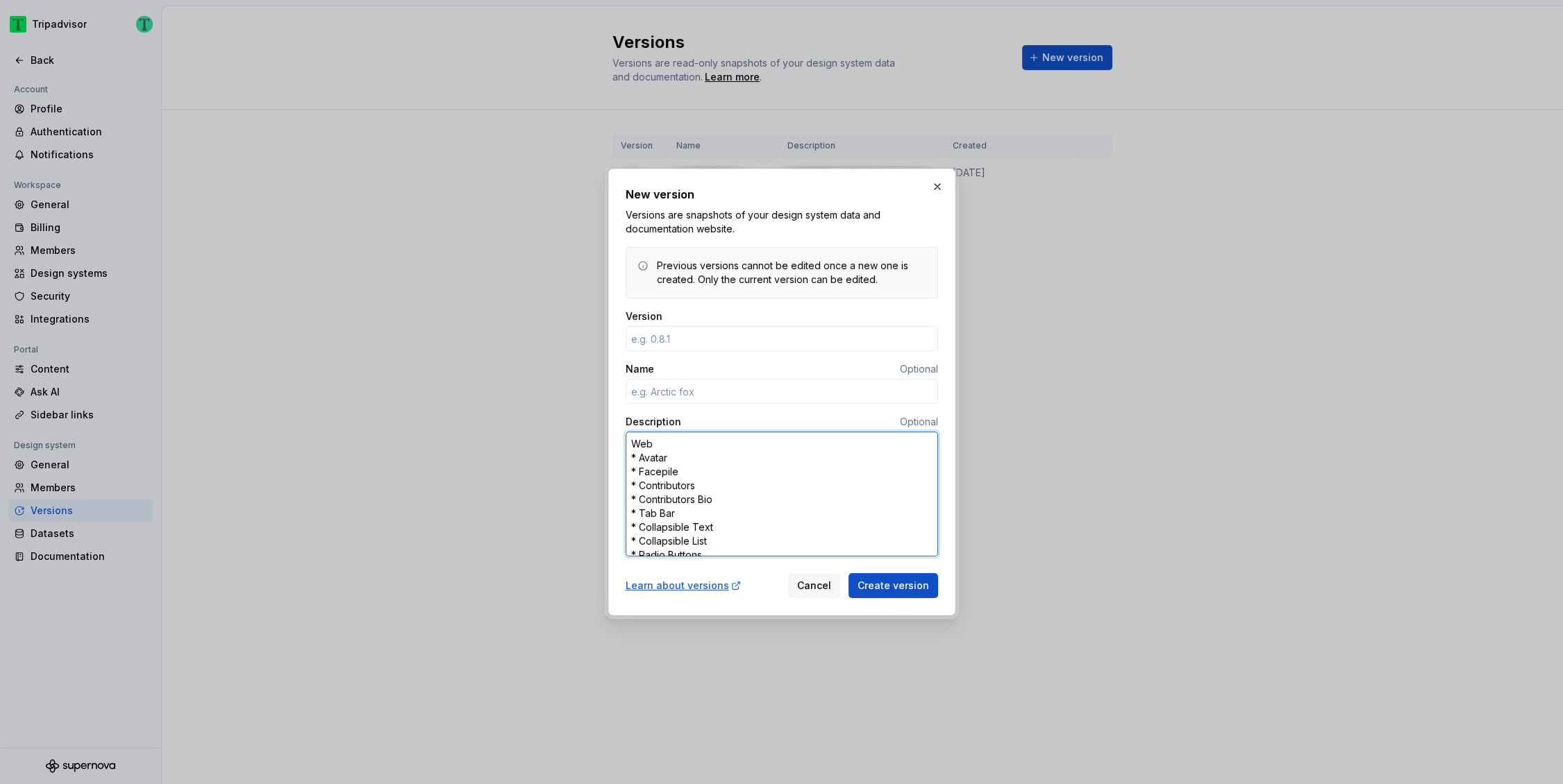
scroll to position [157, 0]
type textarea "Web * Avatar * Facepile * Contributors * Contributors Bio * Tab Bar * Collapsib…"
click at [682, 338] on input "Version" at bounding box center [782, 338] width 313 height 25
type input "1.1.0"
click at [706, 389] on input "Name" at bounding box center [782, 391] width 313 height 25
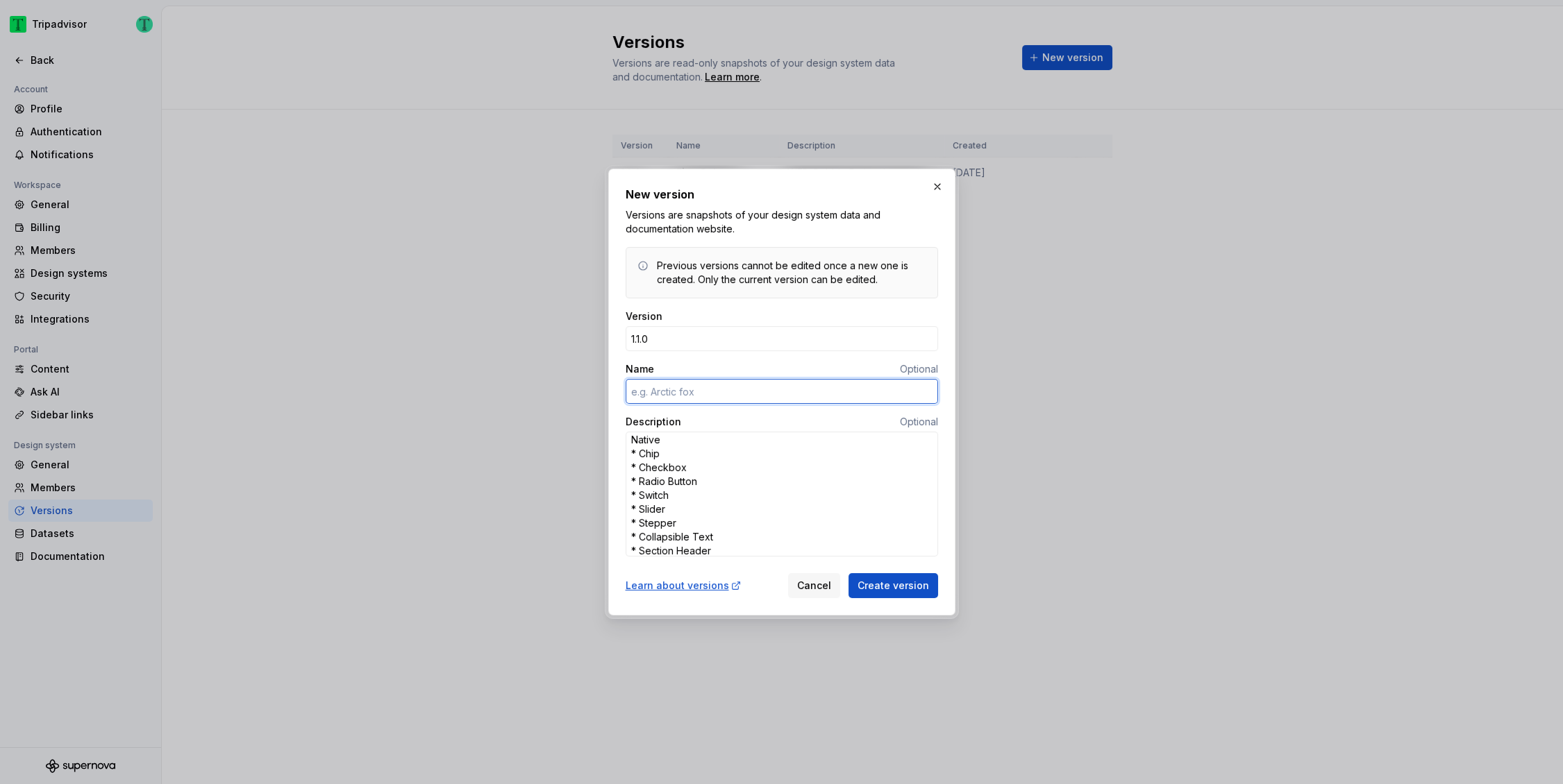
click at [649, 386] on input "Name" at bounding box center [782, 391] width 313 height 25
type textarea "*"
type input "Batch 2 Release"
click at [637, 448] on textarea "Web * Avatar * Facepile * Contributors * Contributors Bio * Tab Bar * Collapsib…" at bounding box center [782, 494] width 313 height 125
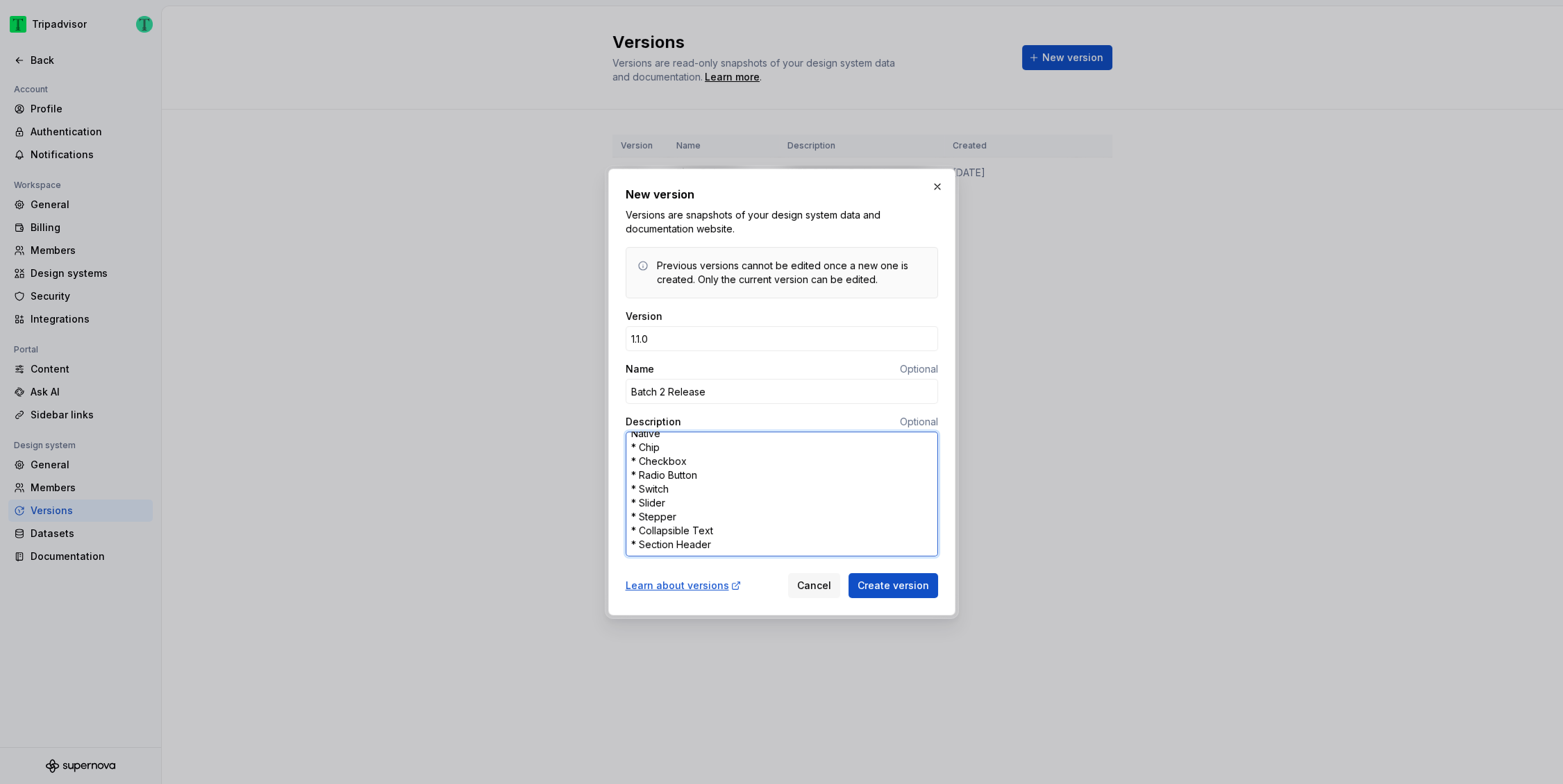
paste textarea ": Avatar, Facepile, Contributors, Contributors Bio, Tab Bar, Collapsible Text, …"
type textarea "*"
type textarea "Web: Avatar, Facepile, Contributors, Contributors Bio, Tab Bar, Collapsible Tex…"
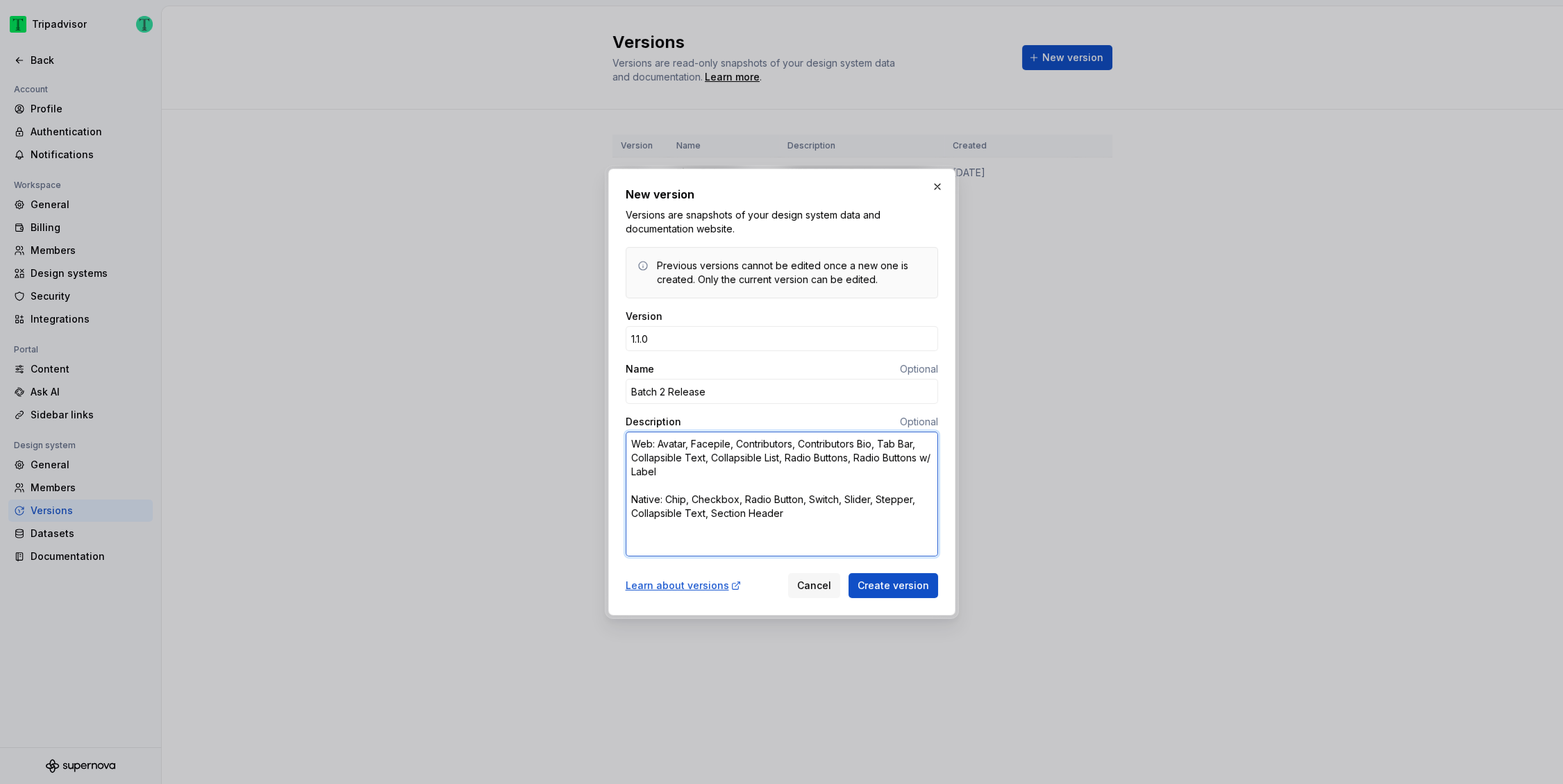
scroll to position [0, 0]
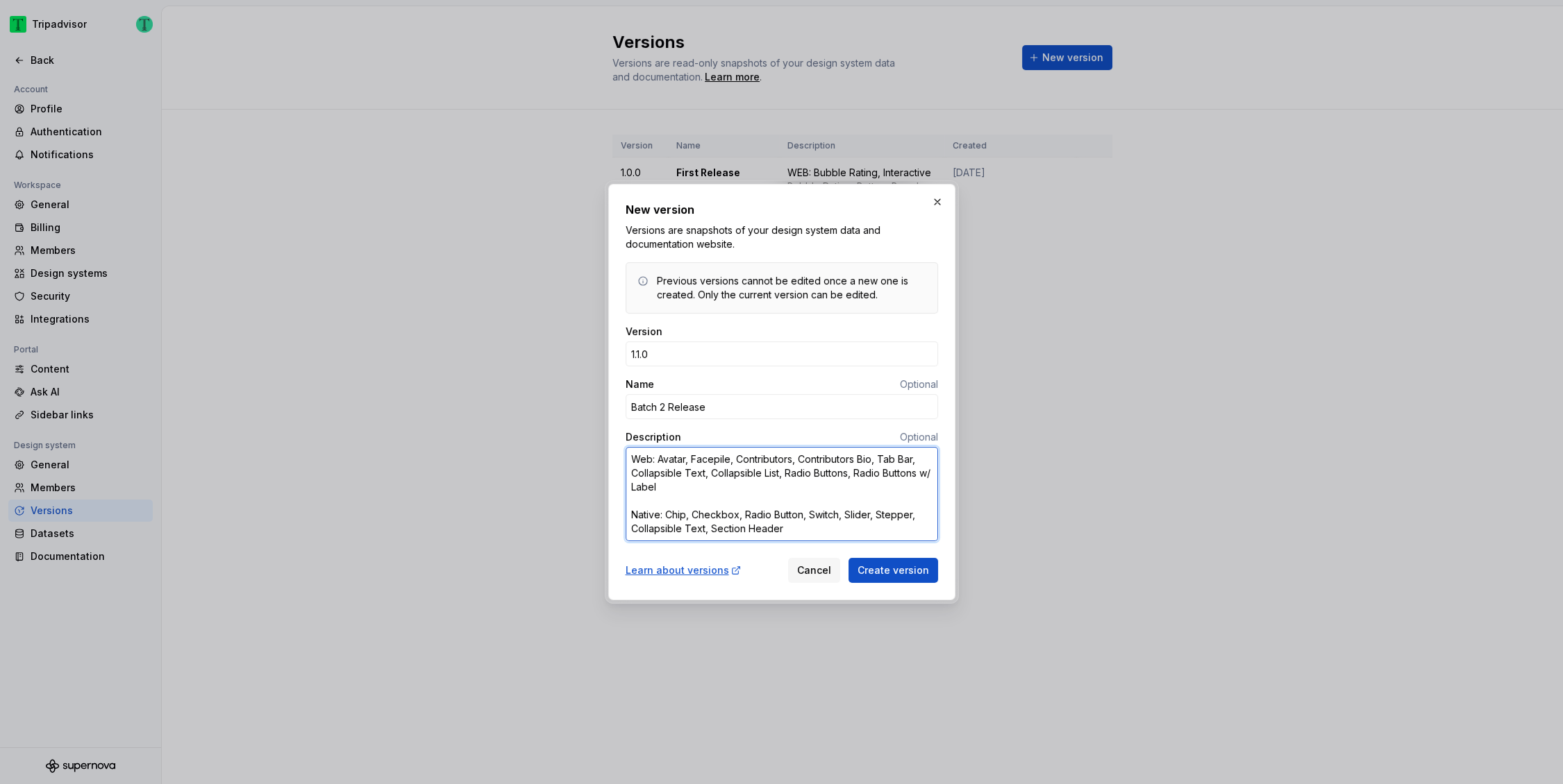
click at [677, 500] on textarea "Web: Avatar, Facepile, Contributors, Contributors Bio, Tab Bar, Collapsible Tex…" at bounding box center [782, 494] width 313 height 94
type textarea "*"
type textarea "Web: Avatar, Facepile, Contributors, Contributors Bio, Tab Bar, Collapsible Tex…"
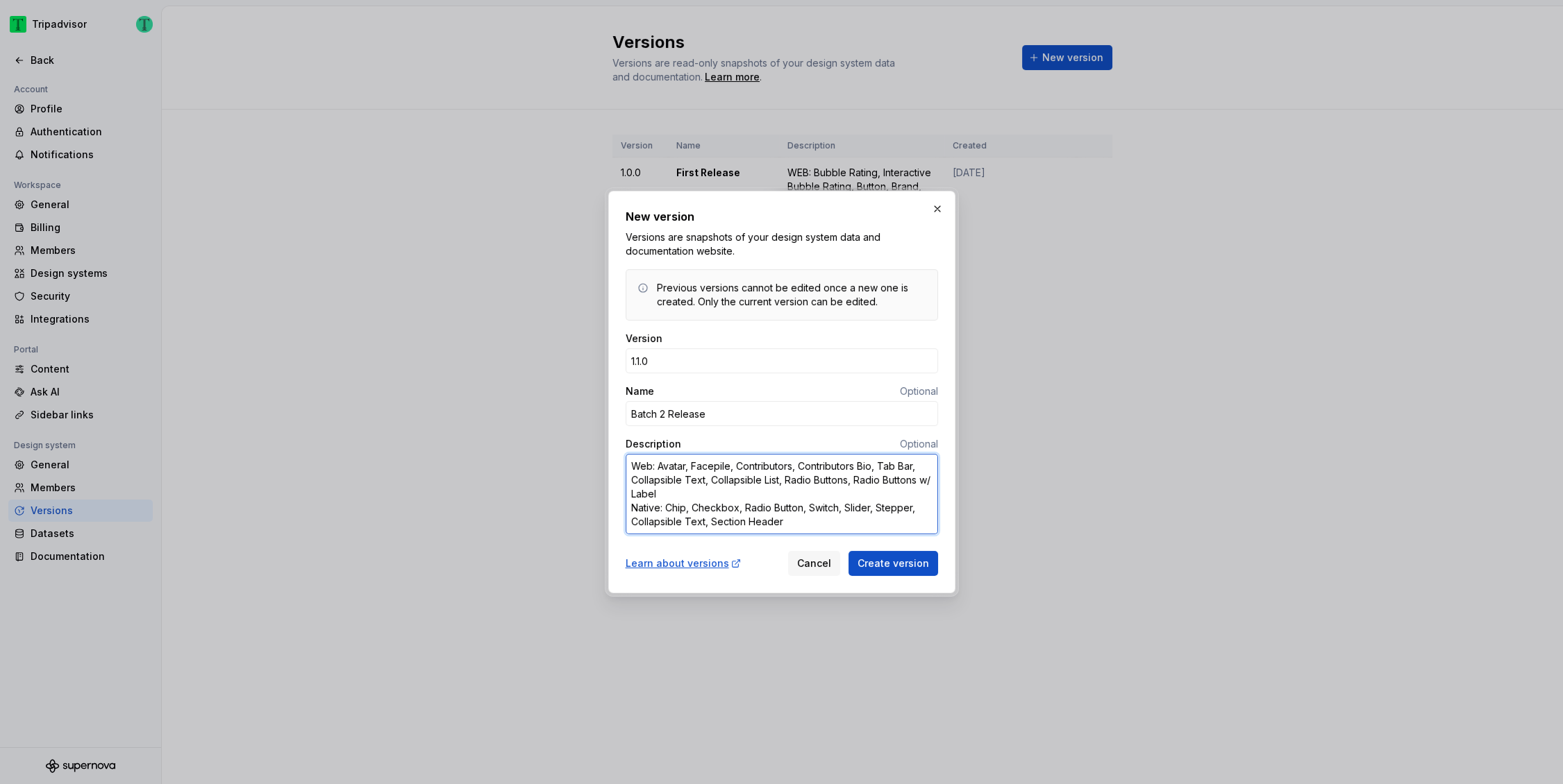
type textarea "*"
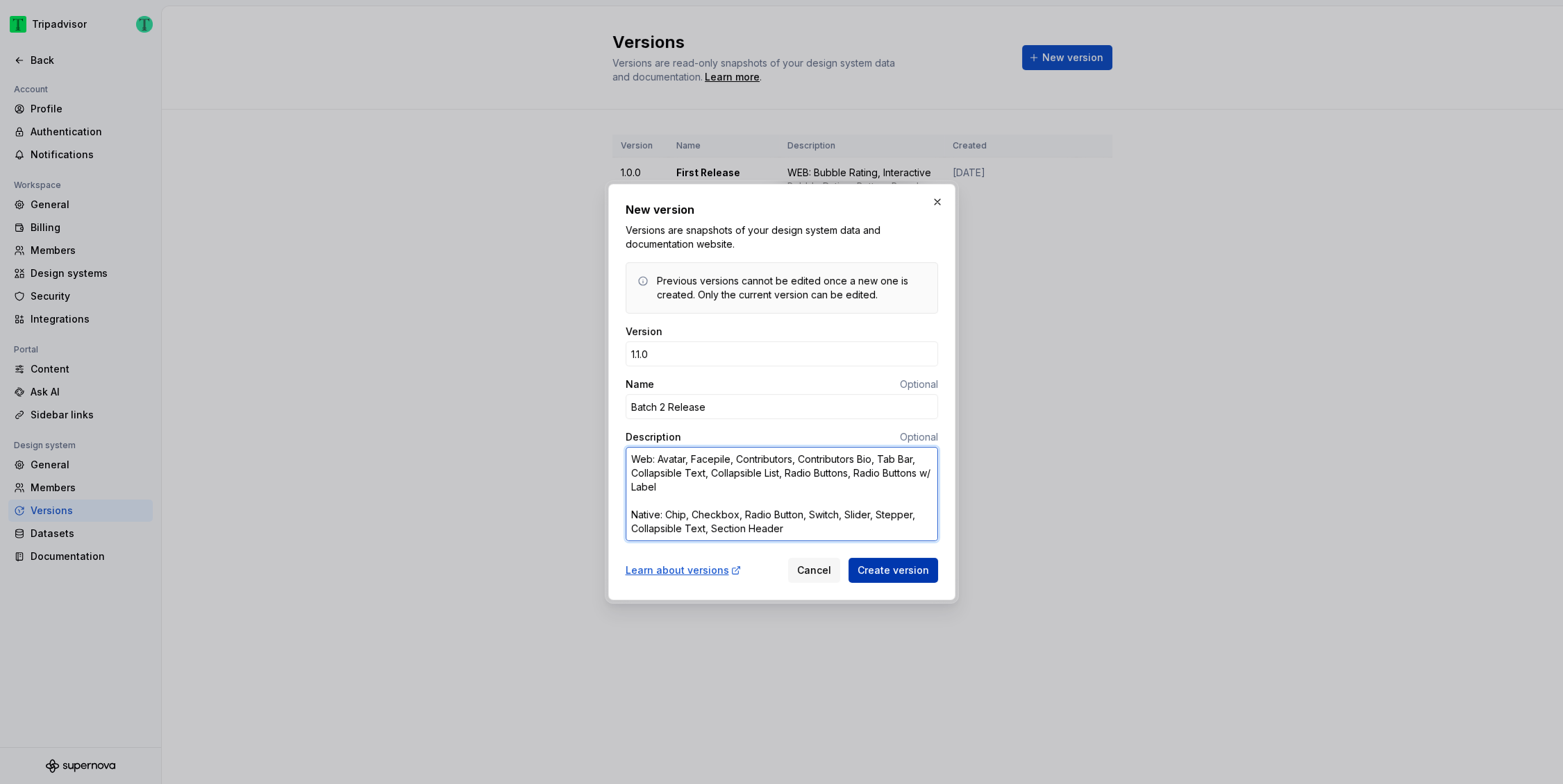
type textarea "Web: Avatar, Facepile, Contributors, Contributors Bio, Tab Bar, Collapsible Tex…"
click at [884, 569] on span "Create version" at bounding box center [893, 571] width 71 height 14
type textarea "*"
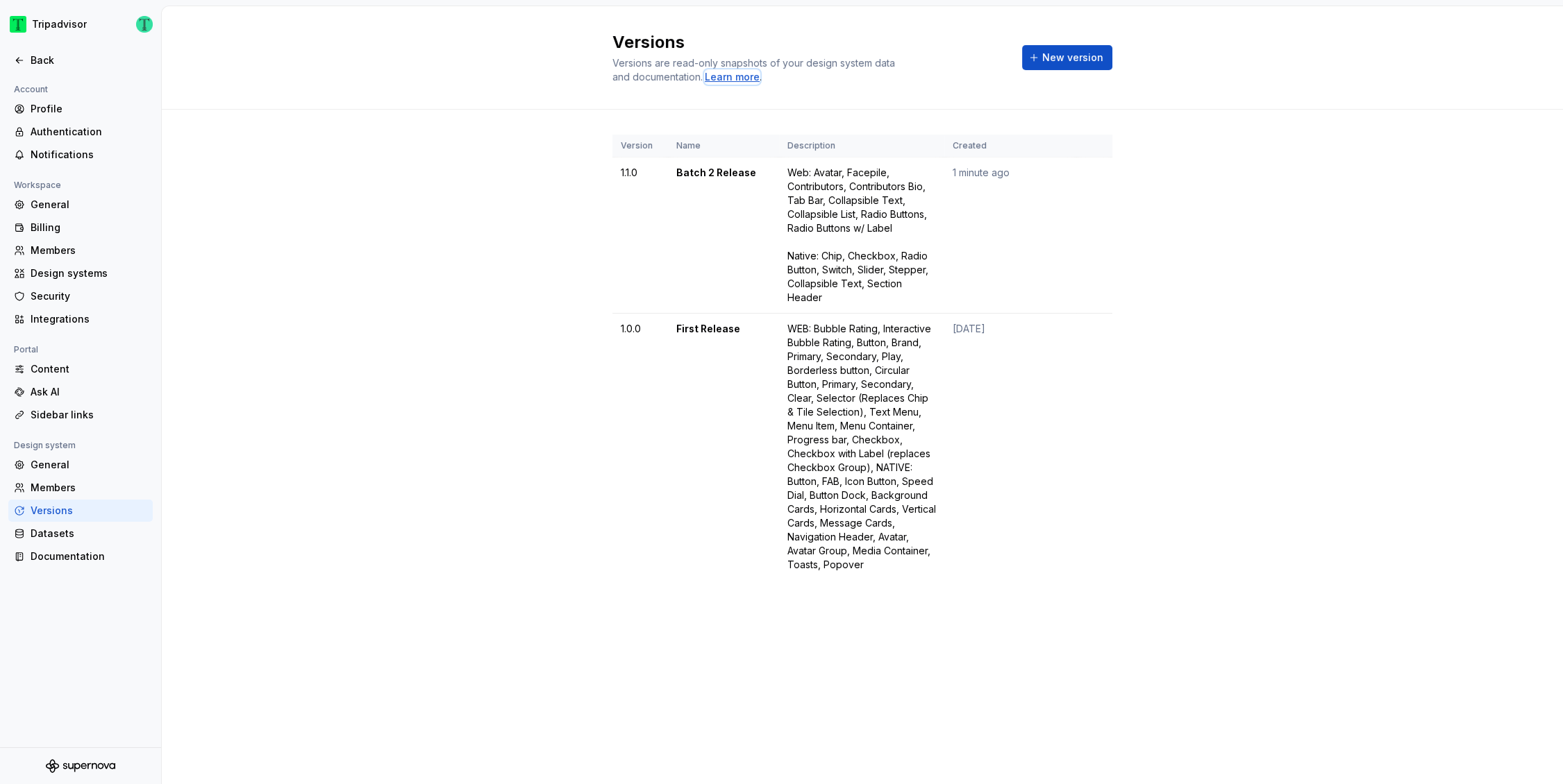
click at [750, 76] on div "Learn more" at bounding box center [732, 77] width 55 height 14
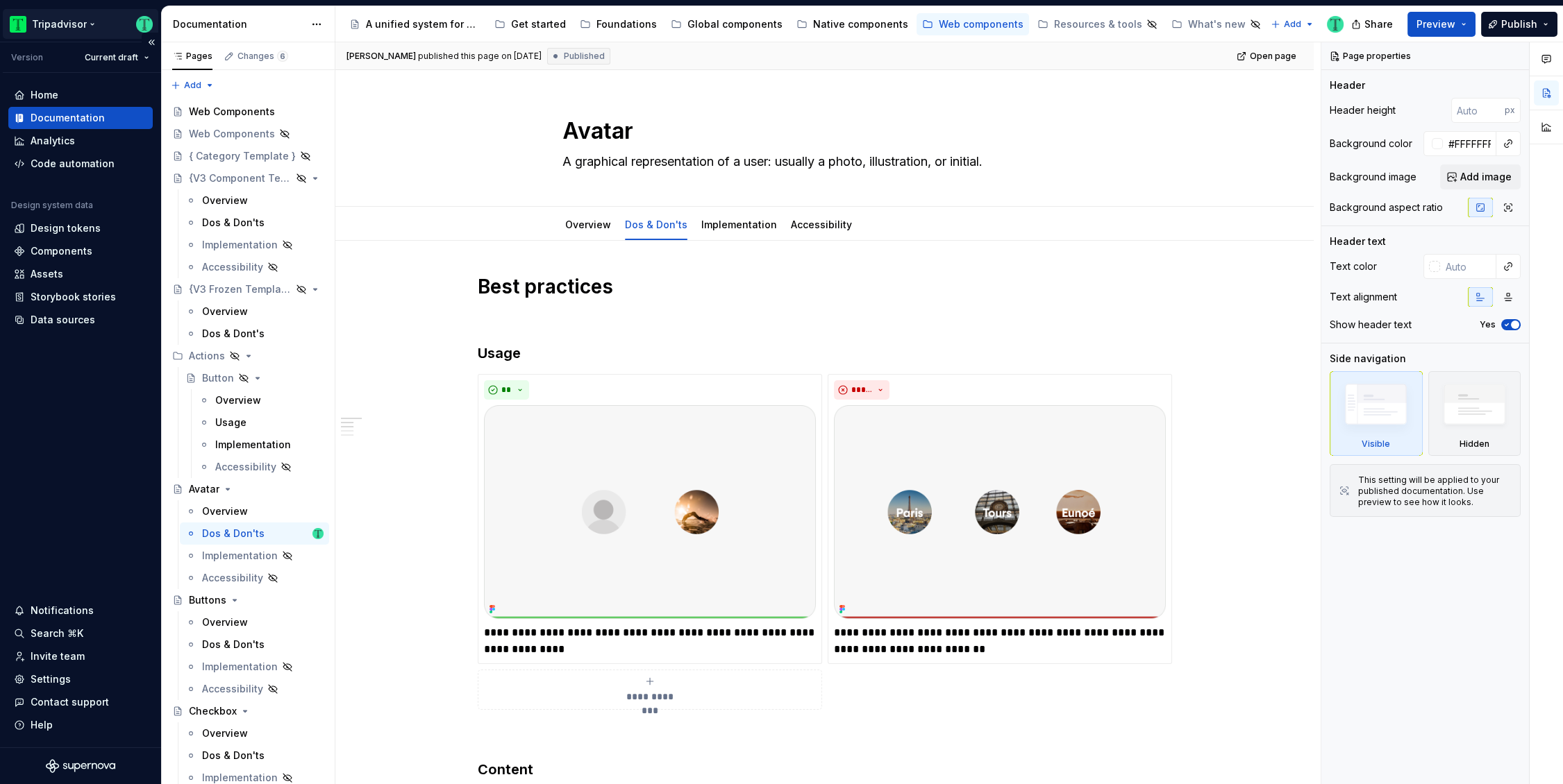
click at [61, 24] on html "Tripadvisor Version Current draft Home Documentation Analytics Code automation …" at bounding box center [781, 392] width 1563 height 784
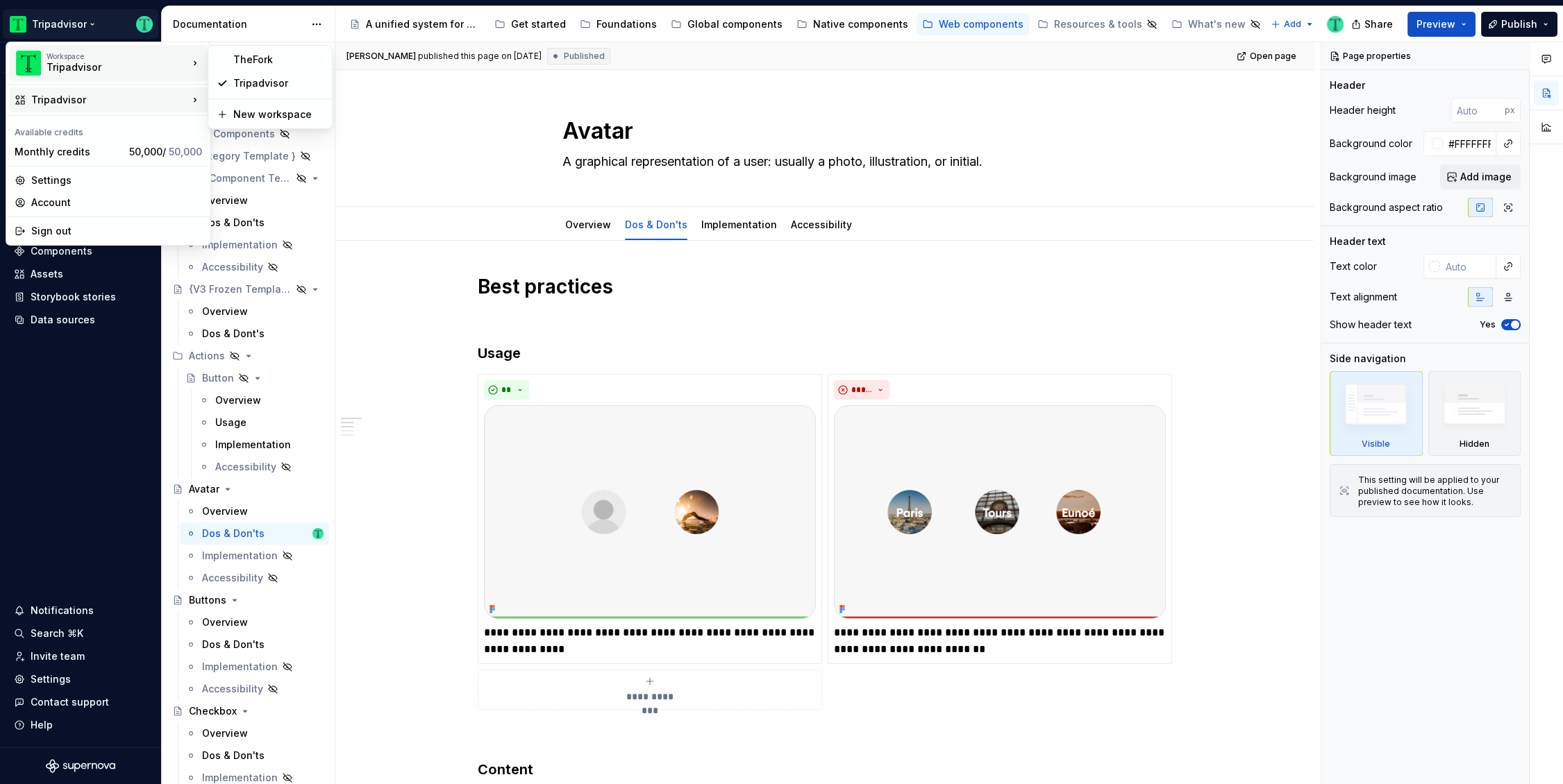
type textarea "*"
click at [264, 59] on div "TheFork" at bounding box center [279, 59] width 90 height 14
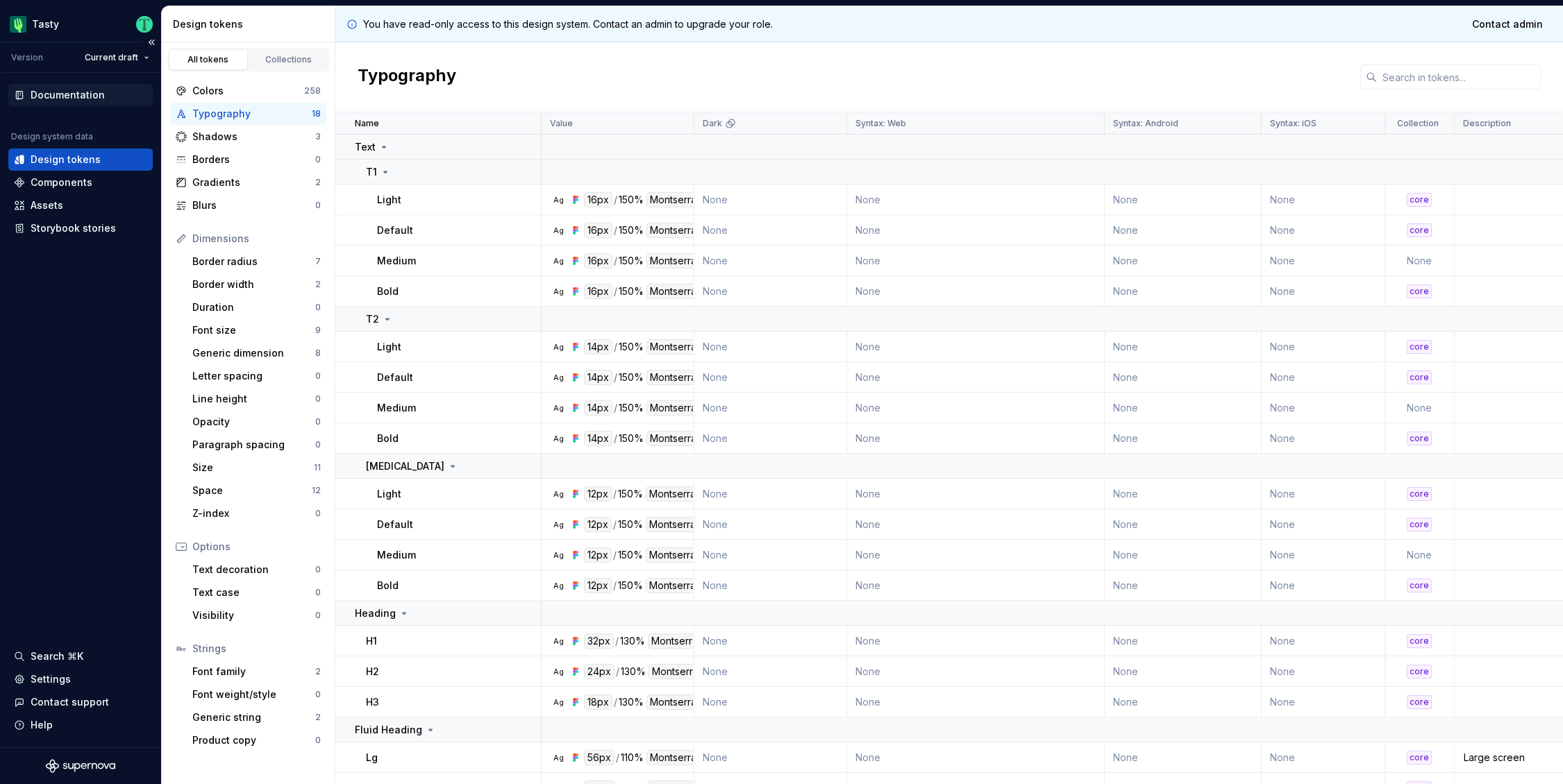
click at [66, 91] on div "Documentation" at bounding box center [67, 95] width 74 height 14
